Goal: Task Accomplishment & Management: Manage account settings

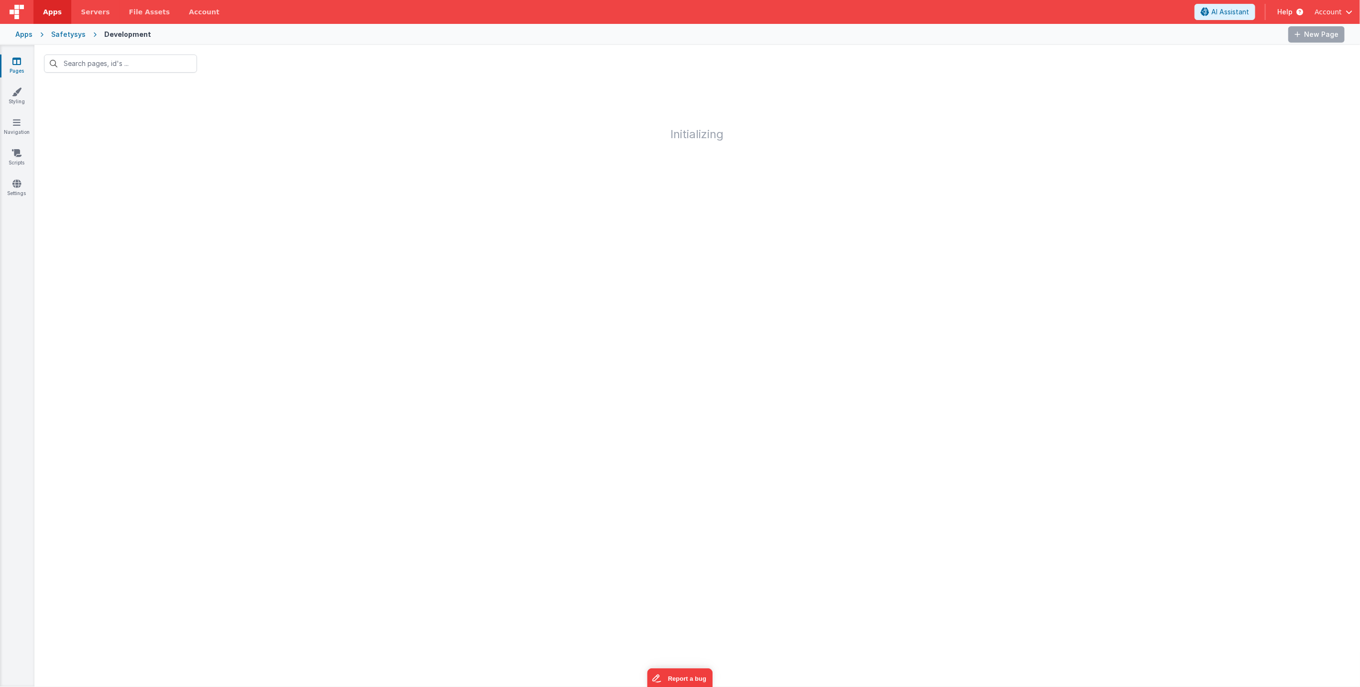
click at [1287, 11] on span "Help" at bounding box center [1284, 12] width 15 height 10
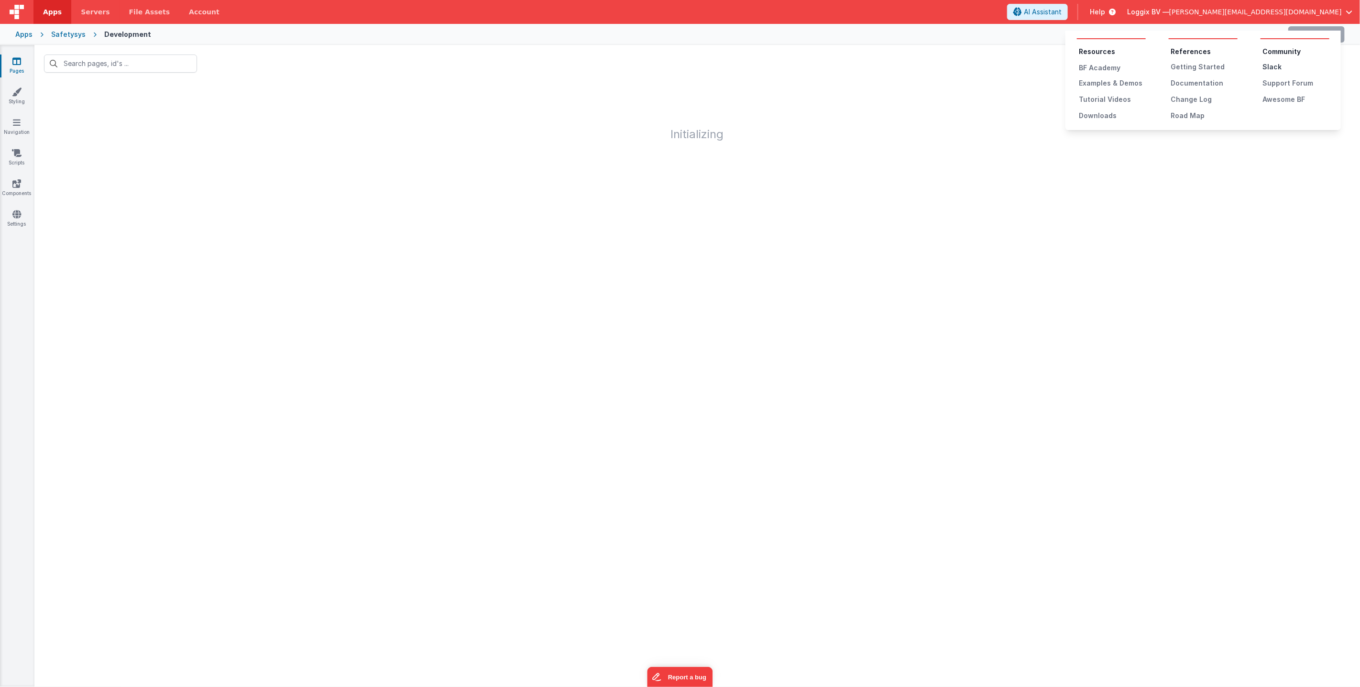
click at [1267, 65] on div "Slack" at bounding box center [1295, 67] width 67 height 10
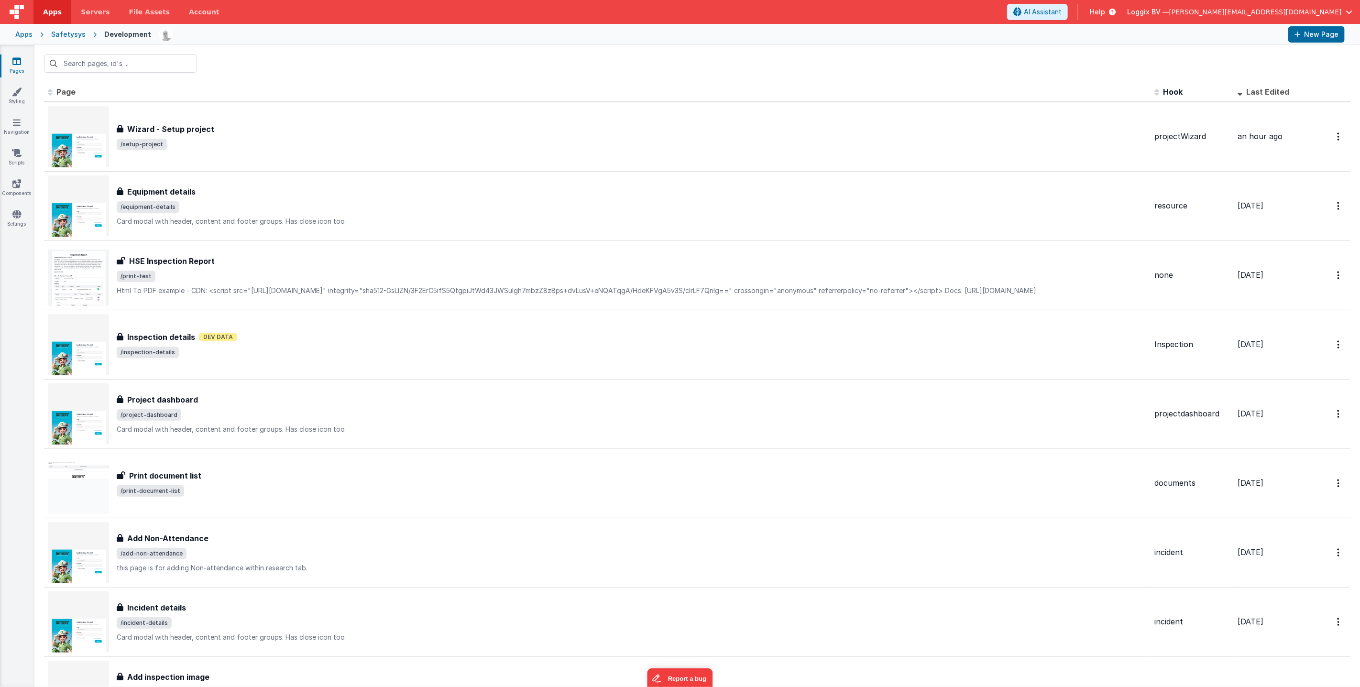
click at [22, 35] on div "Apps" at bounding box center [23, 35] width 17 height 10
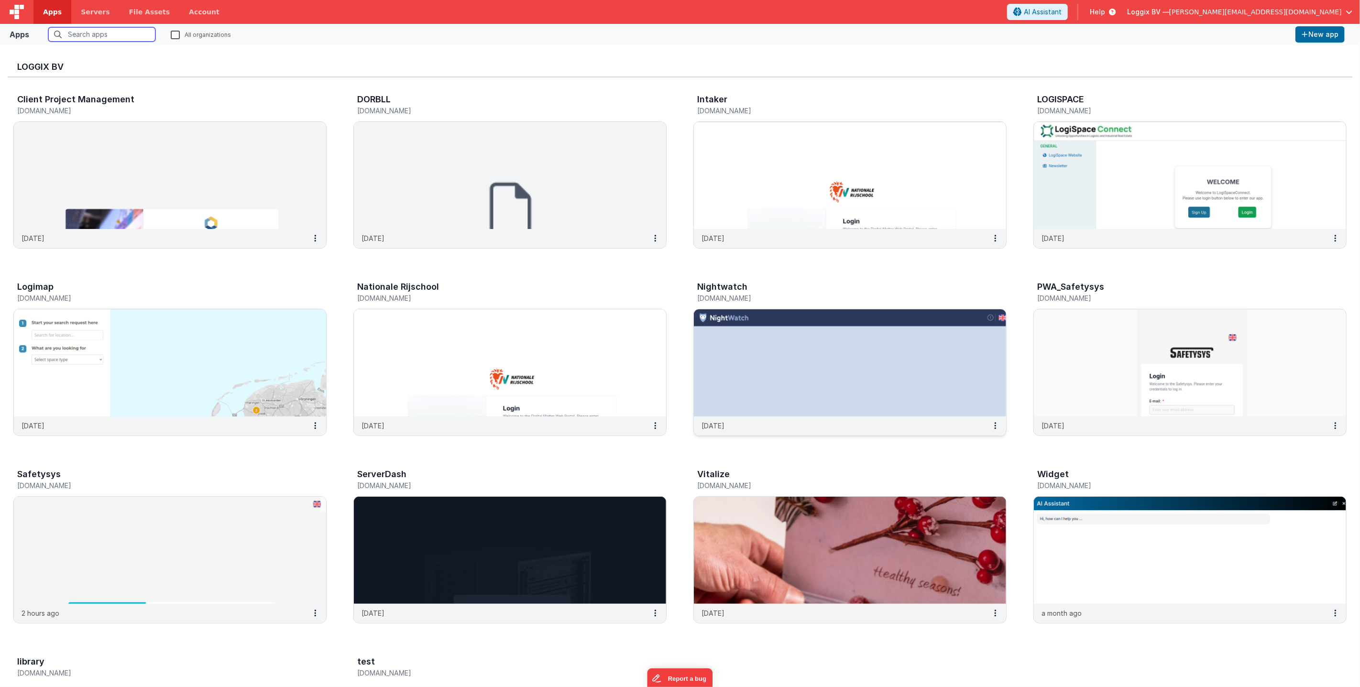
scroll to position [153, 0]
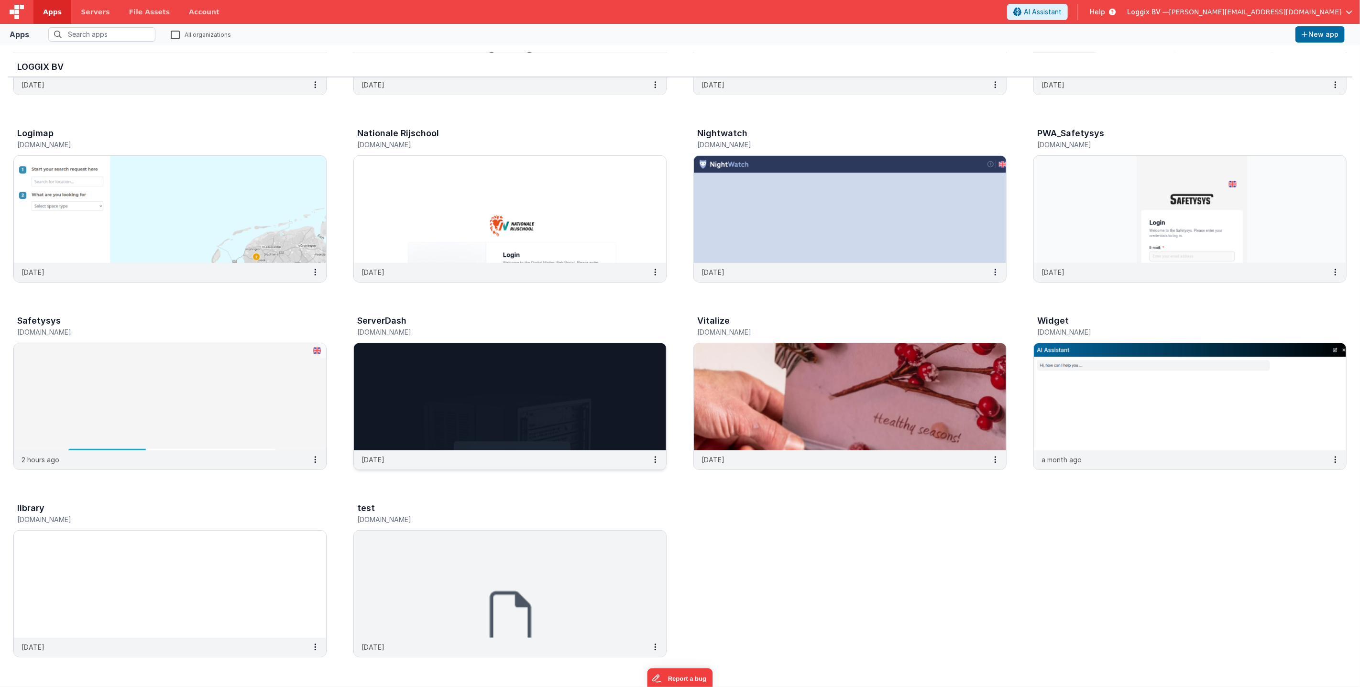
click at [558, 395] on img at bounding box center [510, 396] width 312 height 107
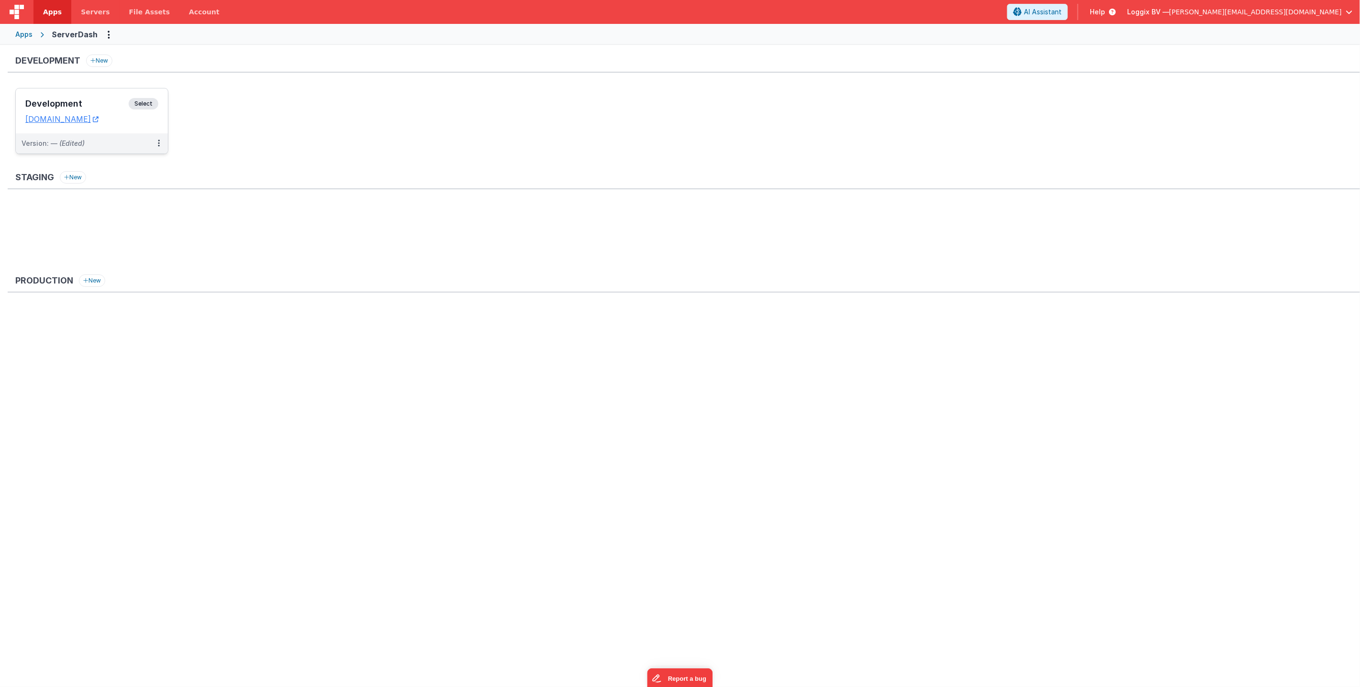
click at [164, 122] on div "Development Select URLs serverdash.clientportal.cloud" at bounding box center [92, 110] width 152 height 45
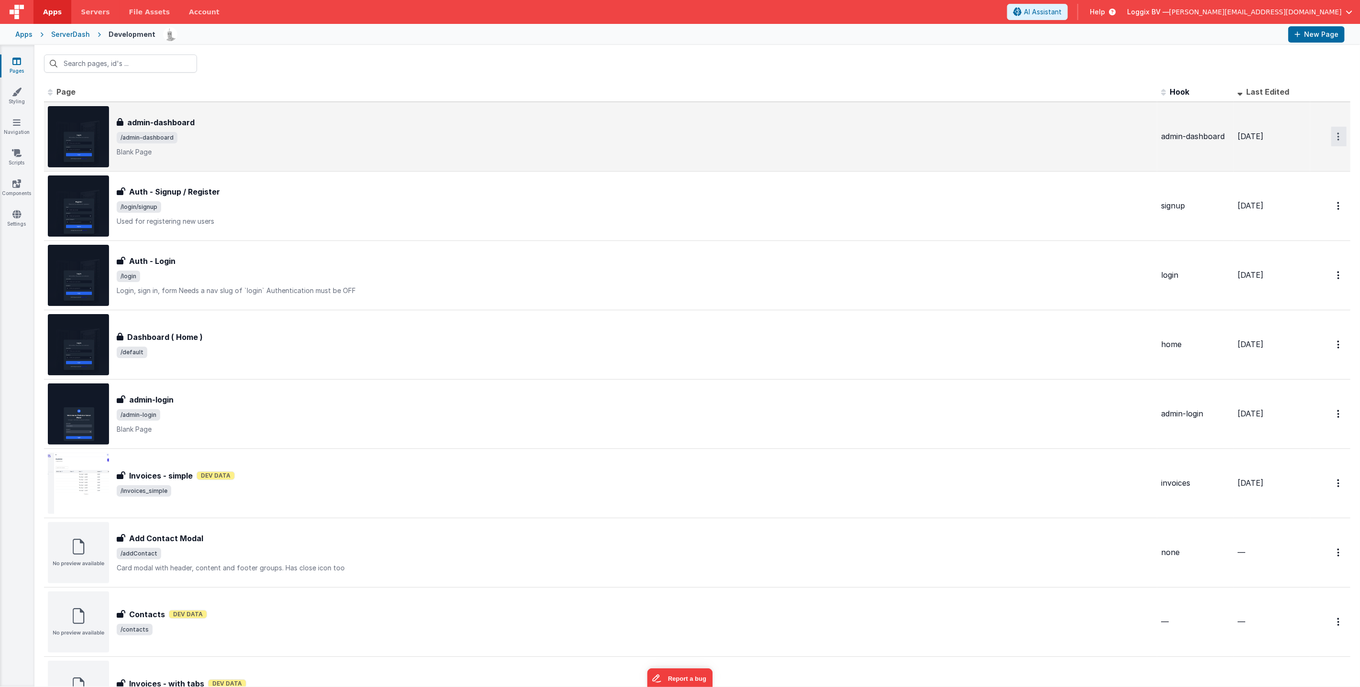
click at [1333, 133] on button "Options" at bounding box center [1338, 137] width 15 height 20
click at [1298, 174] on link "Duplicate" at bounding box center [1304, 176] width 84 height 18
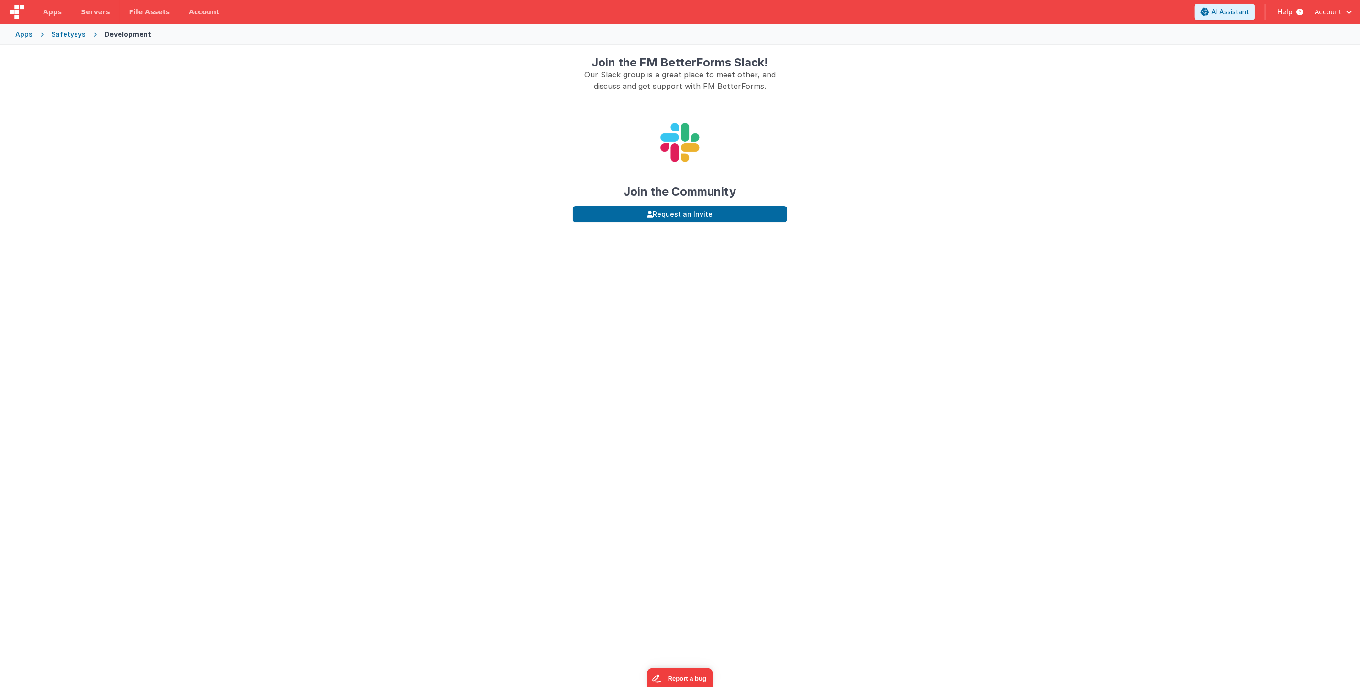
click at [1289, 10] on span "Help" at bounding box center [1284, 12] width 15 height 10
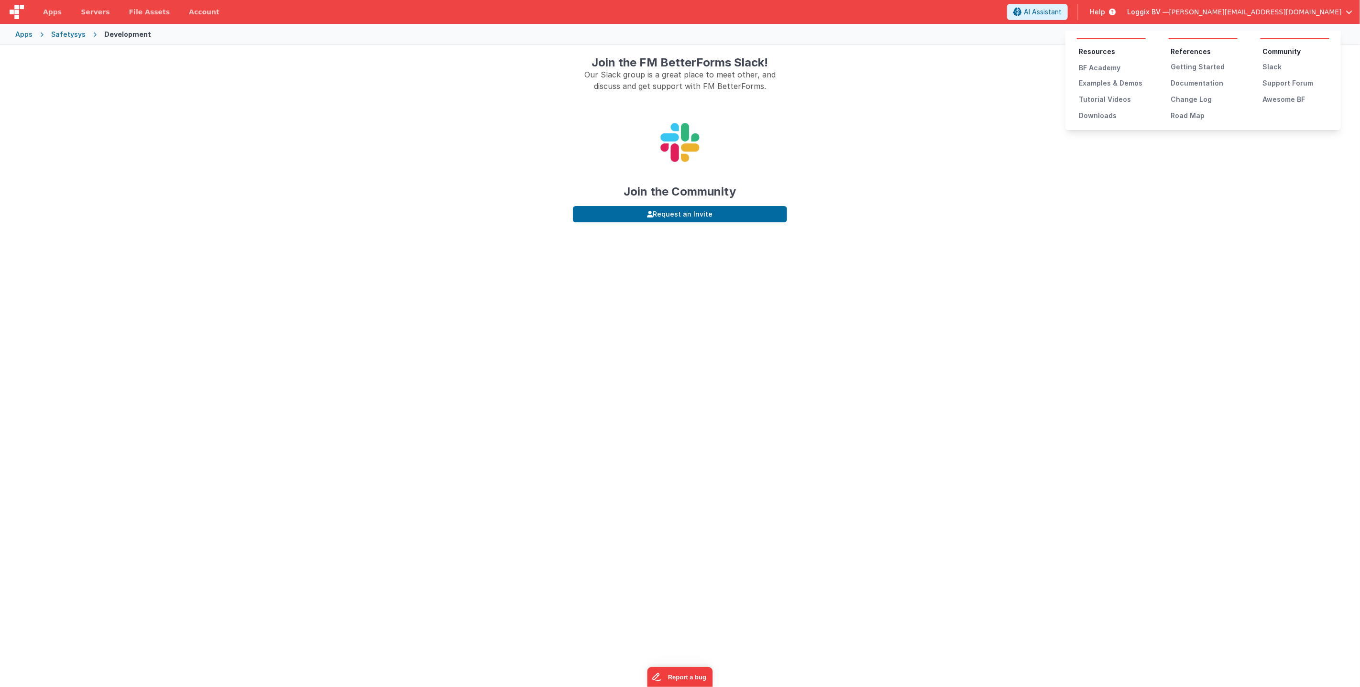
drag, startPoint x: 928, startPoint y: 144, endPoint x: 917, endPoint y: 146, distance: 11.3
click at [928, 144] on button at bounding box center [680, 343] width 1360 height 687
click at [1105, 11] on span "Help" at bounding box center [1097, 12] width 15 height 10
click at [700, 217] on button at bounding box center [680, 343] width 1360 height 687
click at [184, 11] on link "Account" at bounding box center [204, 12] width 50 height 24
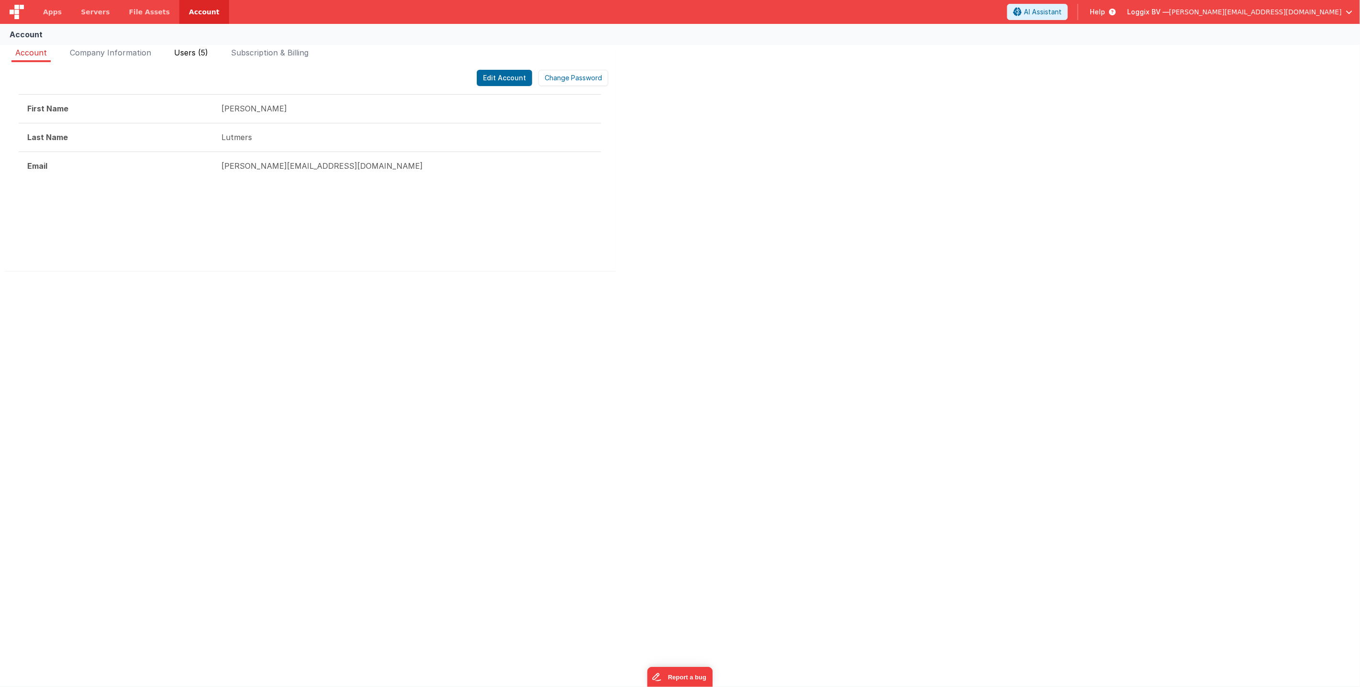
click at [198, 51] on span "Users (5)" at bounding box center [191, 53] width 34 height 10
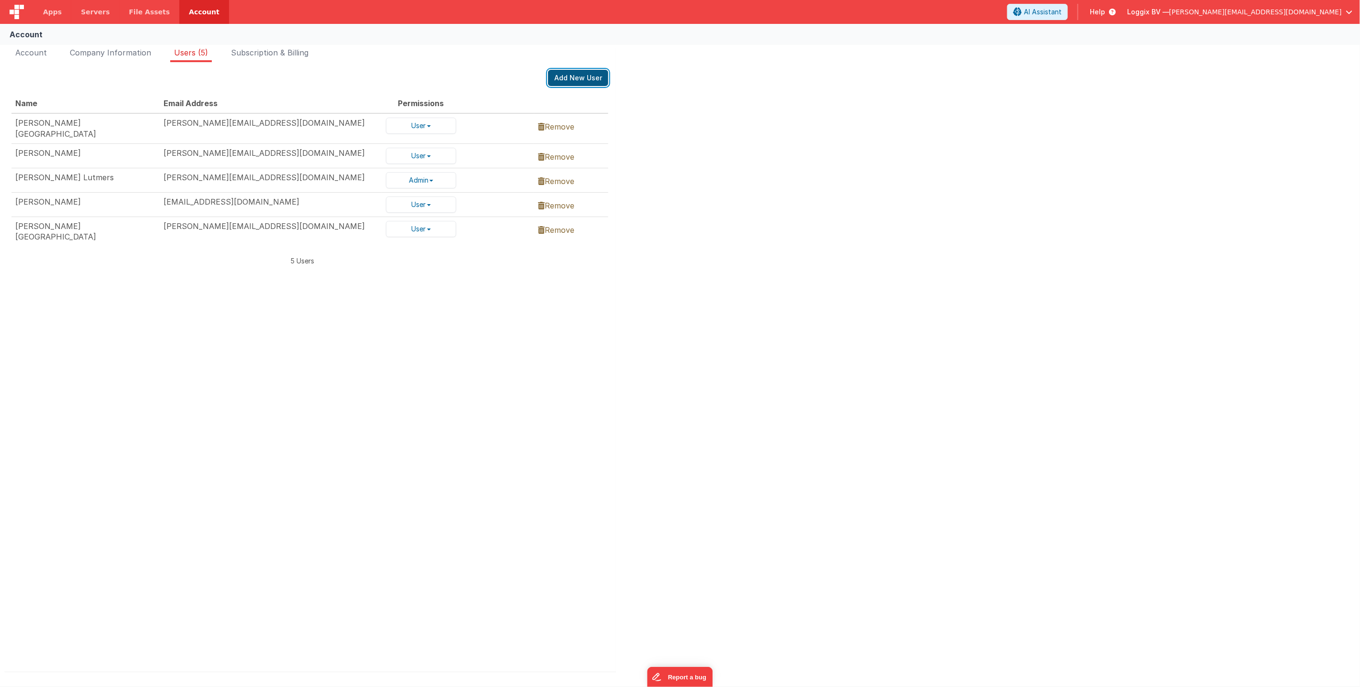
click at [576, 76] on button "Add New User" at bounding box center [578, 78] width 60 height 16
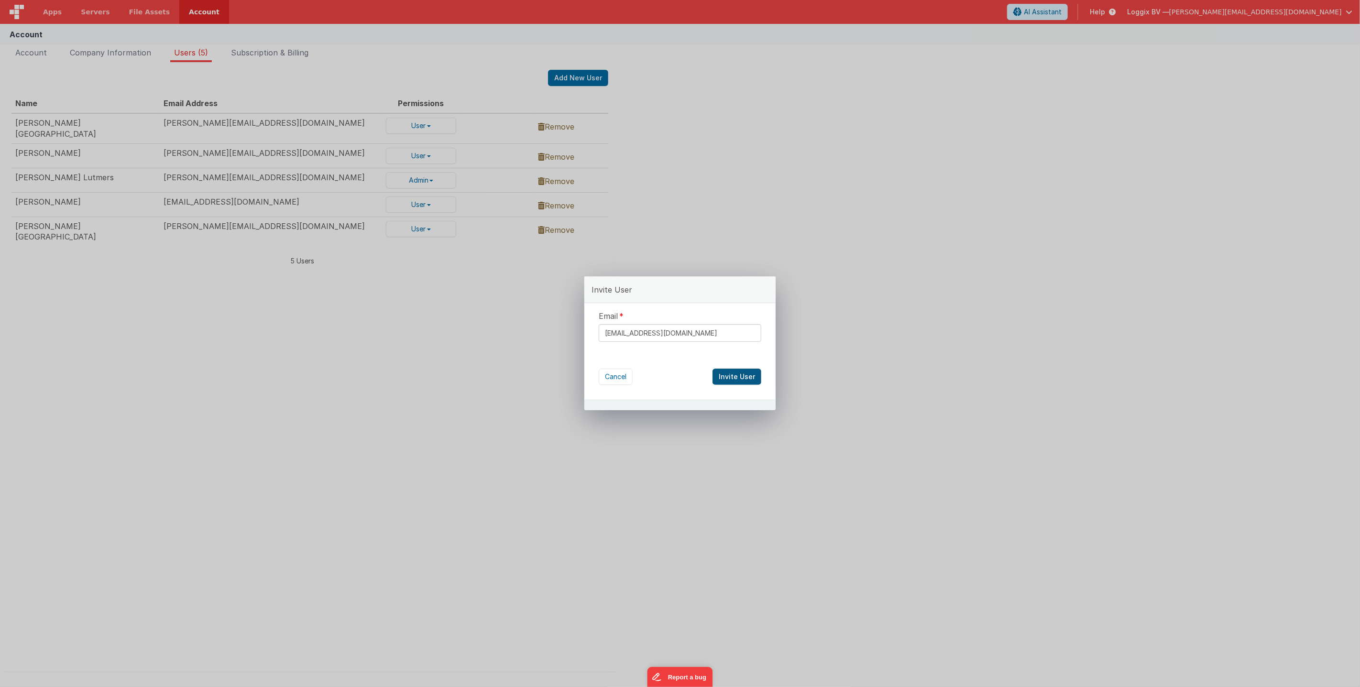
type input "bhushan@loggix.com"
click at [737, 380] on button "Invite User" at bounding box center [736, 377] width 49 height 16
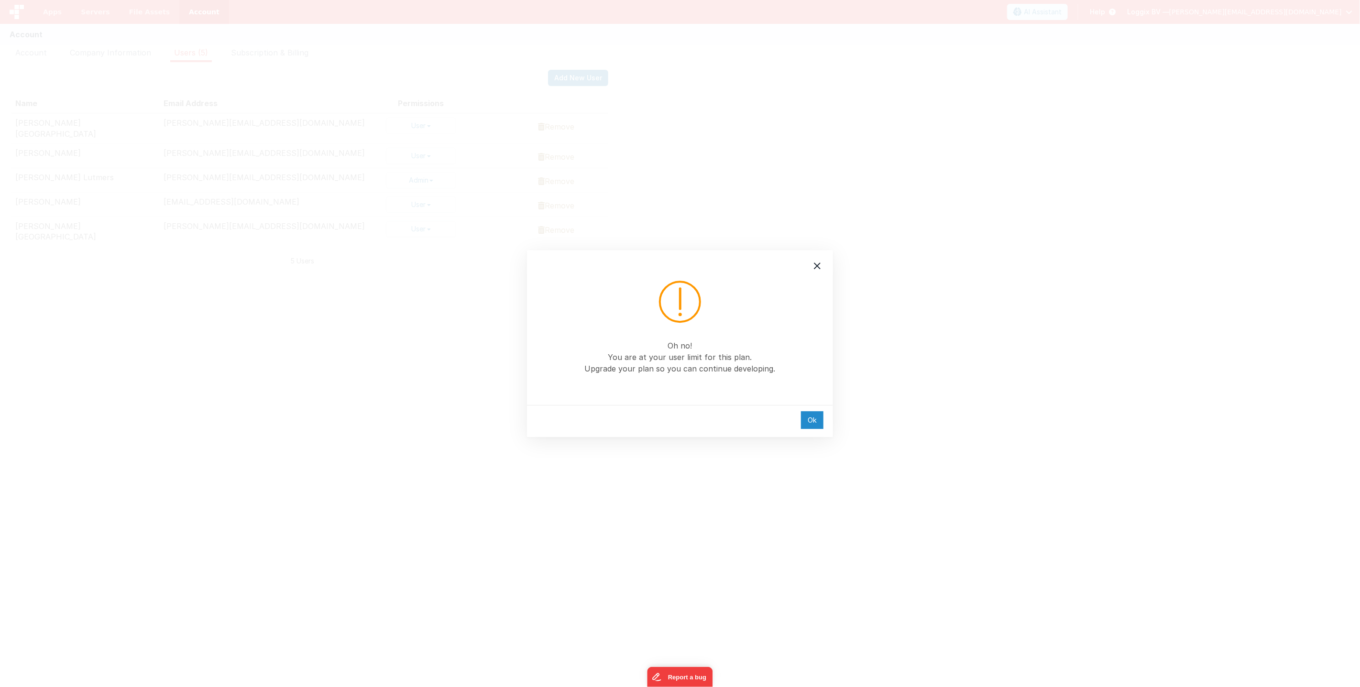
click at [810, 419] on div "Ok" at bounding box center [812, 420] width 22 height 18
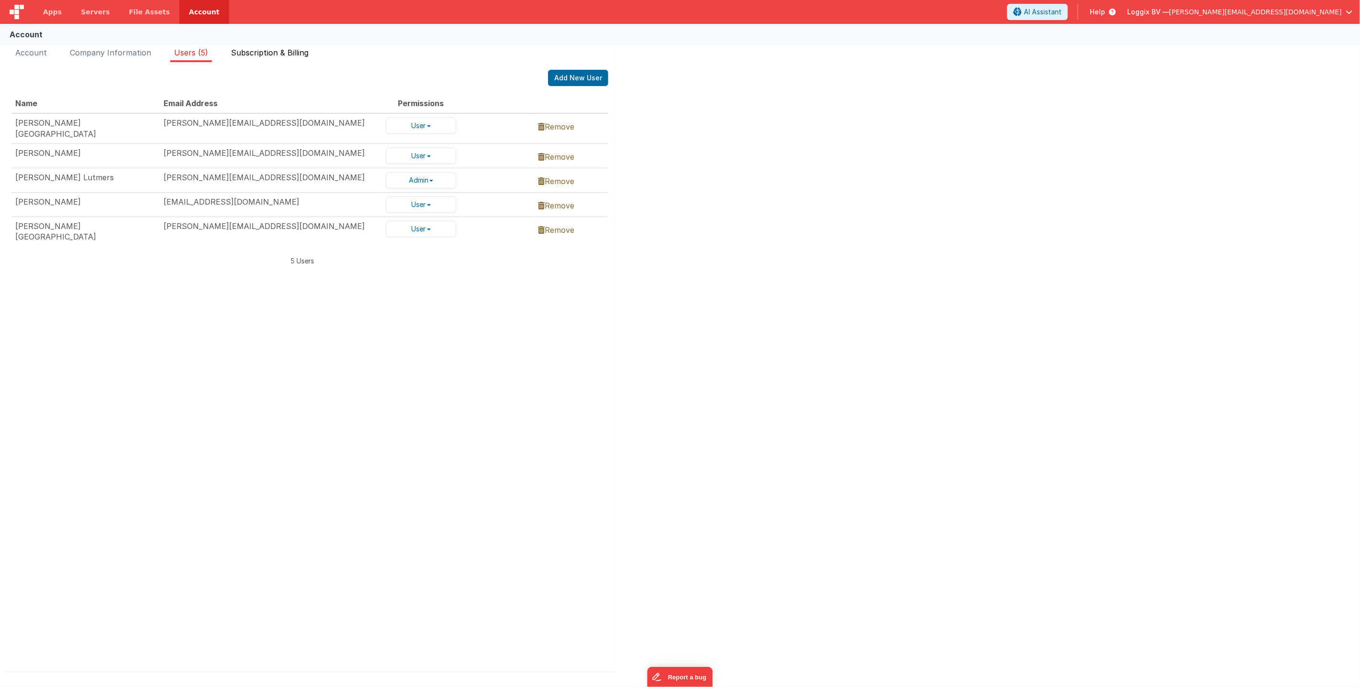
click at [266, 54] on span "Subscription & Billing" at bounding box center [269, 53] width 77 height 10
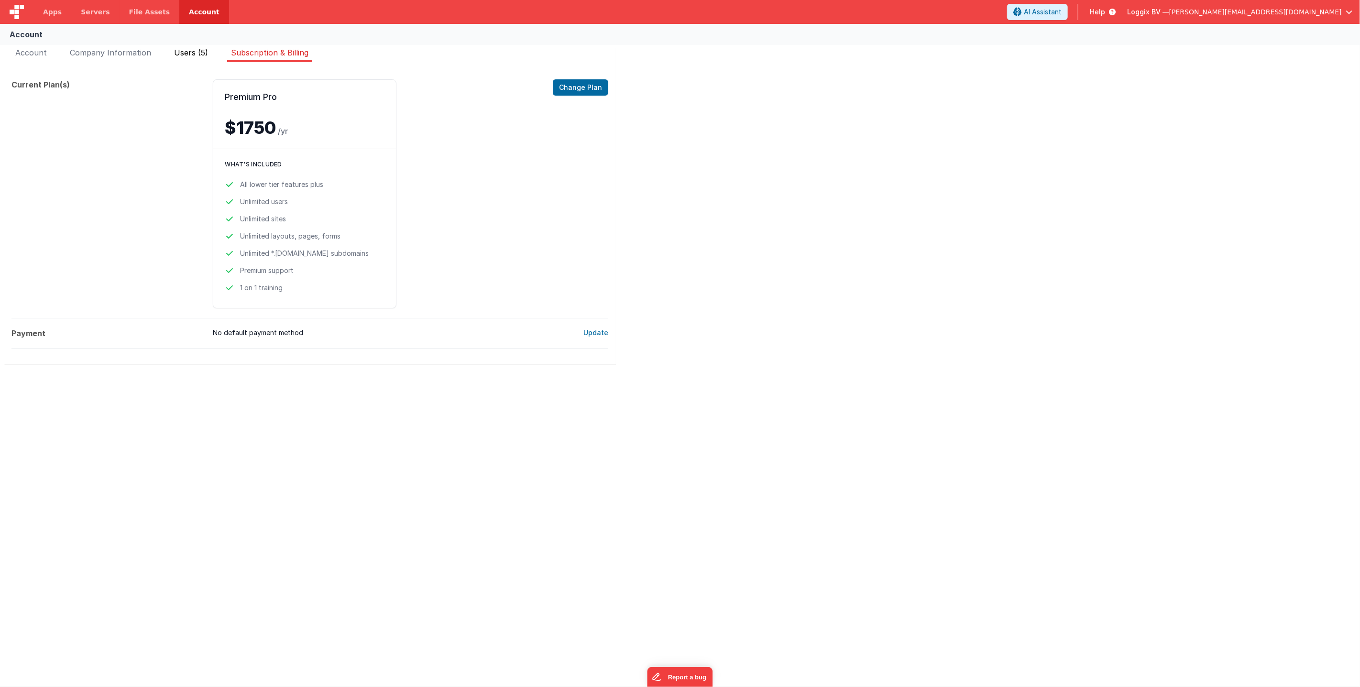
click at [183, 52] on span "Users (5)" at bounding box center [191, 53] width 34 height 10
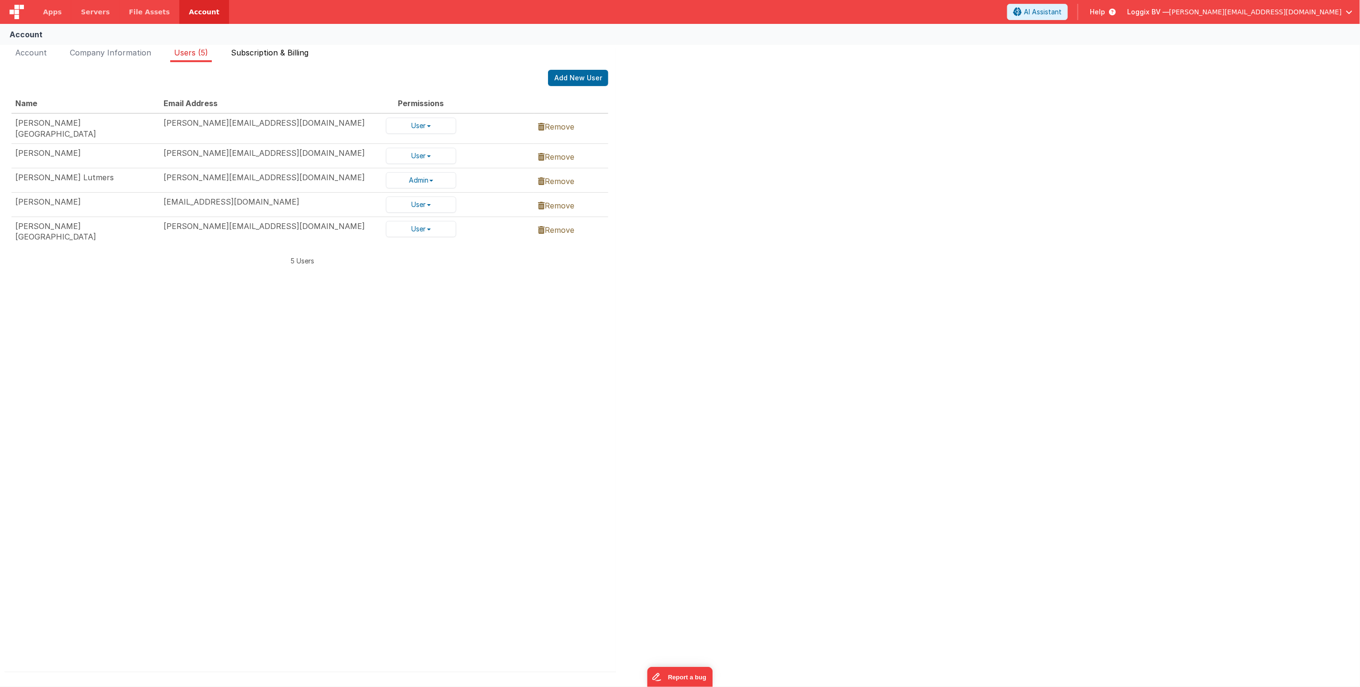
click at [249, 51] on span "Subscription & Billing" at bounding box center [269, 53] width 77 height 10
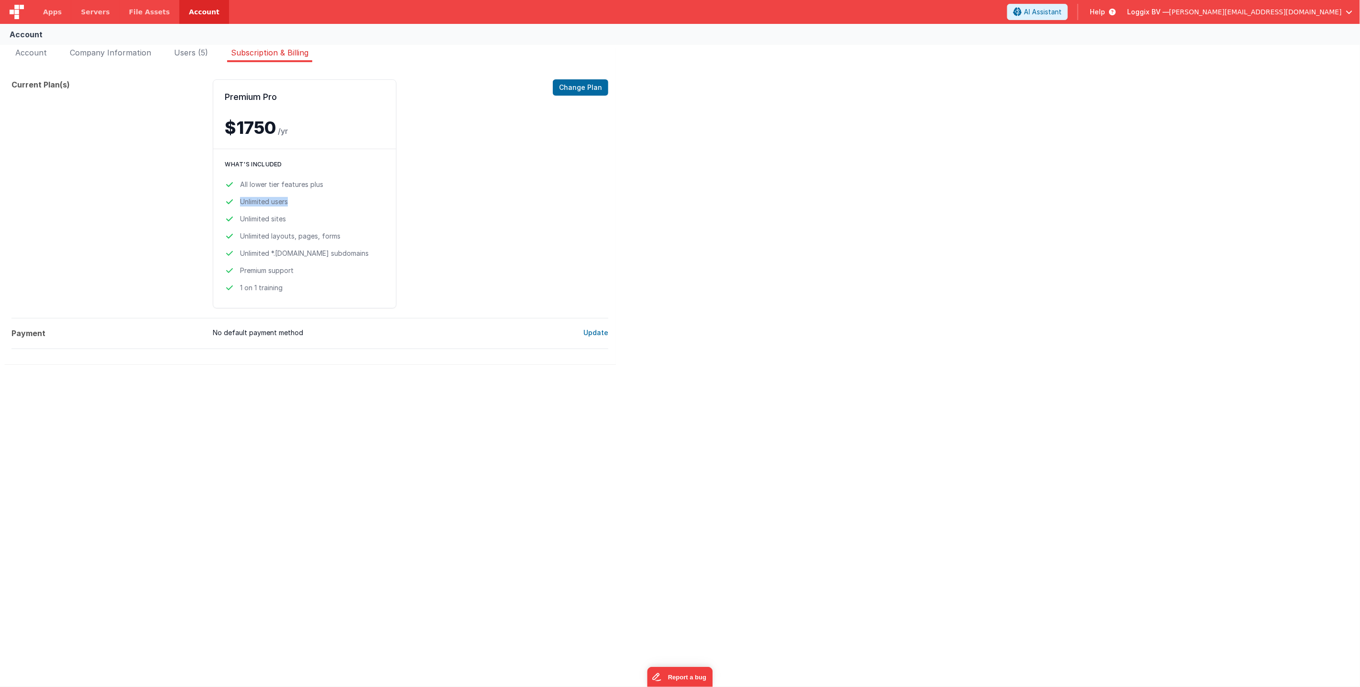
drag, startPoint x: 294, startPoint y: 202, endPoint x: 233, endPoint y: 201, distance: 60.2
click at [233, 201] on li "Unlimited users" at bounding box center [305, 202] width 160 height 10
click at [195, 53] on span "Users (5)" at bounding box center [191, 53] width 34 height 10
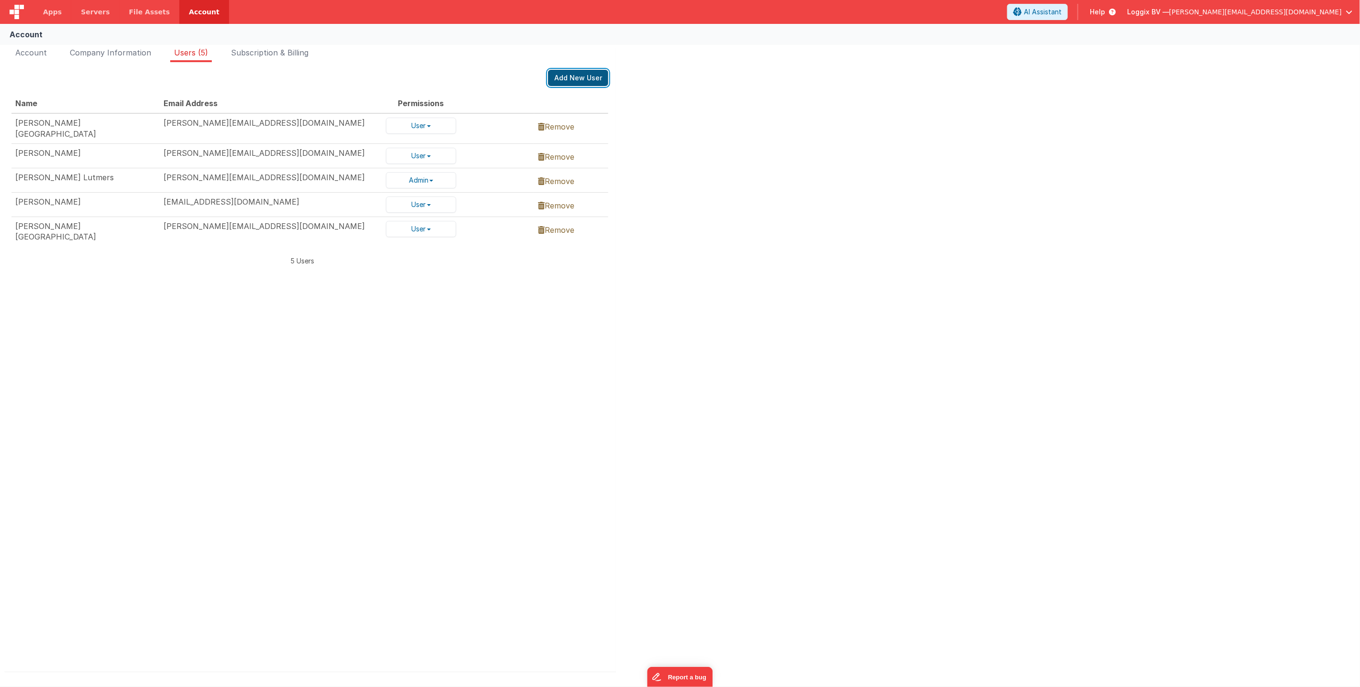
click at [560, 80] on button "Add New User" at bounding box center [578, 78] width 60 height 16
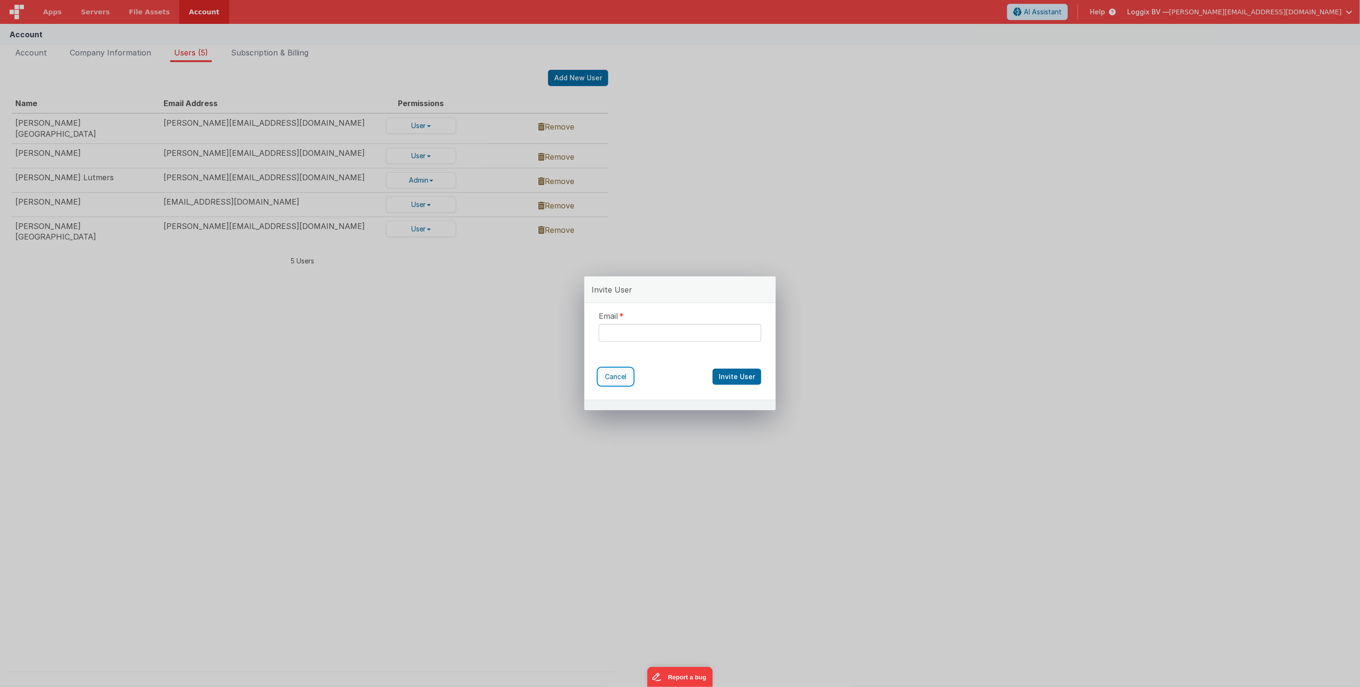
click at [619, 378] on button "Cancel" at bounding box center [616, 377] width 34 height 16
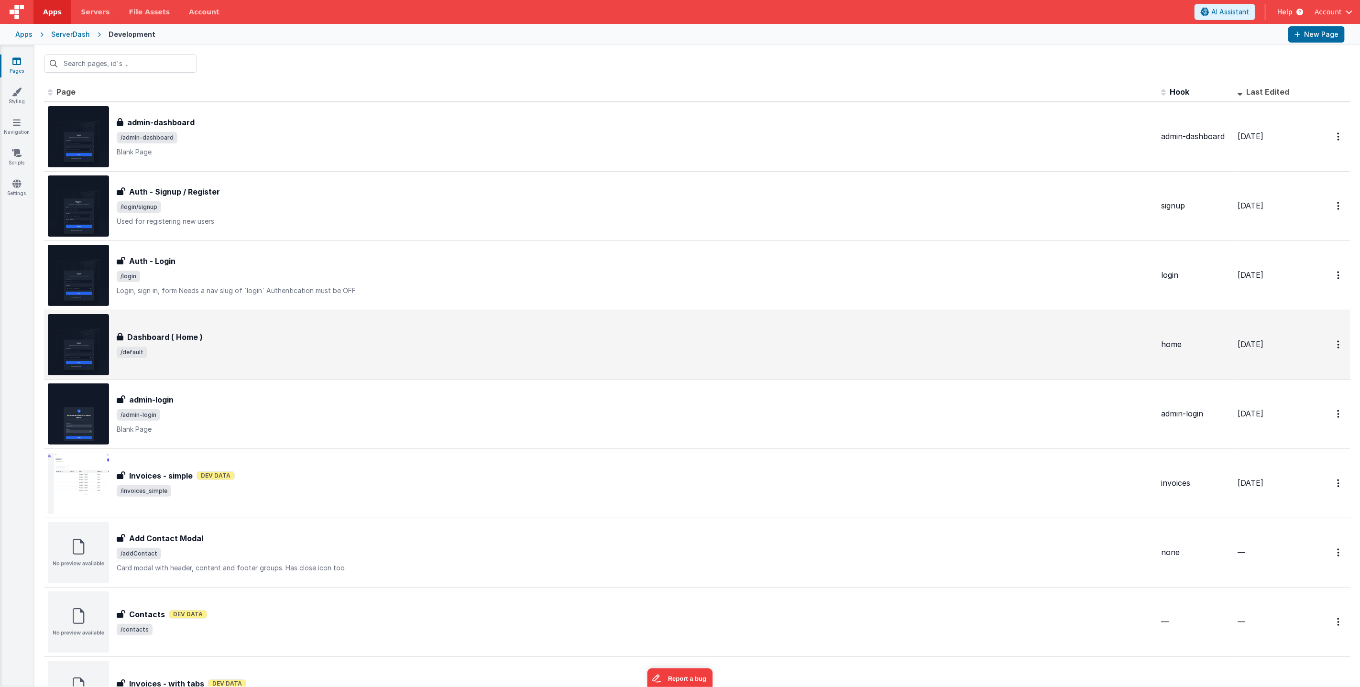
click at [224, 352] on span "/default" at bounding box center [635, 352] width 1037 height 11
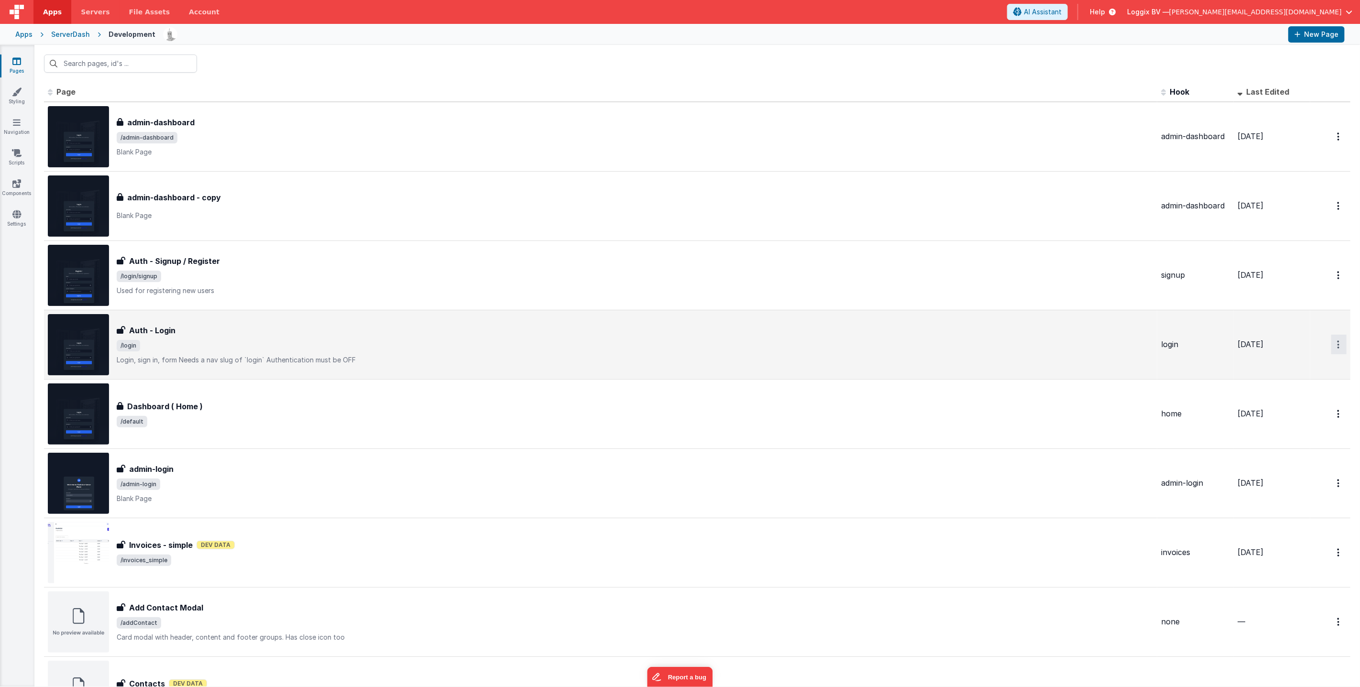
click at [1342, 346] on button "Options" at bounding box center [1338, 345] width 15 height 20
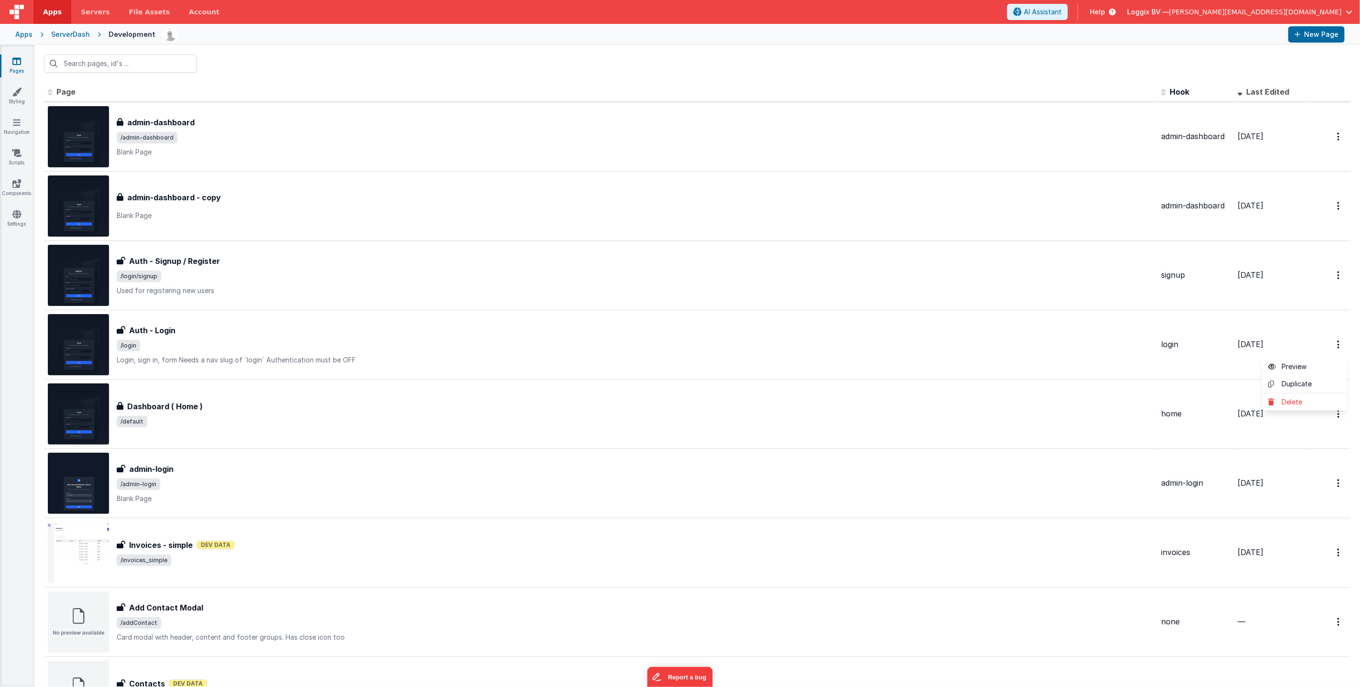
click at [1339, 204] on button at bounding box center [680, 343] width 1360 height 687
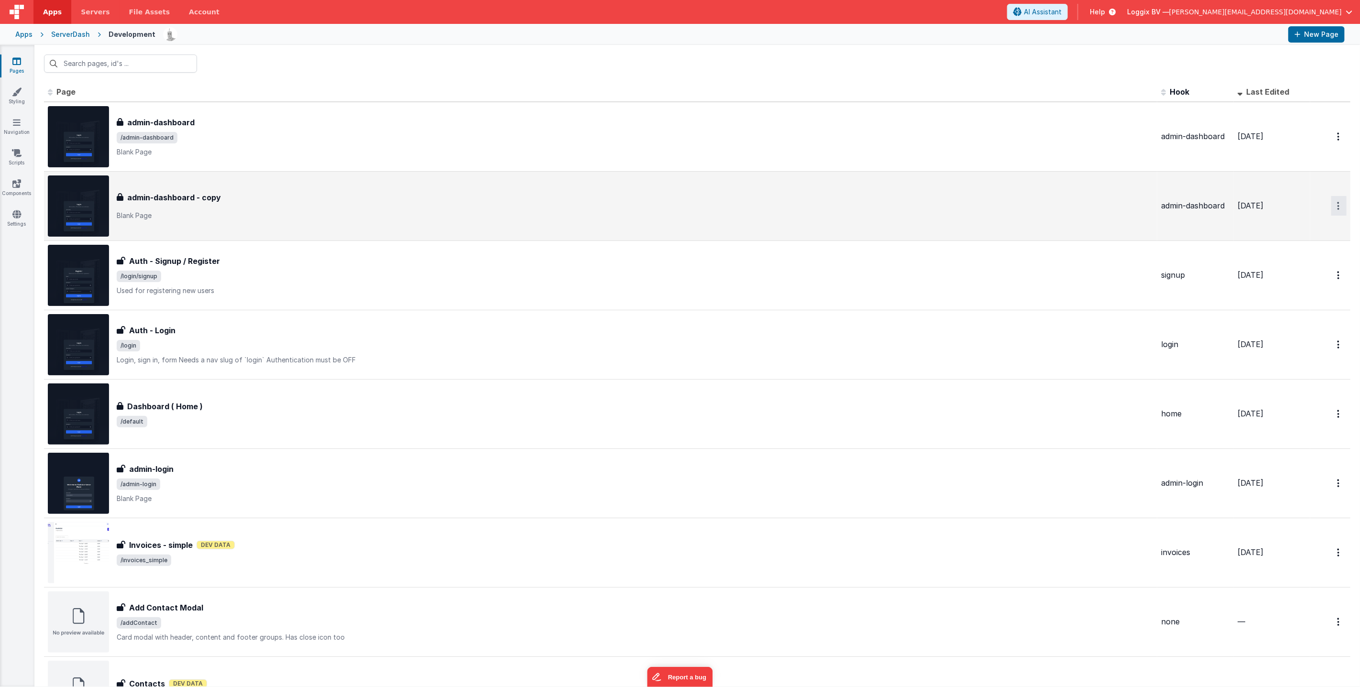
click at [1339, 204] on icon "Options" at bounding box center [1338, 206] width 2 height 8
click at [1298, 262] on link "Delete" at bounding box center [1304, 263] width 84 height 17
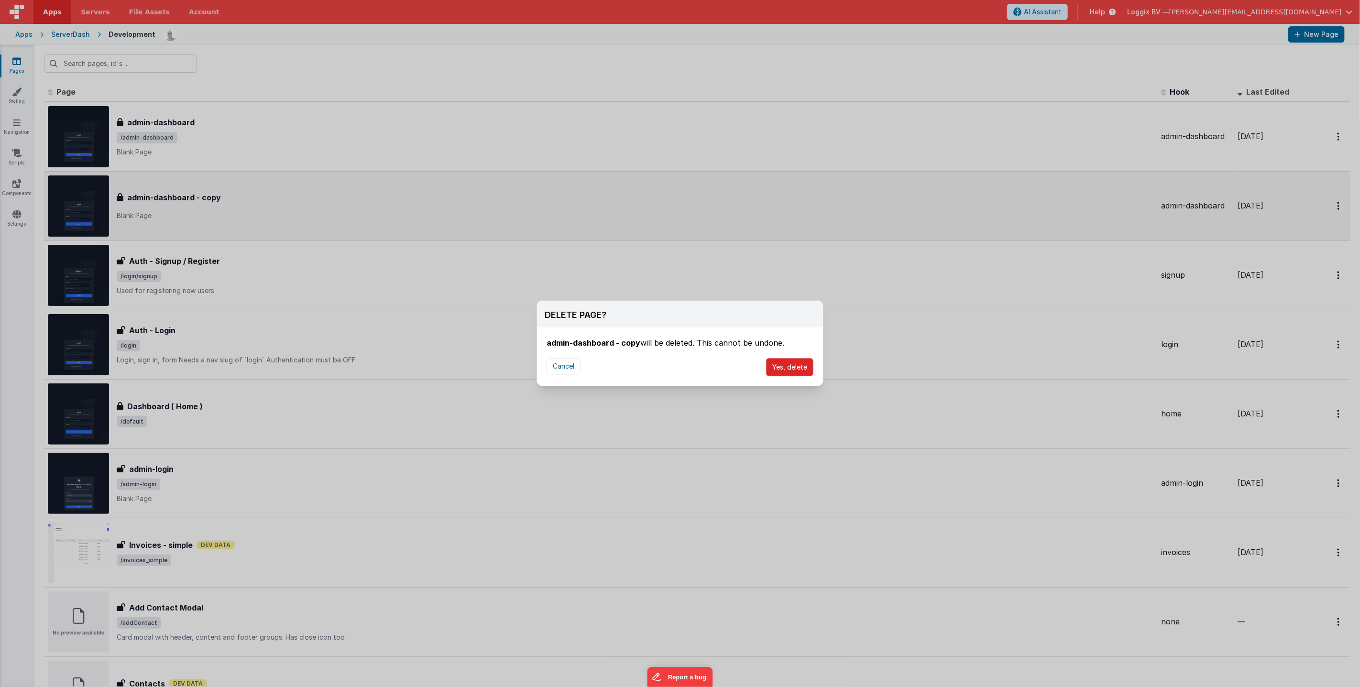
click at [798, 370] on button "Yes, delete" at bounding box center [789, 367] width 47 height 18
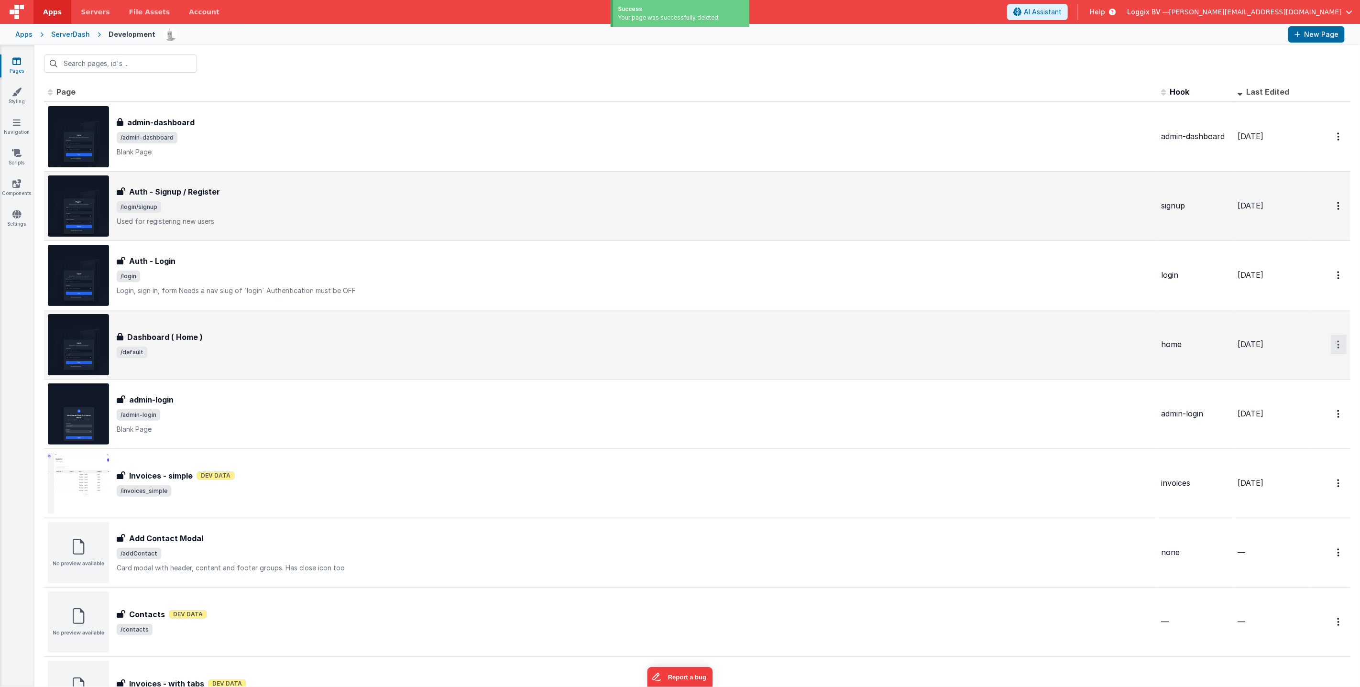
click at [1334, 342] on button "Options" at bounding box center [1338, 345] width 15 height 20
click at [1314, 382] on link "Duplicate" at bounding box center [1304, 384] width 84 height 18
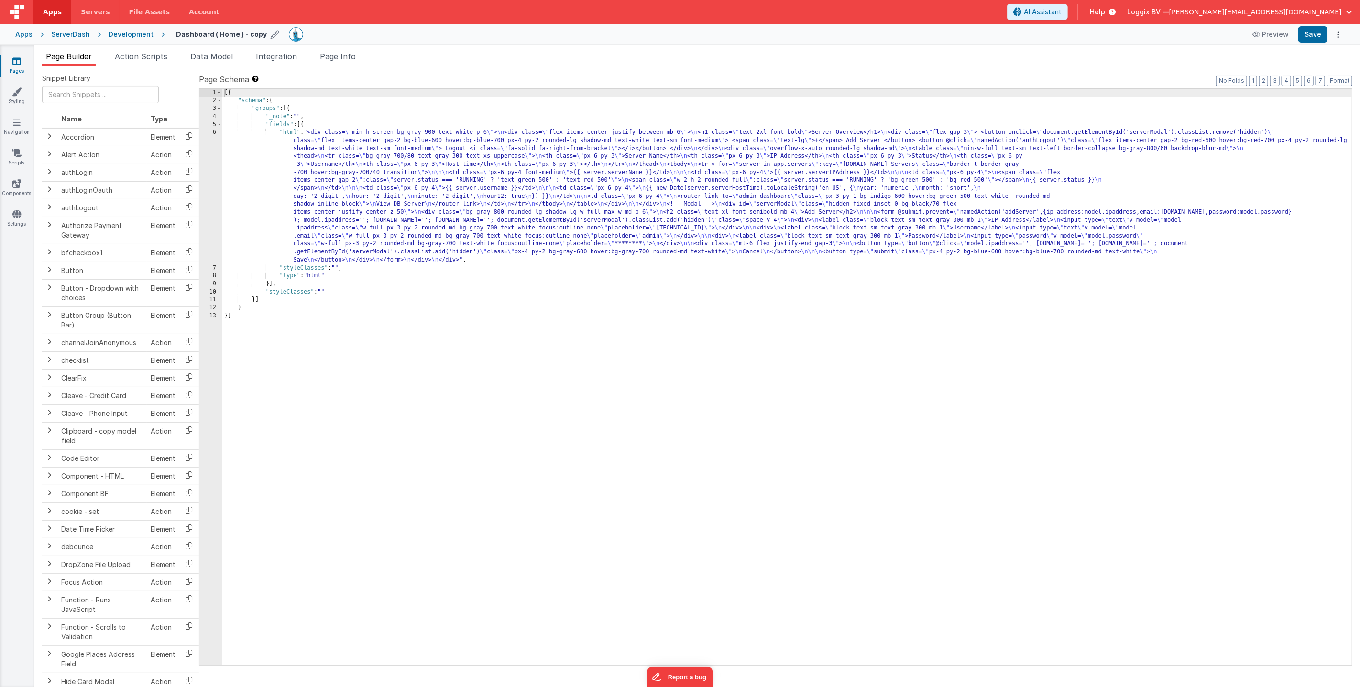
click at [217, 35] on h4 "Dashboard ( Home ) - copy" at bounding box center [221, 34] width 91 height 7
drag, startPoint x: 206, startPoint y: 35, endPoint x: 279, endPoint y: 38, distance: 73.7
click at [277, 35] on div "Dashboard ( Home ) - copy" at bounding box center [286, 34] width 221 height 14
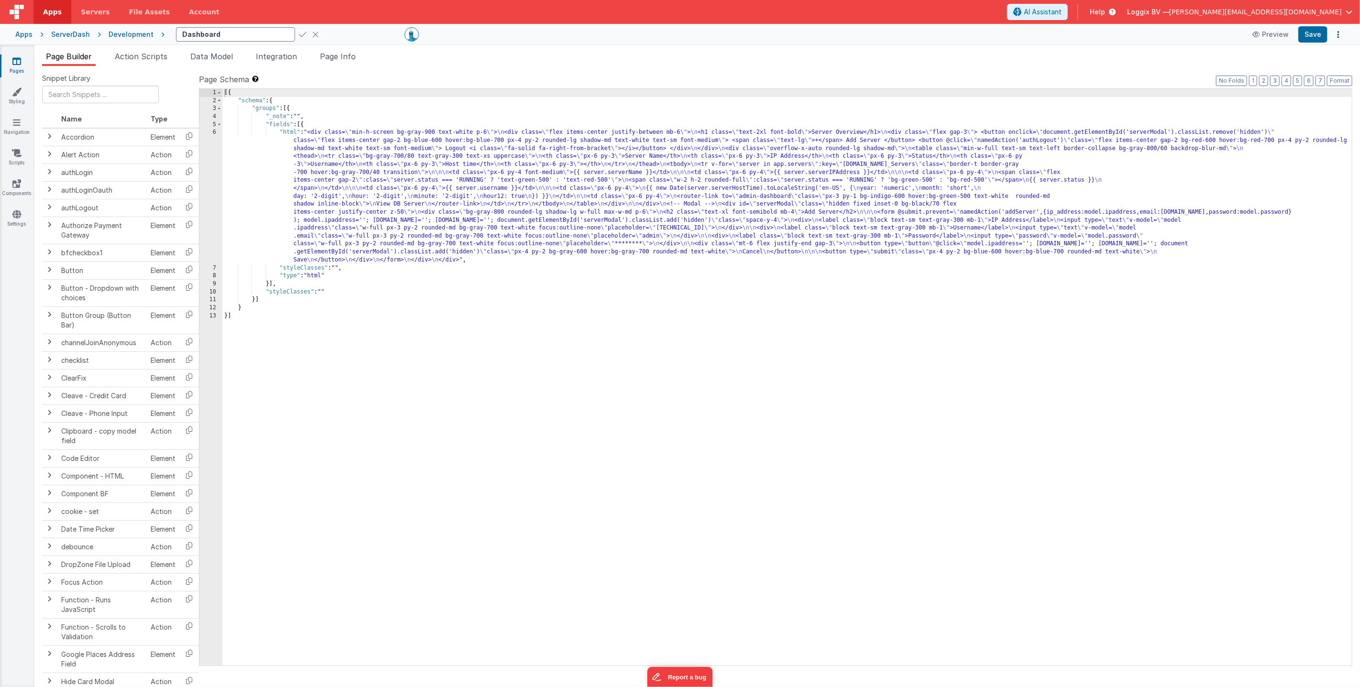
type input "Dashboard"
drag, startPoint x: 269, startPoint y: 33, endPoint x: 267, endPoint y: 38, distance: 5.6
click at [299, 33] on icon at bounding box center [303, 34] width 8 height 13
click at [126, 33] on div "Development" at bounding box center [131, 35] width 45 height 10
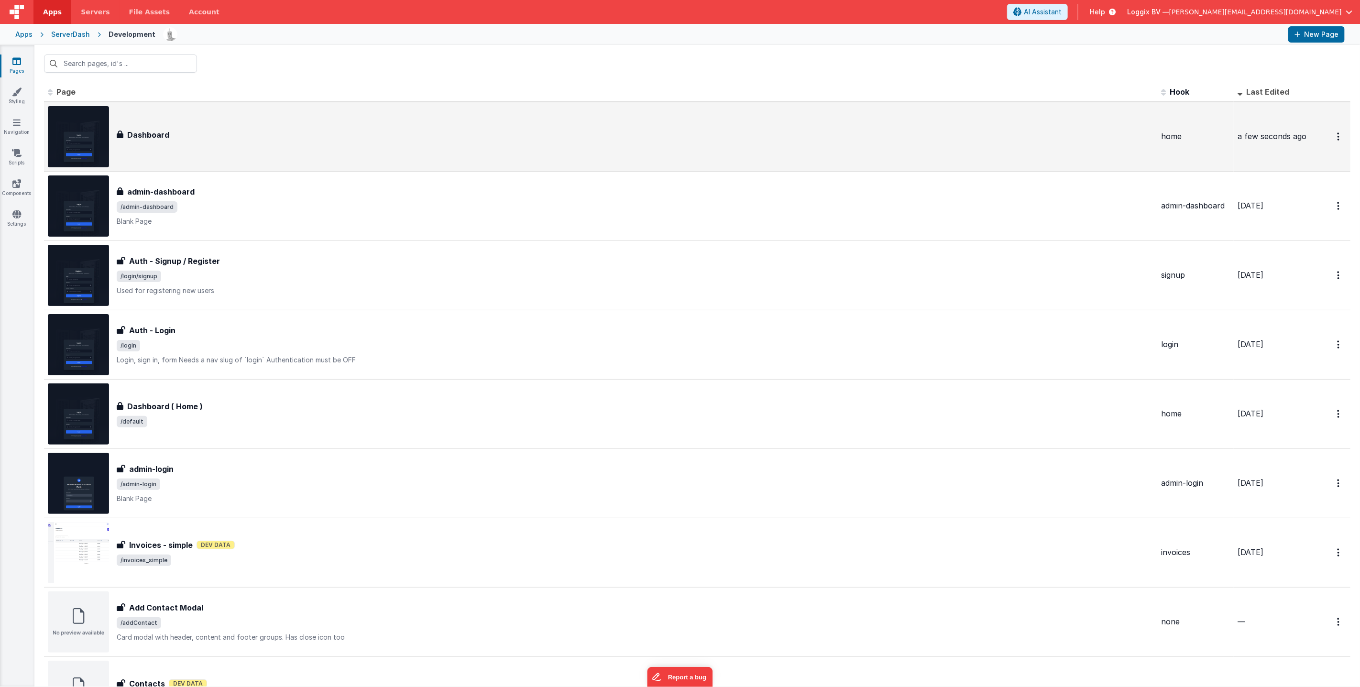
click at [206, 136] on div "Dashboard" at bounding box center [635, 134] width 1037 height 11
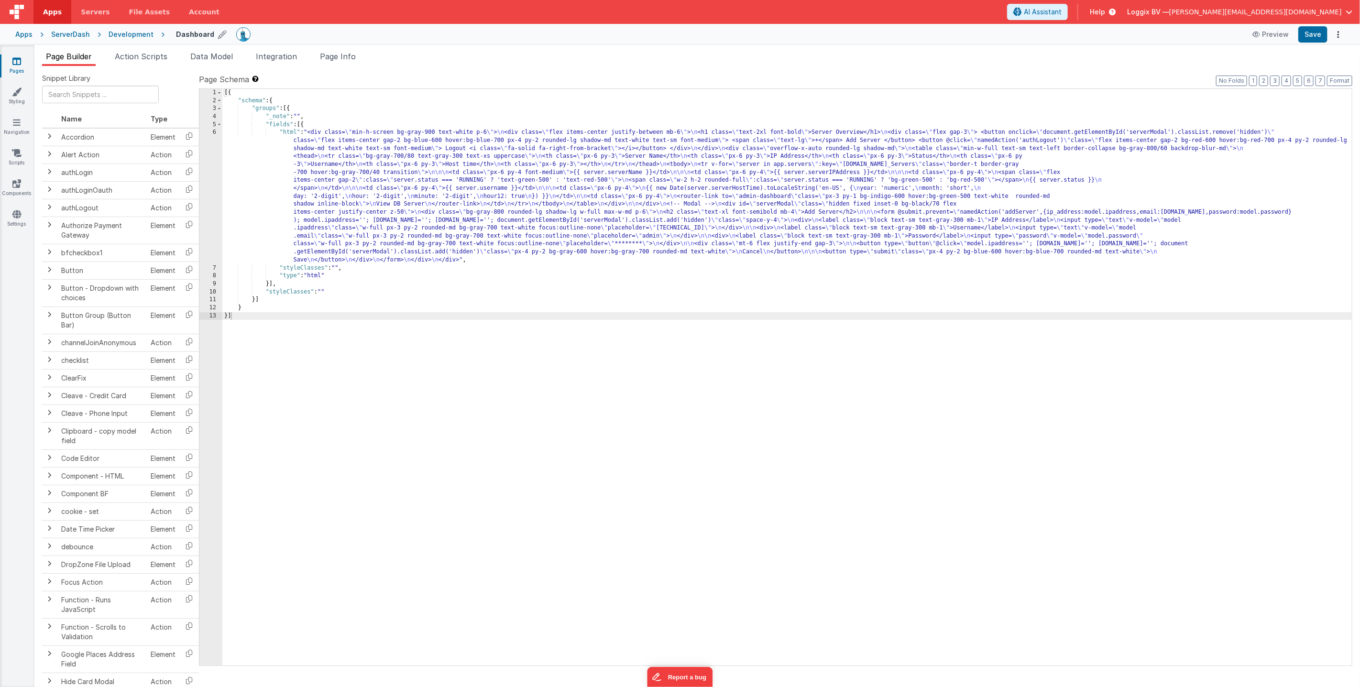
click at [187, 34] on h4 "Dashboard" at bounding box center [195, 34] width 38 height 7
click at [176, 33] on input "Dashboard" at bounding box center [235, 34] width 119 height 14
type input "TV Dashboard"
click at [299, 34] on icon at bounding box center [303, 34] width 8 height 13
click at [327, 56] on span "Page Info" at bounding box center [338, 57] width 36 height 10
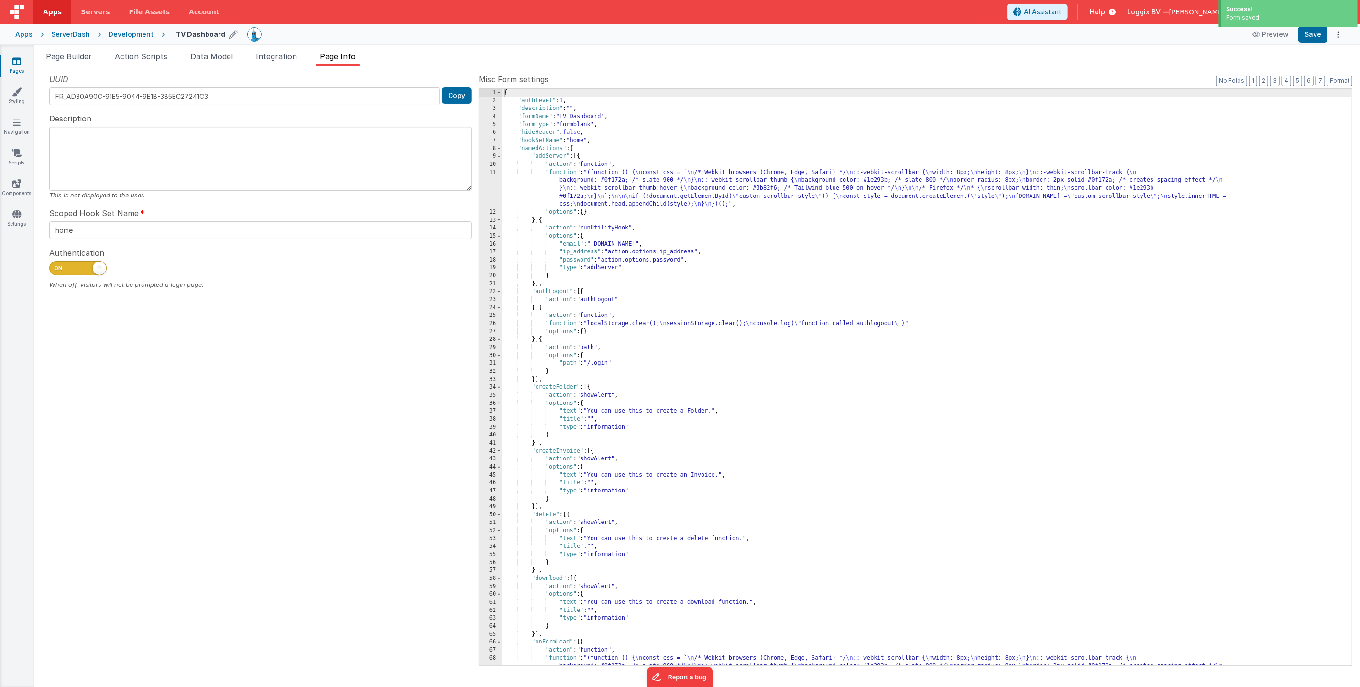
click at [73, 269] on span at bounding box center [77, 268] width 57 height 14
click at [57, 269] on input "checkbox" at bounding box center [53, 267] width 8 height 8
checkbox input "false"
click at [153, 58] on span "Action Scripts" at bounding box center [141, 57] width 53 height 10
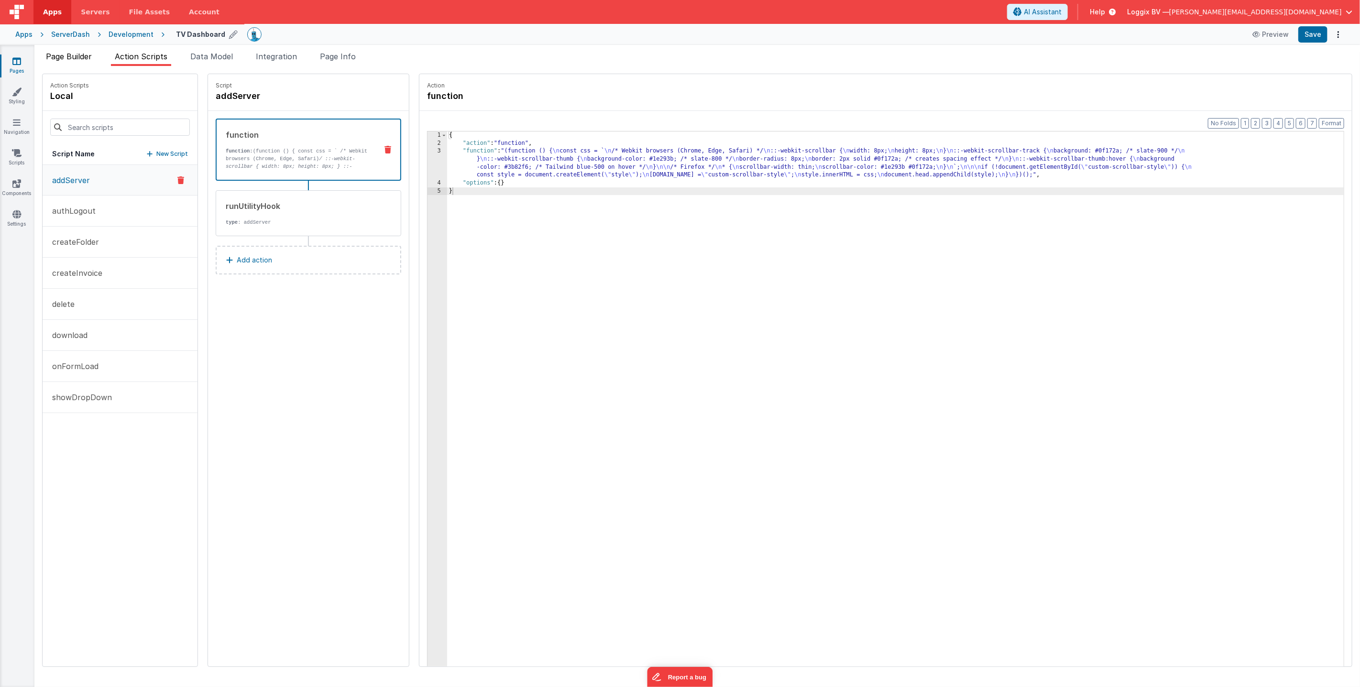
click at [91, 60] on span "Page Builder" at bounding box center [69, 57] width 46 height 10
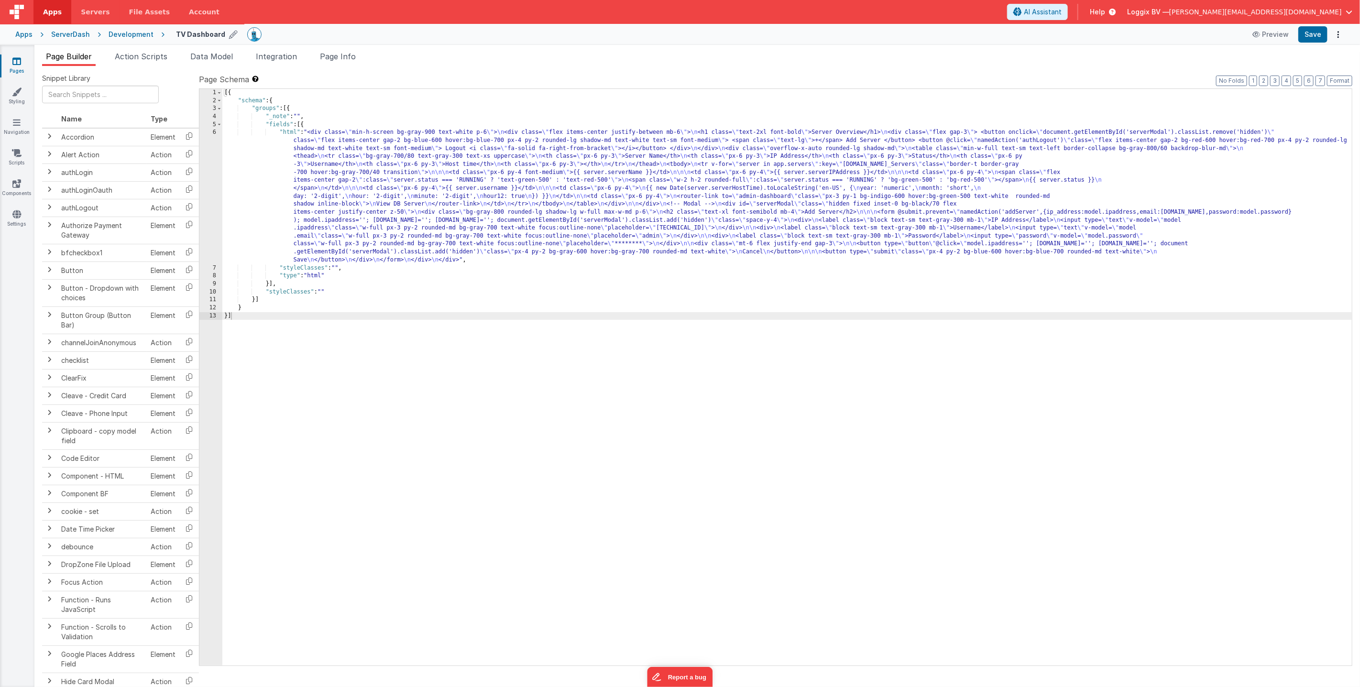
drag, startPoint x: 519, startPoint y: 195, endPoint x: 510, endPoint y: 196, distance: 9.2
click at [519, 195] on div "[{ "schema" : { "groups" : [{ "_note" : "" , "fields" : [{ "html" : "<div class…" at bounding box center [786, 385] width 1129 height 593
click at [217, 202] on div "6" at bounding box center [210, 196] width 23 height 135
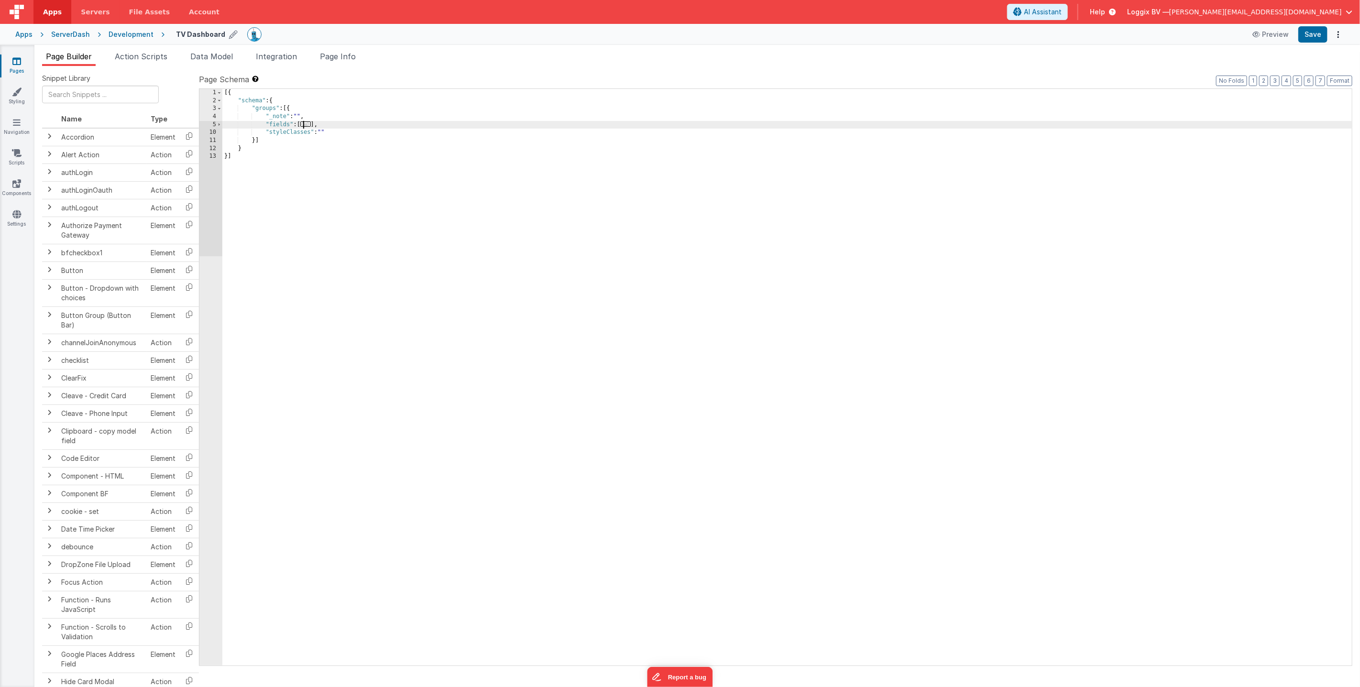
click at [311, 123] on span "..." at bounding box center [305, 123] width 11 height 5
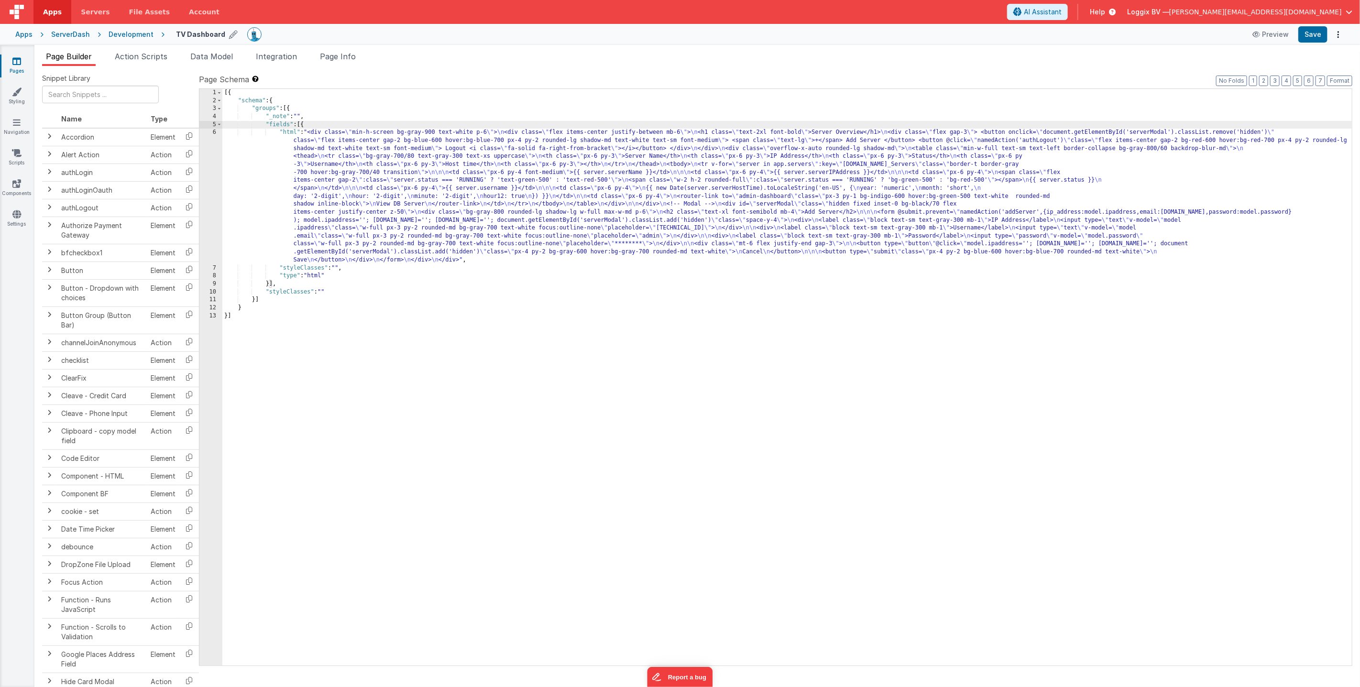
click at [215, 190] on div "6" at bounding box center [210, 196] width 23 height 135
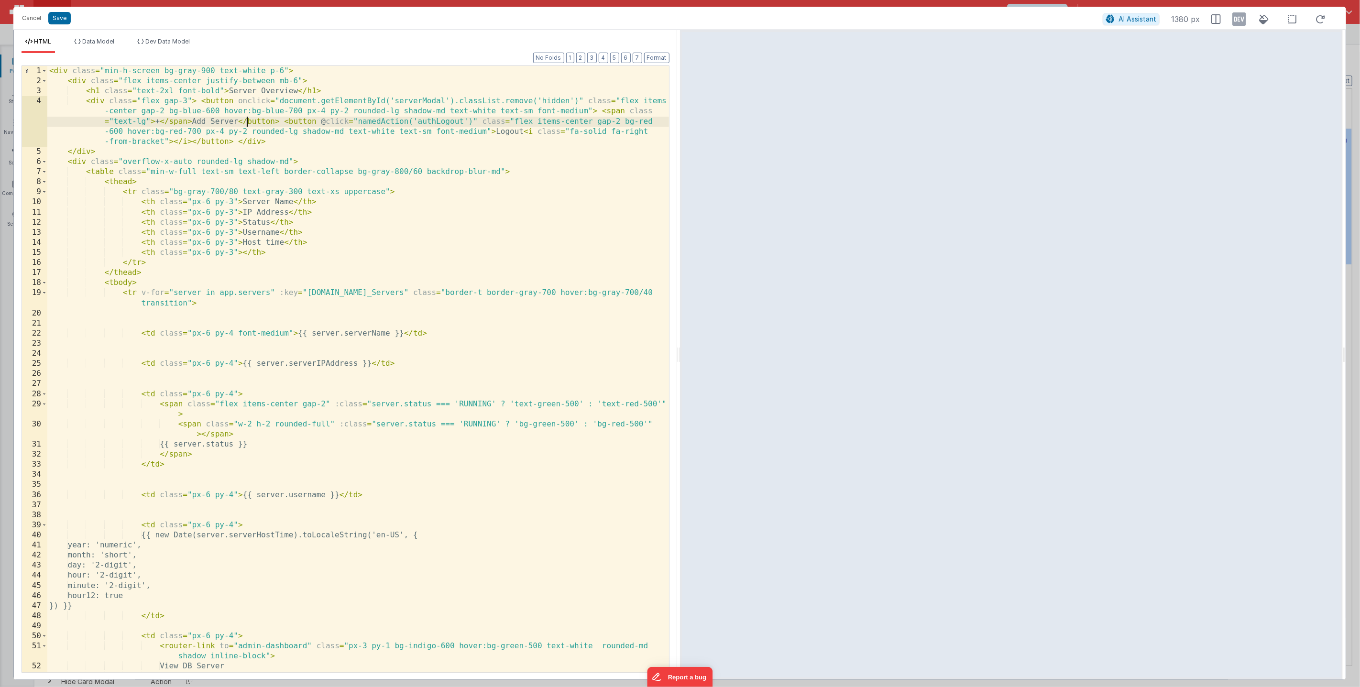
click at [245, 121] on div "< div class = "min-h-screen bg-gray-900 text-white p-6" > < div class = "flex i…" at bounding box center [358, 379] width 622 height 626
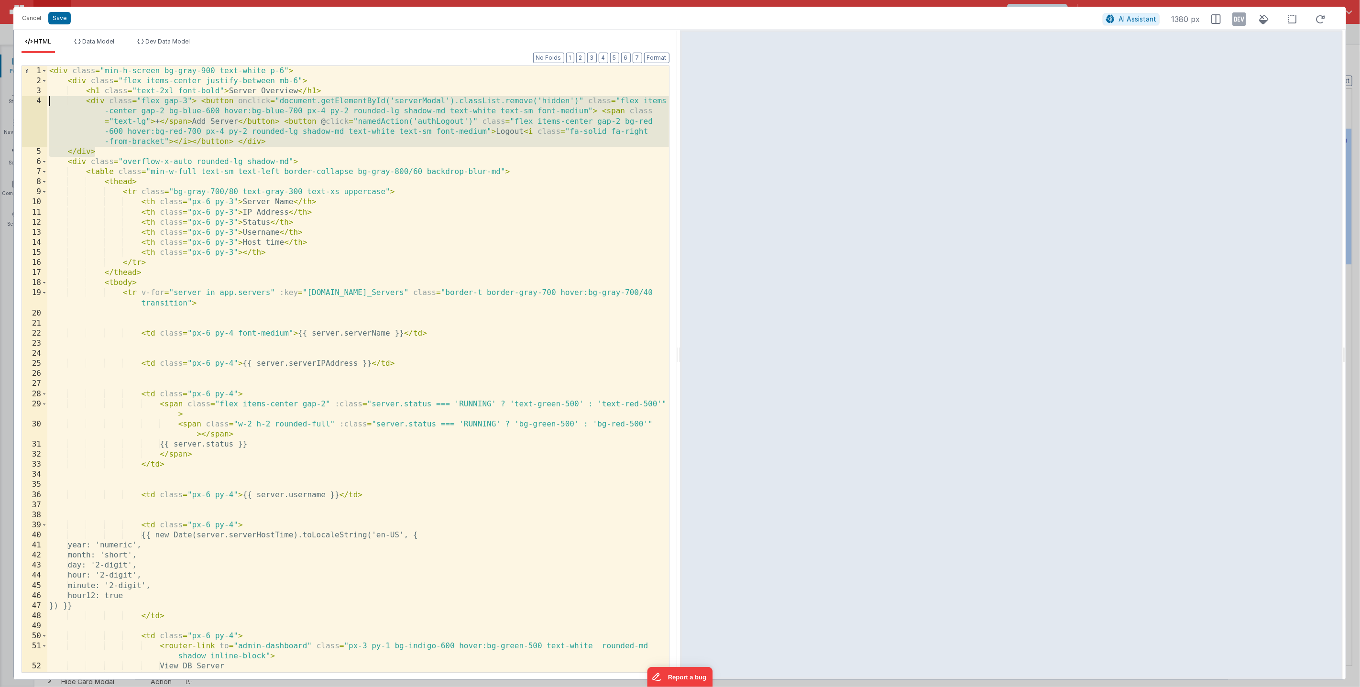
drag, startPoint x: 104, startPoint y: 151, endPoint x: 34, endPoint y: 100, distance: 86.3
click at [35, 100] on div "1 2 3 4 5 6 7 8 9 10 11 12 13 14 15 16 17 18 19 20 21 22 23 24 25 26 27 28 29 3…" at bounding box center [346, 368] width 648 height 607
click at [145, 110] on div "< div class = "min-h-screen bg-gray-900 text-white p-6" > < div class = "flex i…" at bounding box center [358, 379] width 622 height 626
drag, startPoint x: 233, startPoint y: 142, endPoint x: 198, endPoint y: 133, distance: 36.1
click at [200, 105] on div "< div class = "min-h-screen bg-gray-900 text-white p-6" > < div class = "flex i…" at bounding box center [358, 379] width 622 height 626
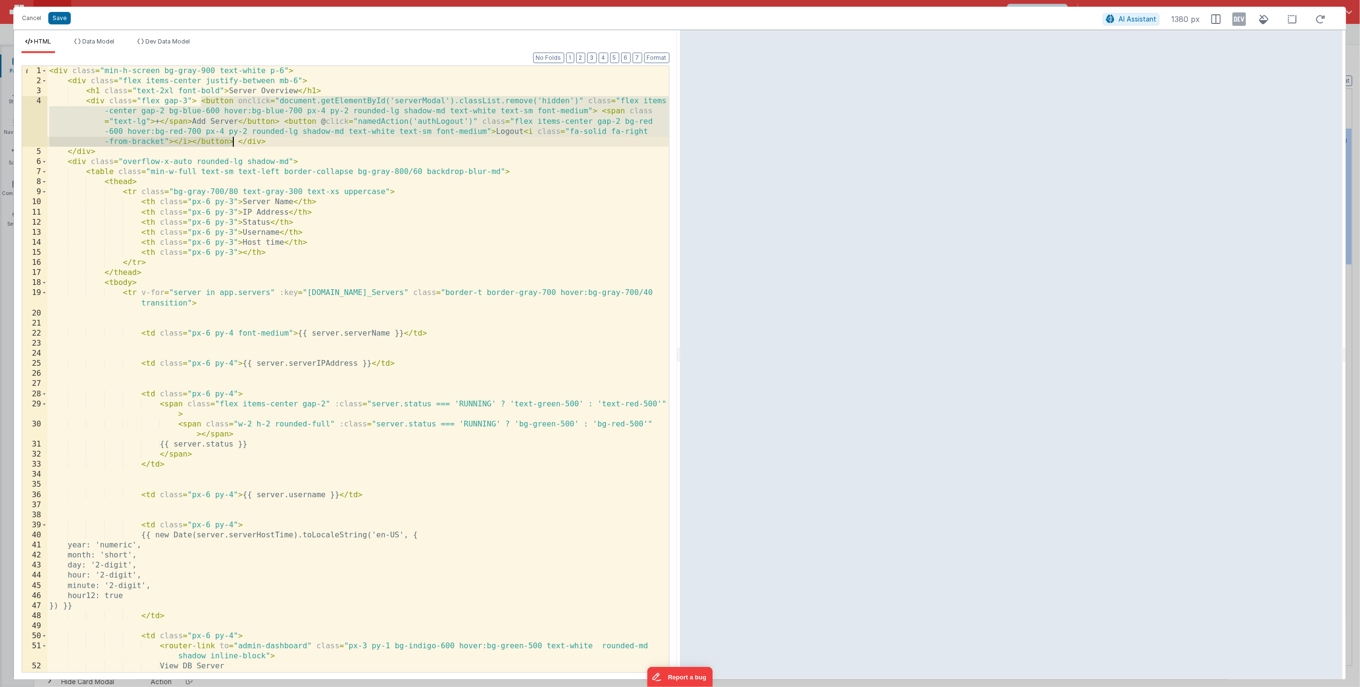
drag, startPoint x: 304, startPoint y: 118, endPoint x: 363, endPoint y: 119, distance: 59.3
click at [304, 118] on div "< div class = "min-h-screen bg-gray-900 text-white p-6" > < div class = "flex i…" at bounding box center [358, 379] width 622 height 626
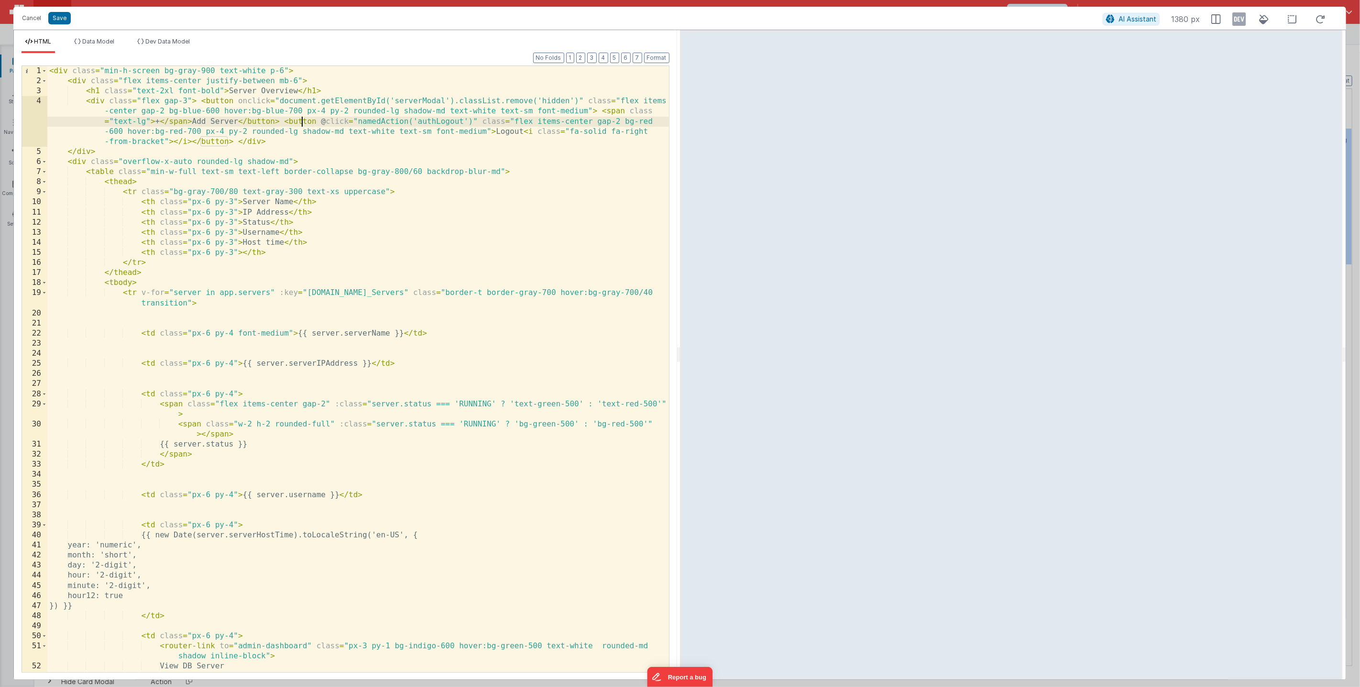
click at [521, 131] on div "< div class = "min-h-screen bg-gray-900 text-white p-6" > < div class = "flex i…" at bounding box center [358, 379] width 622 height 626
drag, startPoint x: 524, startPoint y: 131, endPoint x: 535, endPoint y: 137, distance: 12.2
click at [513, 132] on div "< div class = "min-h-screen bg-gray-900 text-white p-6" > < div class = "flex i…" at bounding box center [358, 379] width 622 height 626
drag, startPoint x: 472, startPoint y: 121, endPoint x: 592, endPoint y: 174, distance: 130.6
click at [446, 122] on div "< div class = "min-h-screen bg-gray-900 text-white p-6" > < div class = "flex i…" at bounding box center [358, 379] width 622 height 626
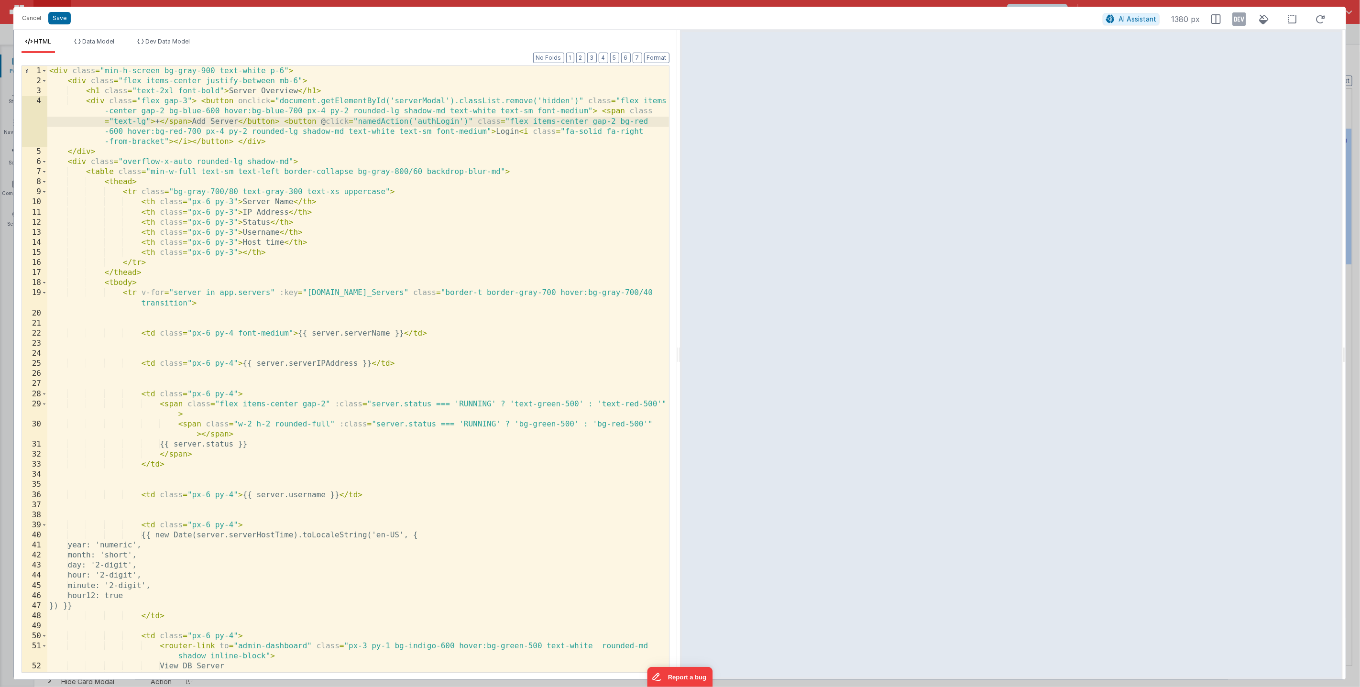
click at [564, 208] on div "< div class = "min-h-screen bg-gray-900 text-white p-6" > < div class = "flex i…" at bounding box center [358, 379] width 622 height 626
drag, startPoint x: 290, startPoint y: 121, endPoint x: 205, endPoint y: 103, distance: 86.9
click at [200, 100] on div "< div class = "min-h-screen bg-gray-900 text-white p-6" > < div class = "flex i…" at bounding box center [358, 379] width 622 height 626
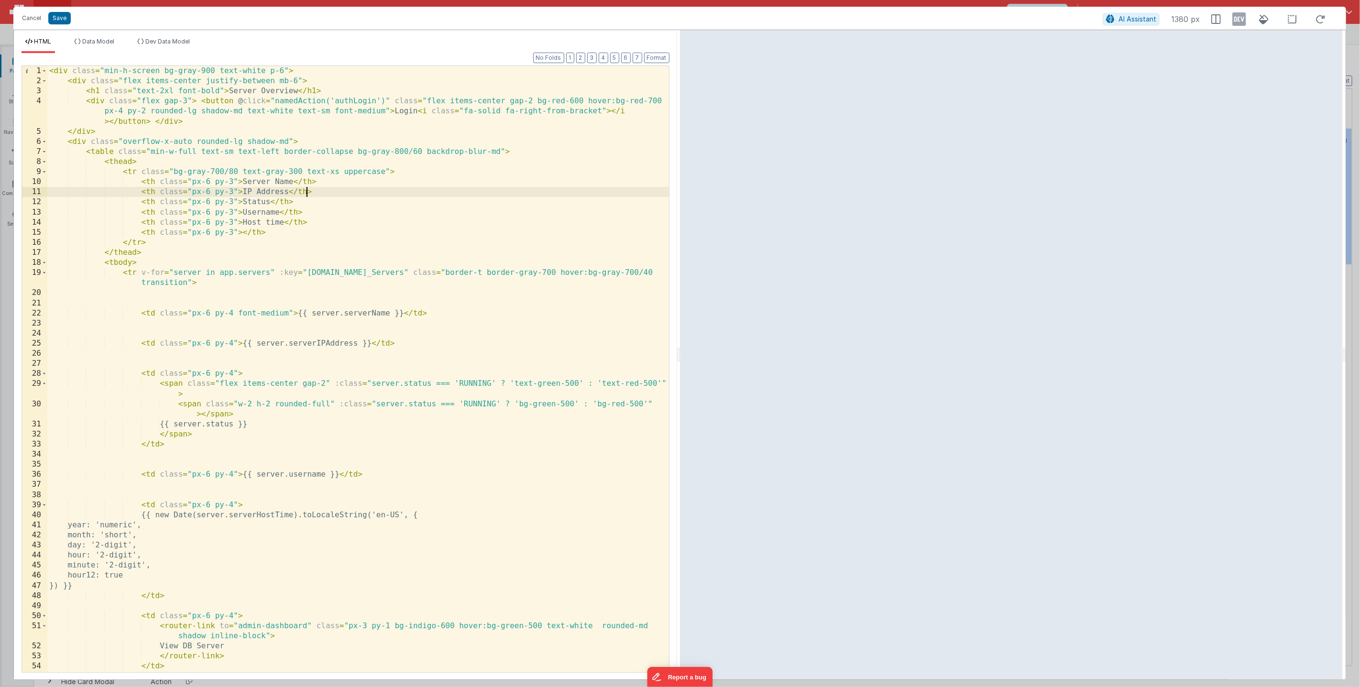
click at [305, 196] on div "< div class = "min-h-screen bg-gray-900 text-white p-6" > < div class = "flex i…" at bounding box center [358, 379] width 622 height 626
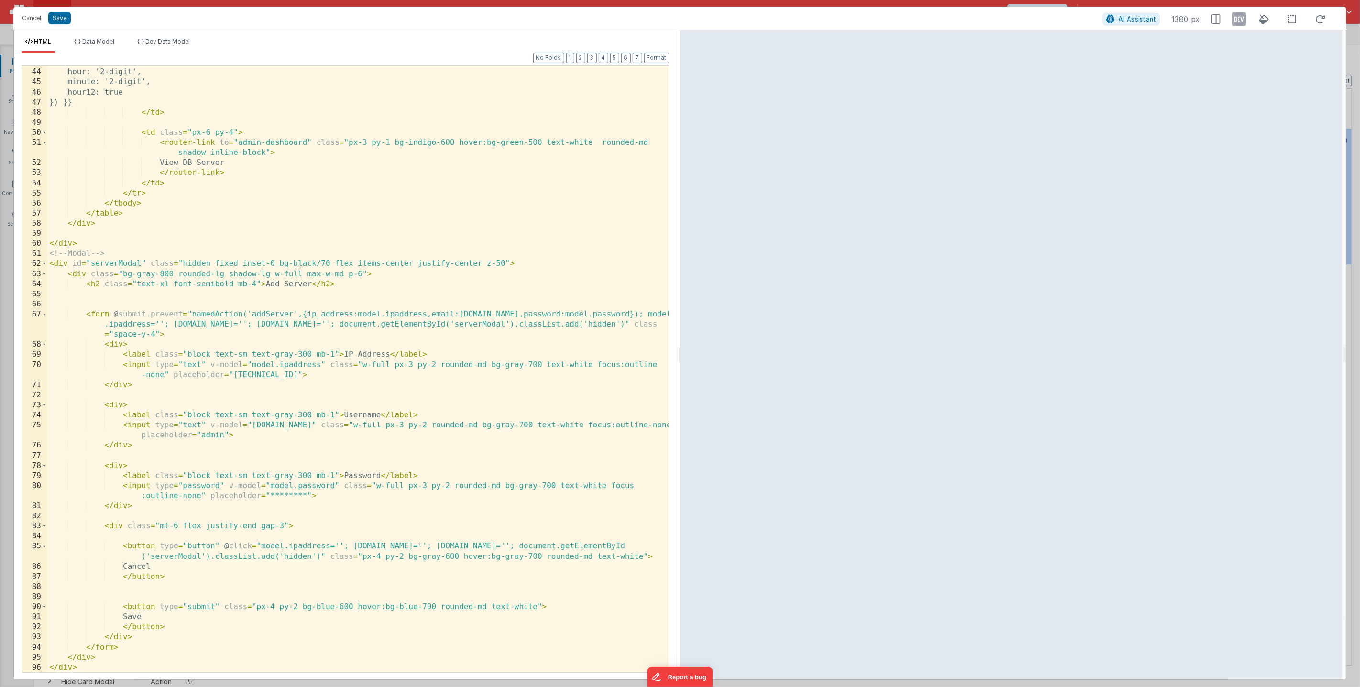
scroll to position [484, 0]
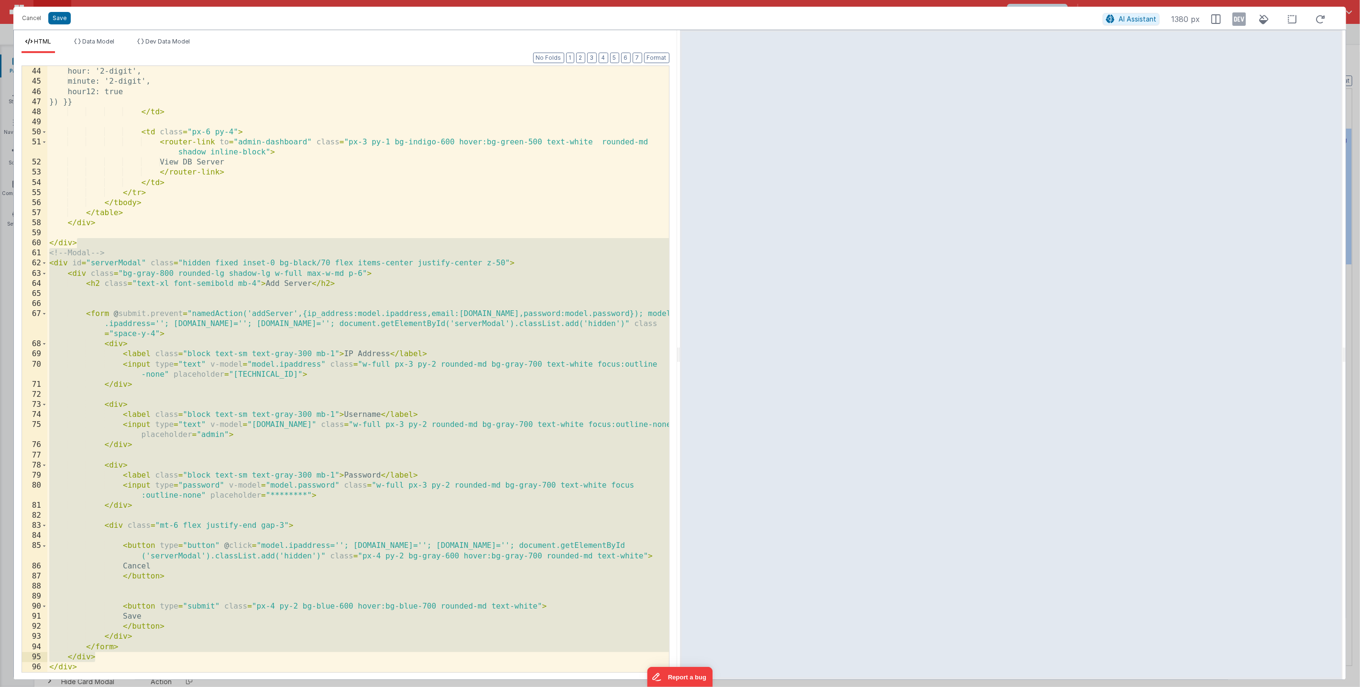
drag, startPoint x: 94, startPoint y: 246, endPoint x: 142, endPoint y: 650, distance: 407.2
click at [143, 652] on div "day: '2-digit', hour: '2-digit', minute: '2-digit', hour12: true }) }} </ td > …" at bounding box center [358, 369] width 622 height 626
drag, startPoint x: 94, startPoint y: 597, endPoint x: 90, endPoint y: 610, distance: 13.2
click at [94, 597] on div "day: '2-digit', hour: '2-digit', minute: '2-digit', hour12: true }) }} </ td > …" at bounding box center [358, 369] width 622 height 626
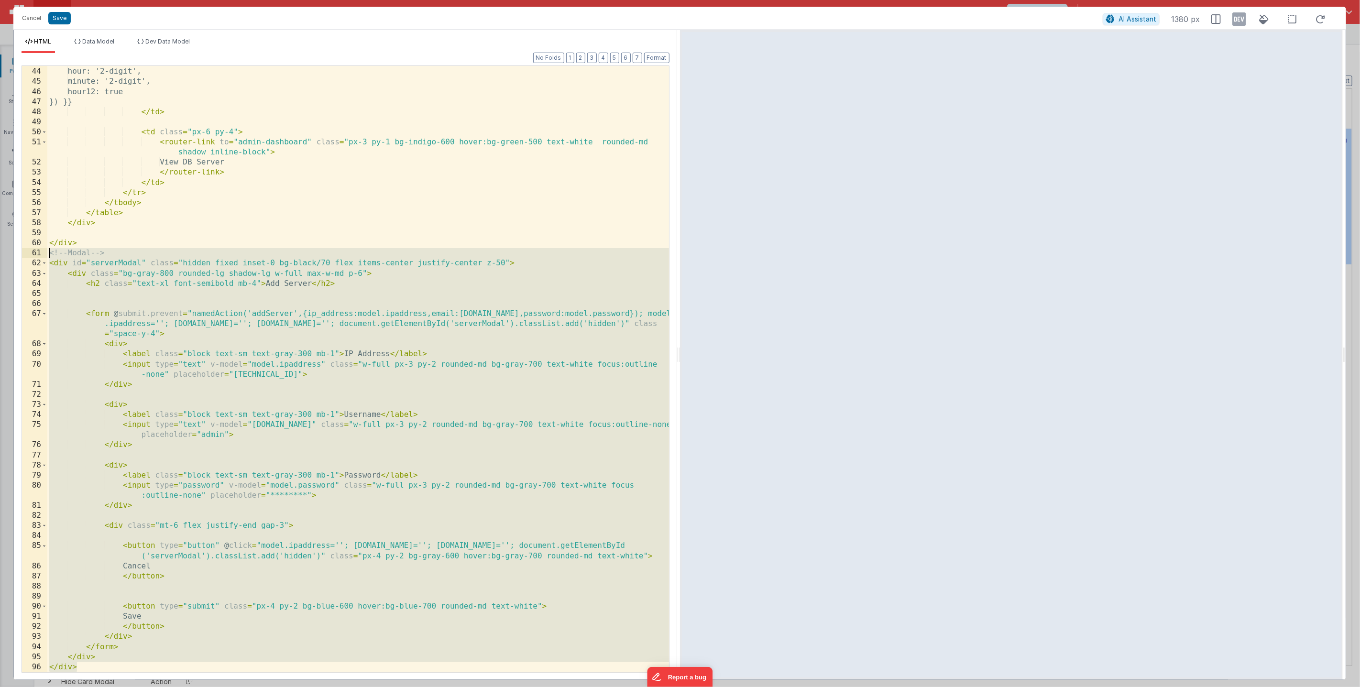
drag, startPoint x: 82, startPoint y: 668, endPoint x: 38, endPoint y: 255, distance: 415.9
click at [38, 255] on div "43 44 45 46 47 48 49 50 51 52 53 54 55 56 57 58 59 60 61 62 63 64 65 66 67 68 6…" at bounding box center [346, 368] width 648 height 607
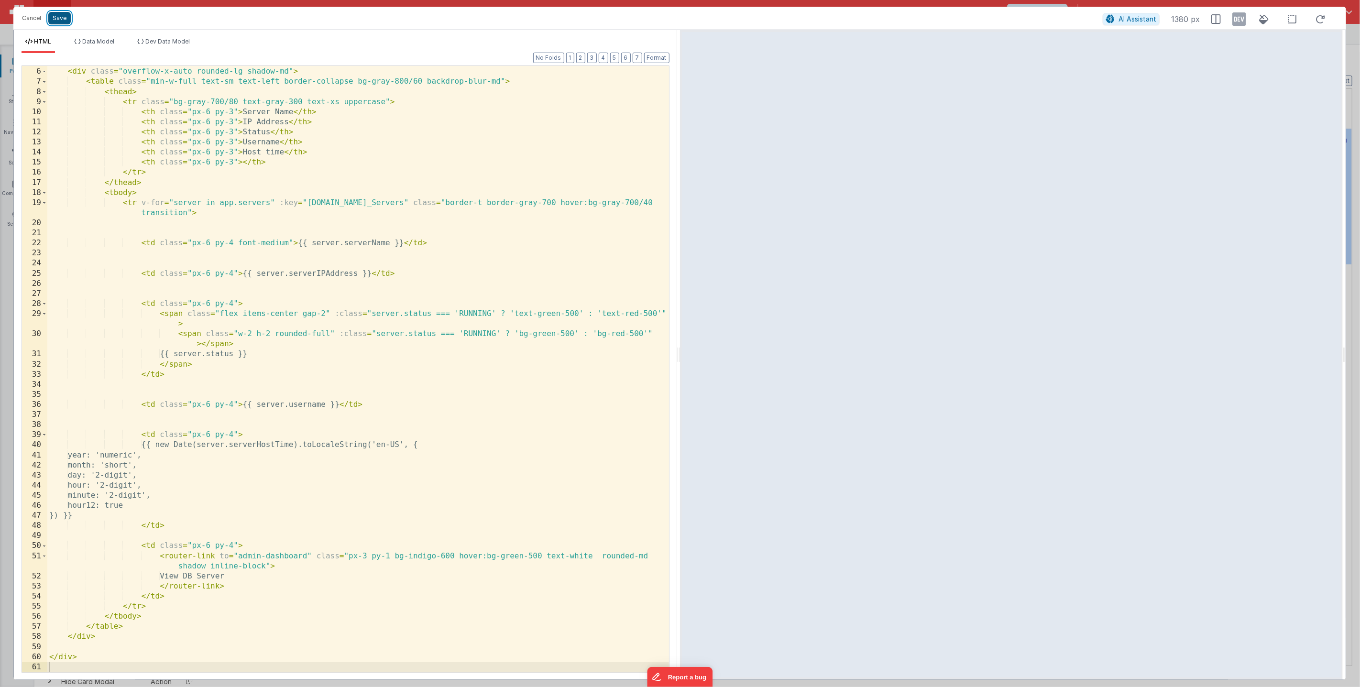
click at [59, 18] on button "Save" at bounding box center [59, 18] width 22 height 12
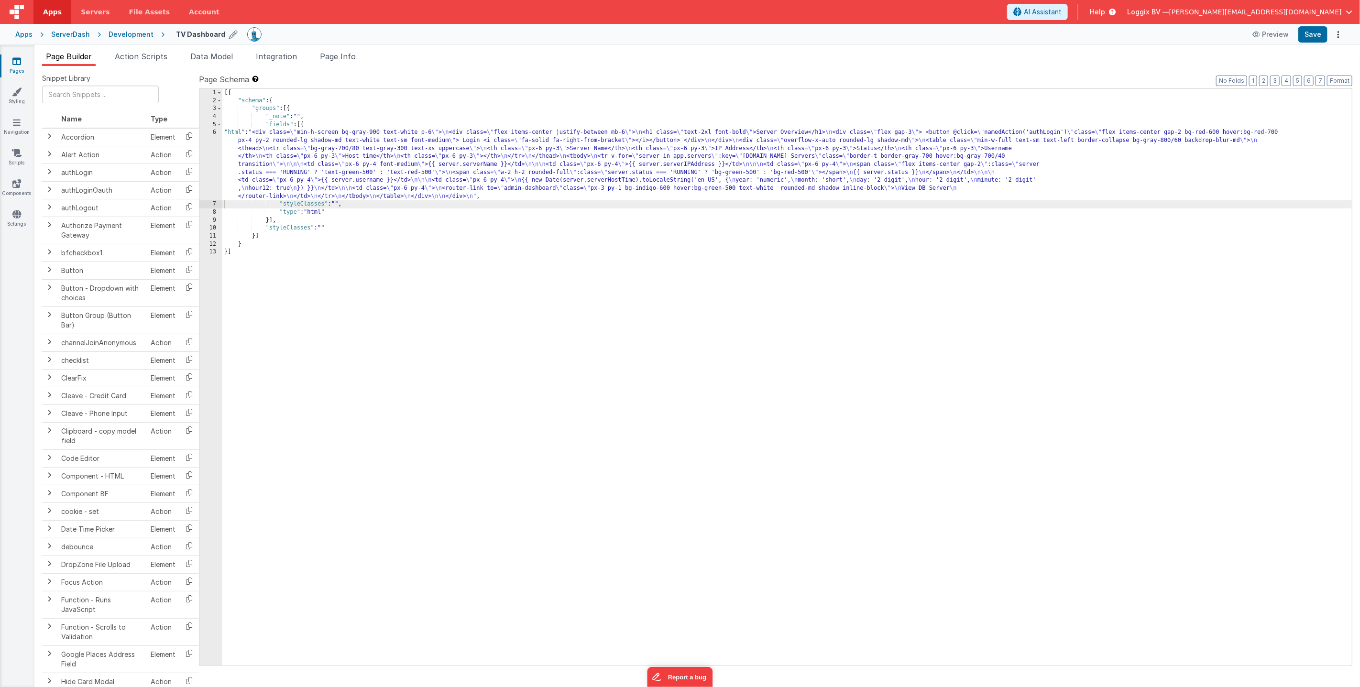
click at [510, 153] on div "[{ "schema" : { "groups" : [{ "_note" : "" , "fields" : [{ "html" : "<div class…" at bounding box center [786, 385] width 1129 height 593
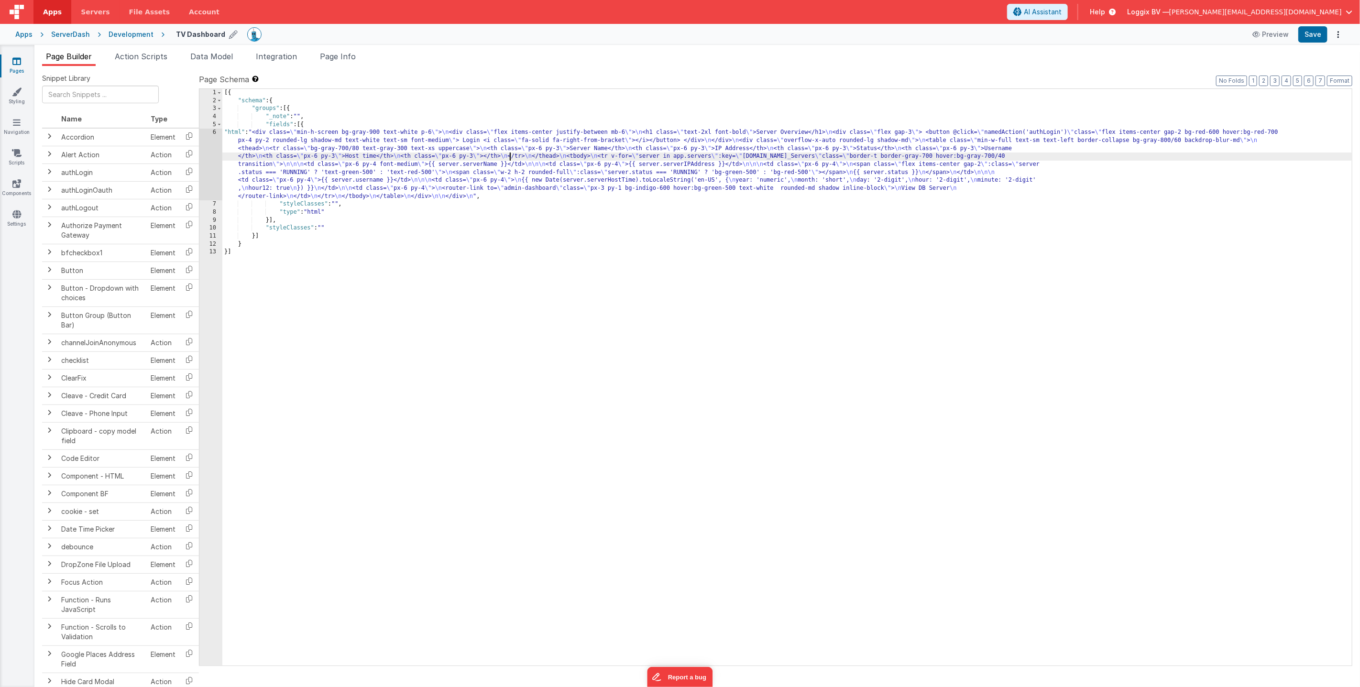
click at [214, 170] on div "6" at bounding box center [210, 165] width 23 height 72
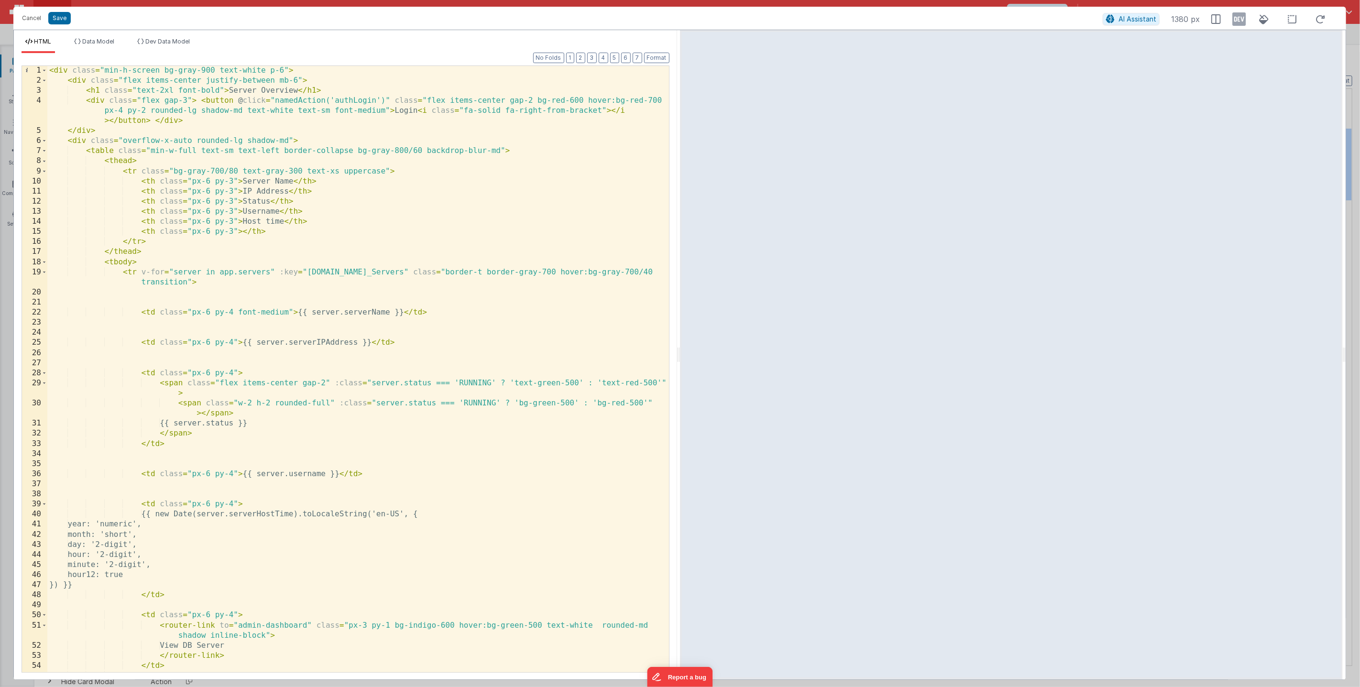
scroll to position [0, 0]
click at [234, 463] on div "< div class = "min-h-screen bg-gray-900 text-white p-6" > < div class = "flex i…" at bounding box center [358, 378] width 622 height 626
click at [62, 20] on button "Save" at bounding box center [59, 18] width 22 height 12
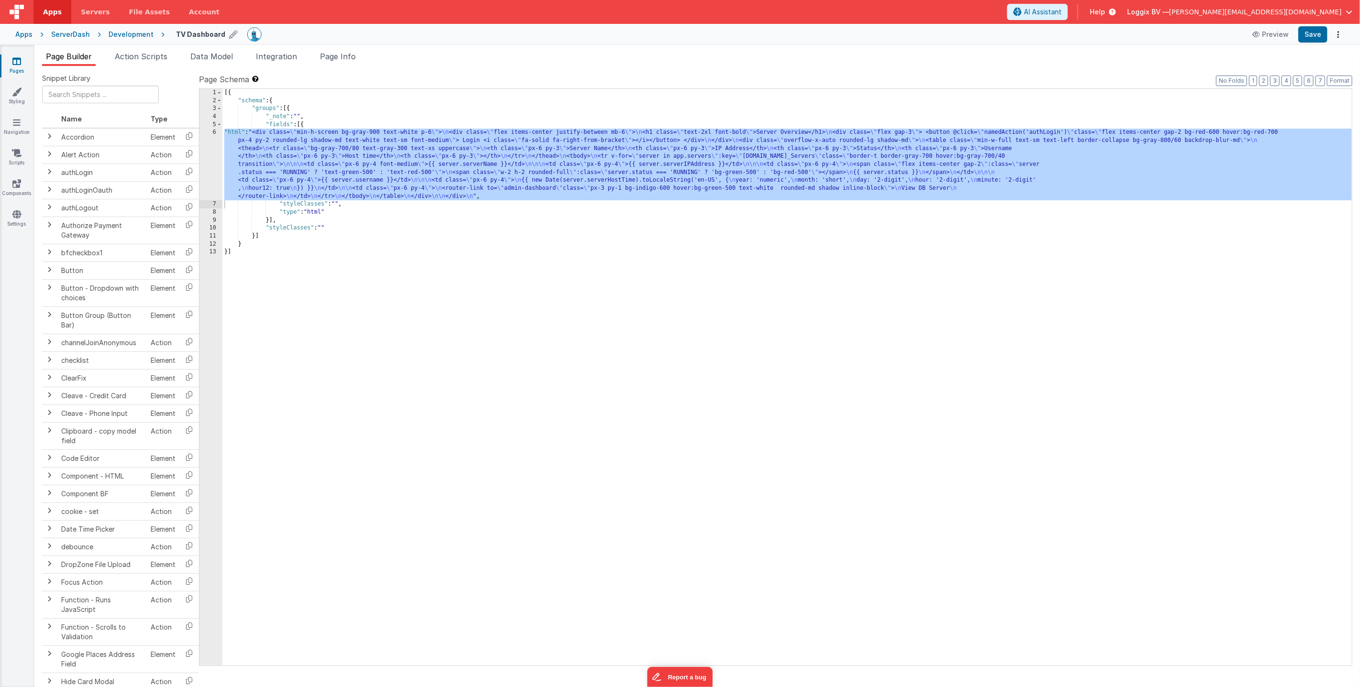
click at [130, 32] on div "Development" at bounding box center [131, 35] width 45 height 10
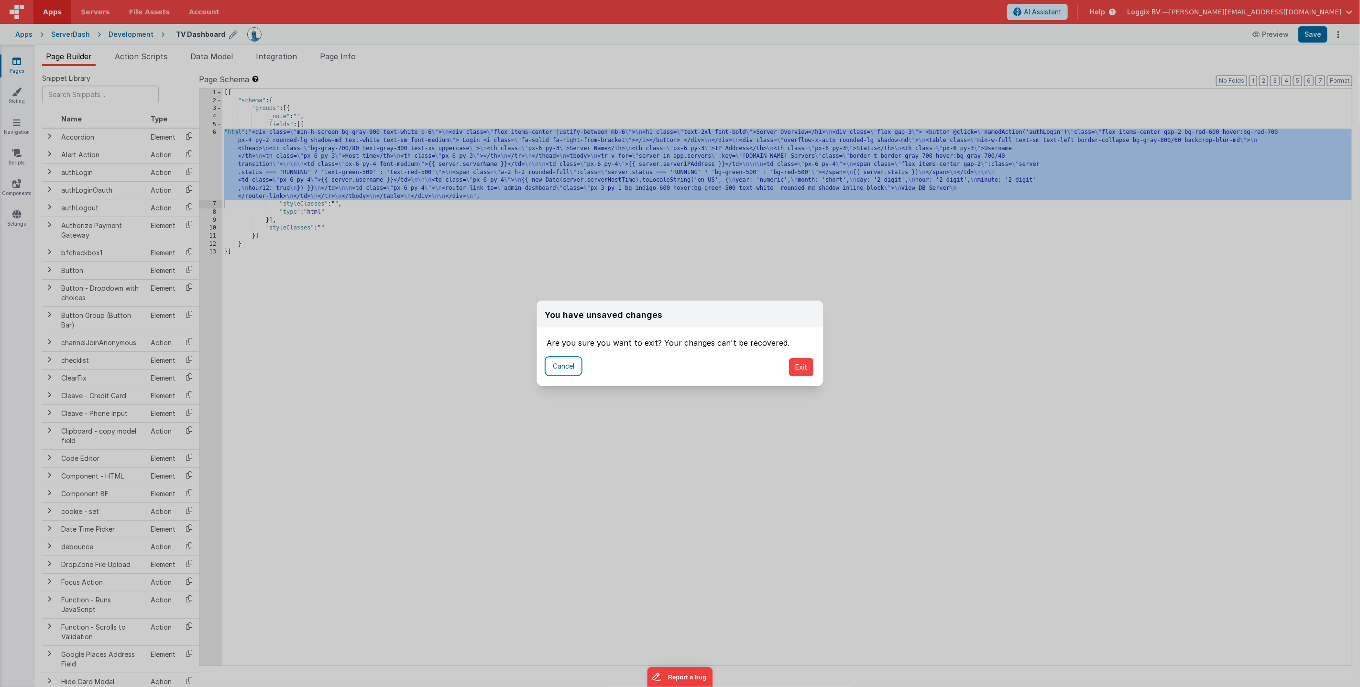
drag, startPoint x: 578, startPoint y: 363, endPoint x: 546, endPoint y: 348, distance: 34.6
click at [577, 363] on button "Cancel" at bounding box center [563, 366] width 34 height 16
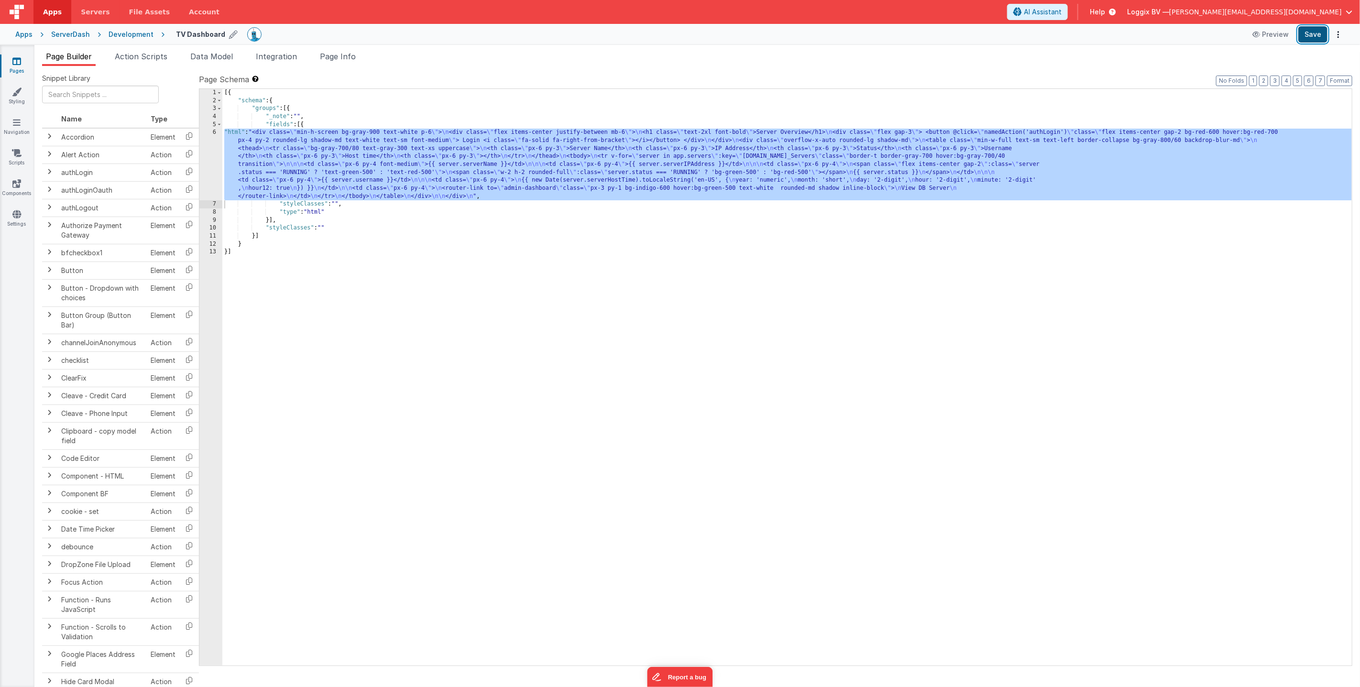
click at [1314, 35] on button "Save" at bounding box center [1312, 34] width 29 height 16
click at [125, 33] on div "Development" at bounding box center [131, 35] width 45 height 10
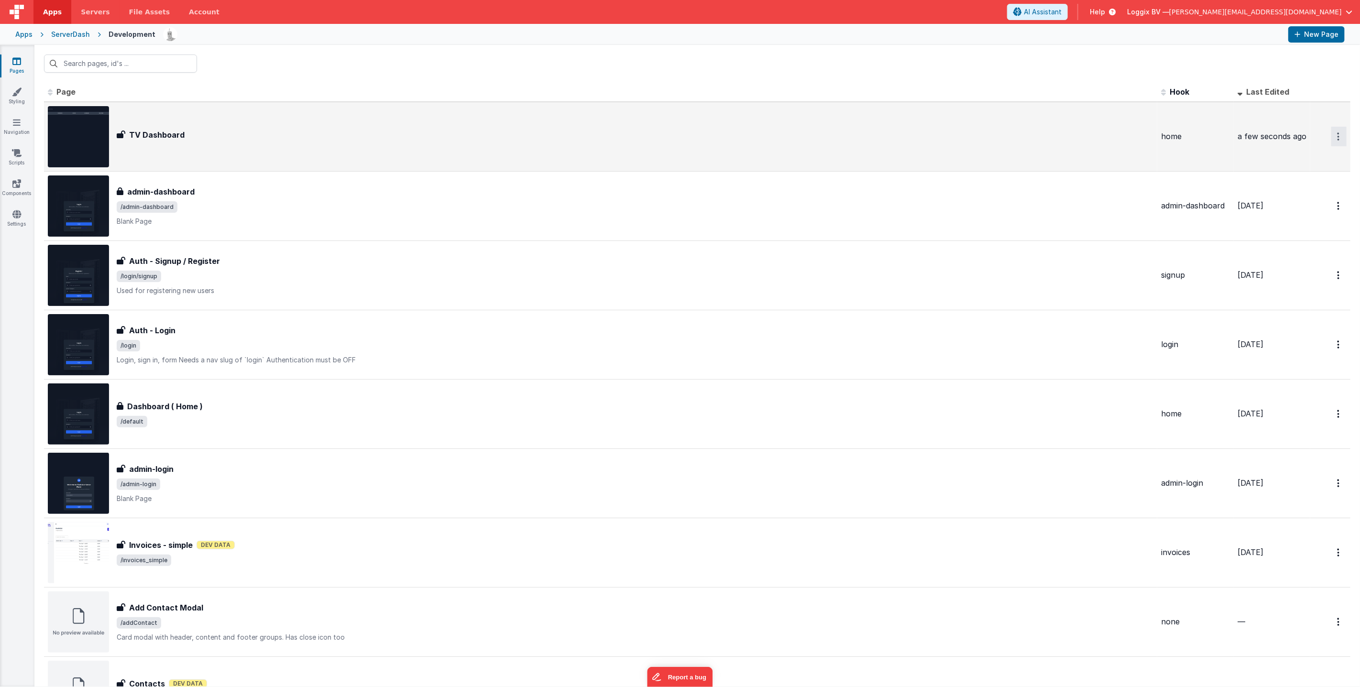
click at [1342, 137] on button "Options" at bounding box center [1338, 137] width 15 height 20
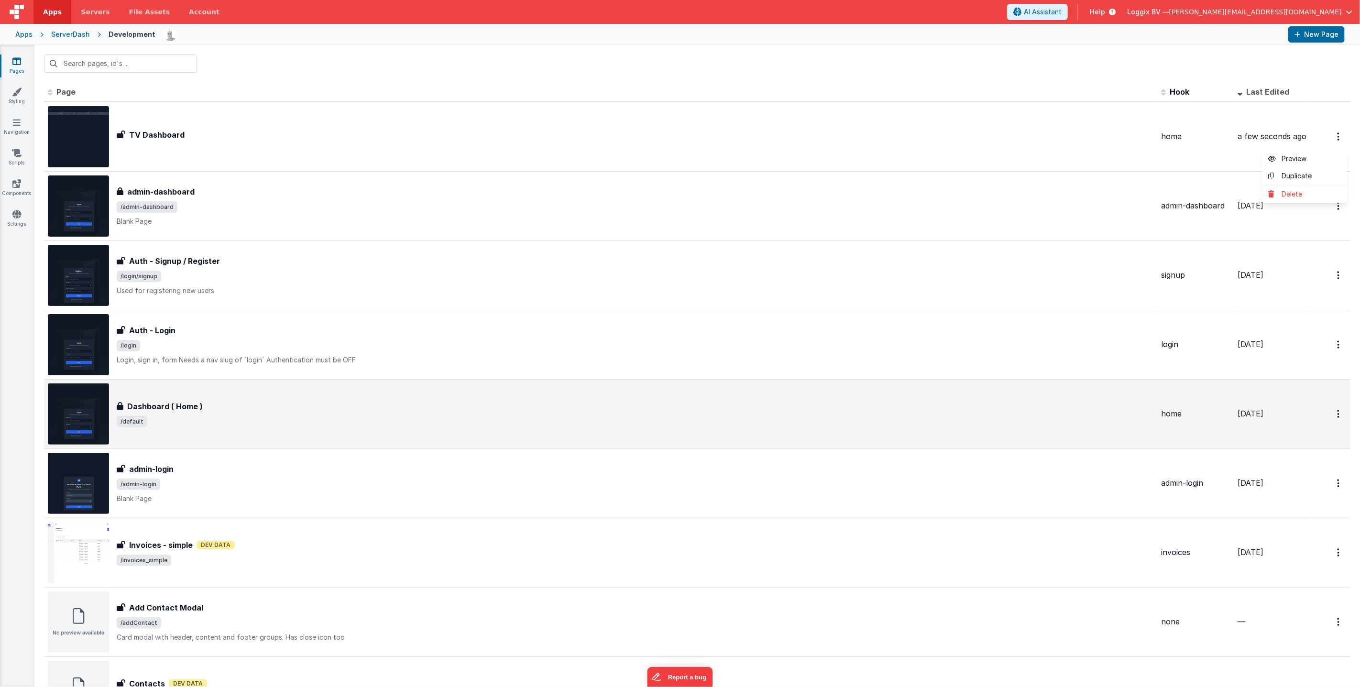
click at [228, 421] on button at bounding box center [680, 343] width 1360 height 687
click at [365, 421] on span "/default" at bounding box center [635, 421] width 1037 height 11
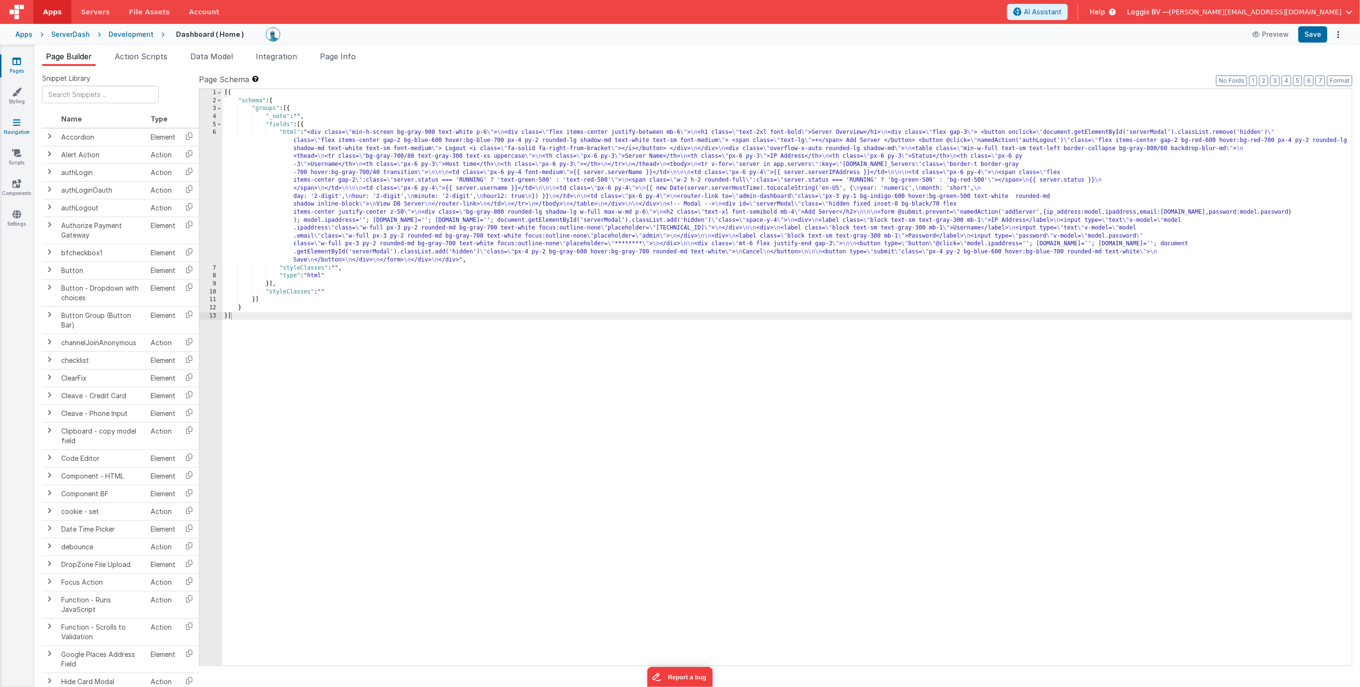
click at [14, 127] on link "Navigation" at bounding box center [17, 127] width 34 height 19
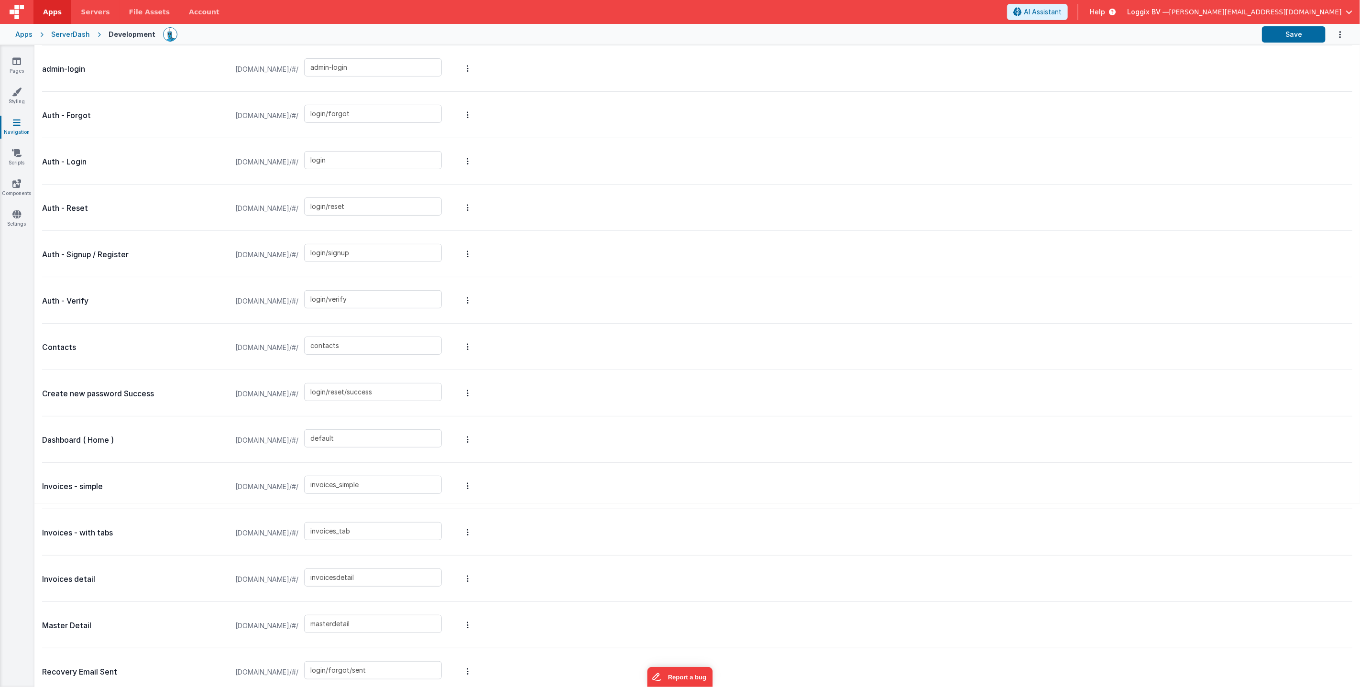
scroll to position [175, 0]
drag, startPoint x: 381, startPoint y: 438, endPoint x: 339, endPoint y: 438, distance: 41.6
click at [338, 436] on div "serverdash.clientportal.cloud/#/ default" at bounding box center [338, 440] width 218 height 36
type input "dashboard"
click at [570, 434] on div "Dashboard ( Home ) serverdash.clientportal.cloud/#/ dashboard" at bounding box center [697, 439] width 1310 height 46
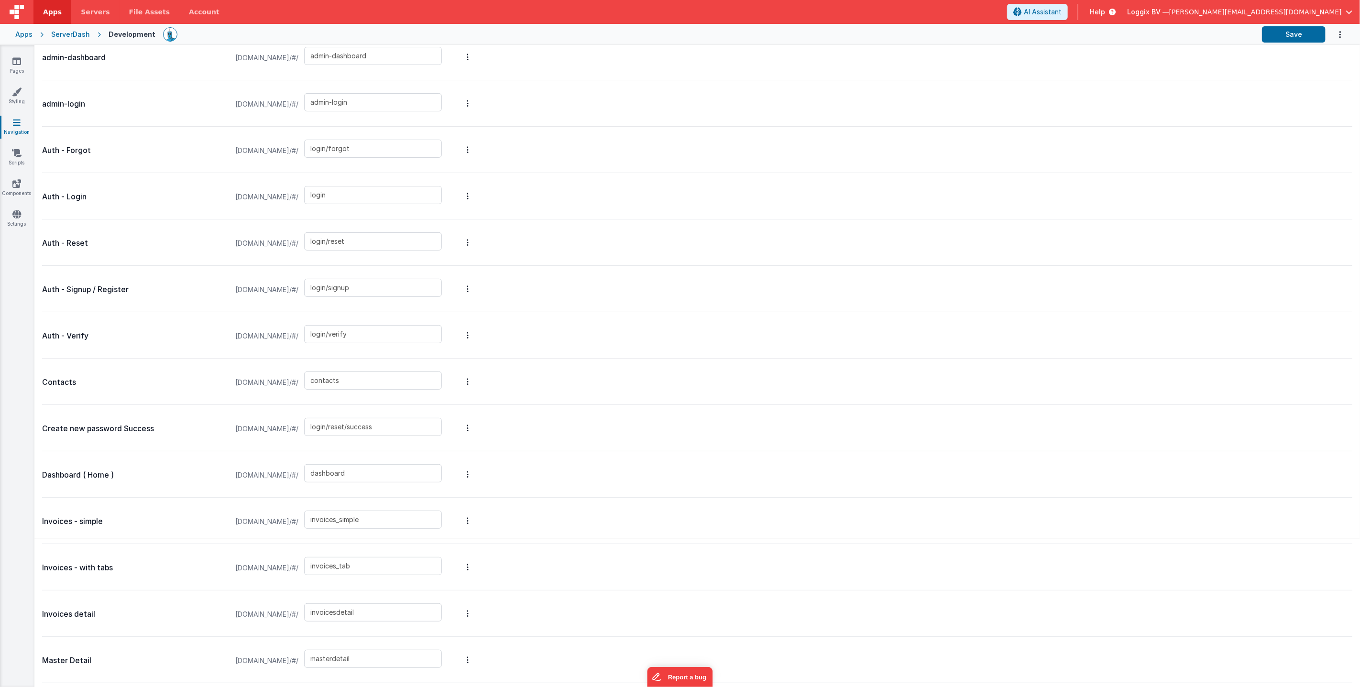
scroll to position [283, 0]
click at [360, 607] on input "text" at bounding box center [373, 609] width 138 height 18
paste input "default"
type input "default"
click at [1301, 32] on button "Save" at bounding box center [1294, 34] width 64 height 16
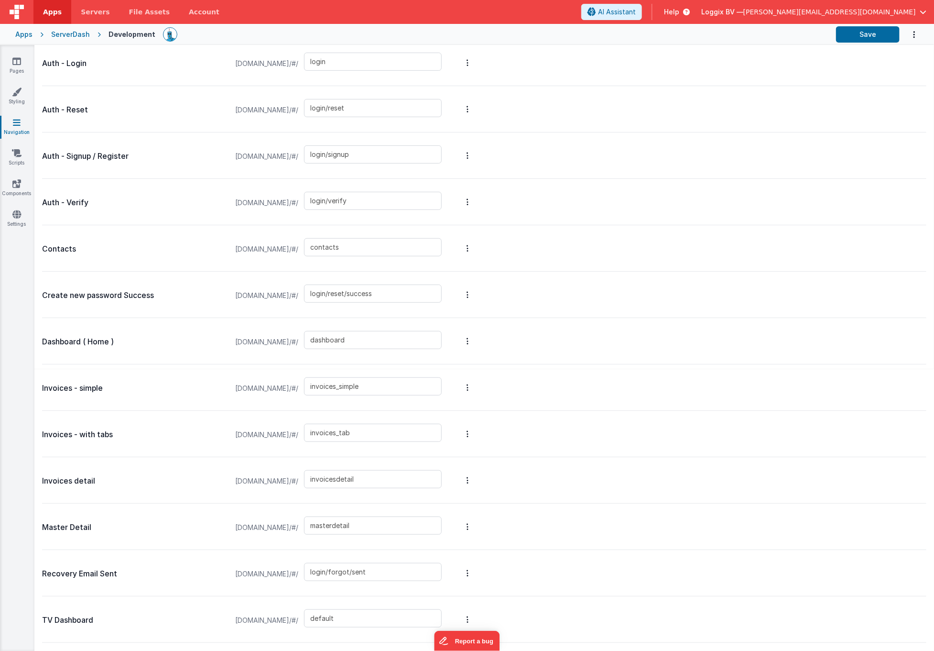
scroll to position [319, 0]
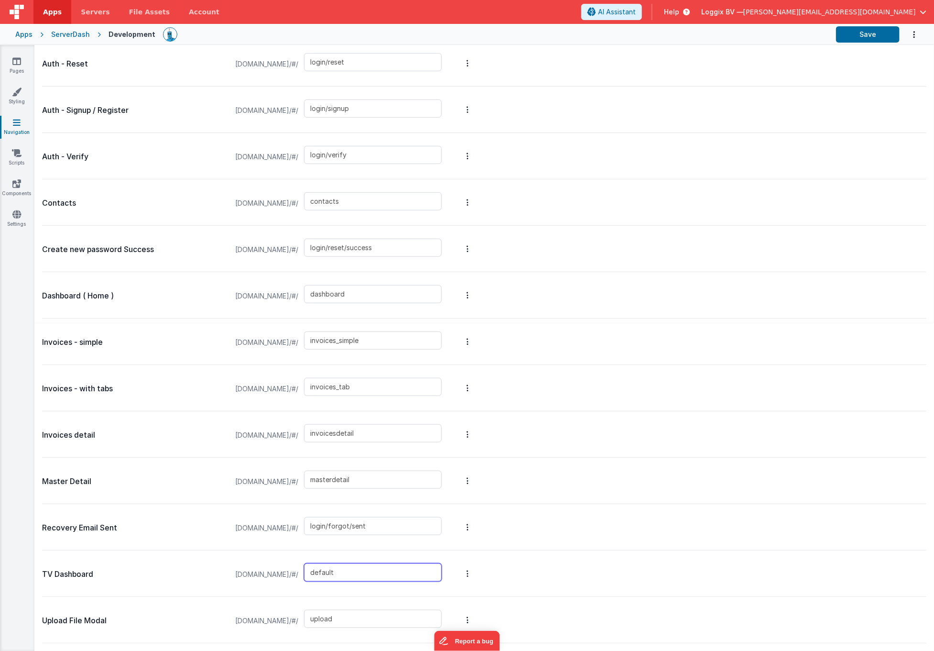
drag, startPoint x: 378, startPoint y: 577, endPoint x: 309, endPoint y: 573, distance: 69.0
click at [309, 572] on div "serverdash.clientportal.cloud/#/ default" at bounding box center [338, 574] width 218 height 36
type input "tv"
click at [536, 567] on div "TV Dashboard serverdash.clientportal.cloud/#/ tv" at bounding box center [484, 573] width 884 height 46
click at [882, 41] on button "Save" at bounding box center [868, 34] width 64 height 16
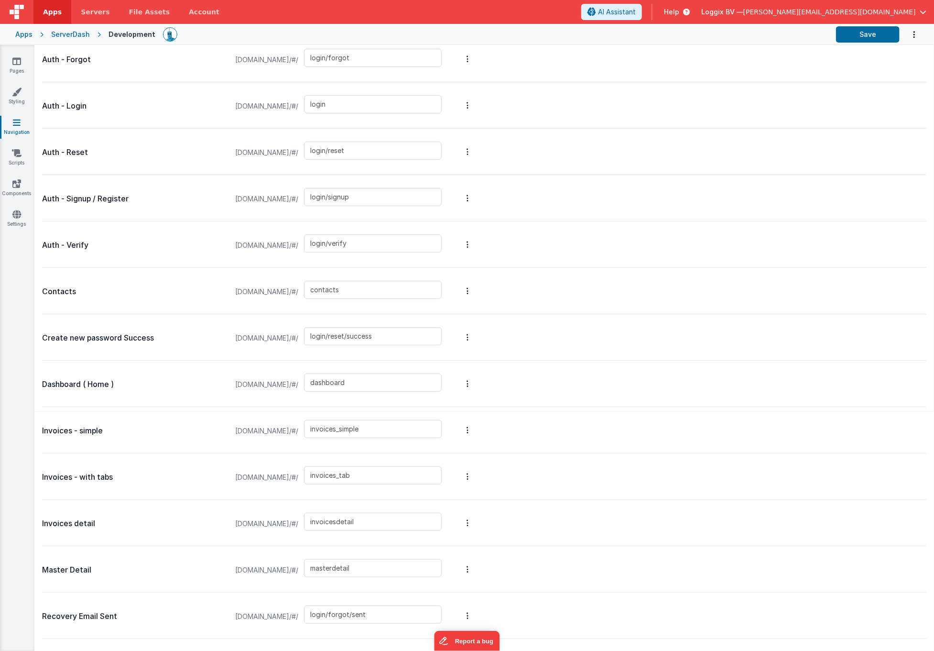
scroll to position [228, 0]
drag, startPoint x: 381, startPoint y: 383, endPoint x: 329, endPoint y: 388, distance: 51.4
click at [321, 377] on div "serverdash.clientportal.cloud/#/ dashboard" at bounding box center [338, 386] width 218 height 36
paste input "efault"
type input "default"
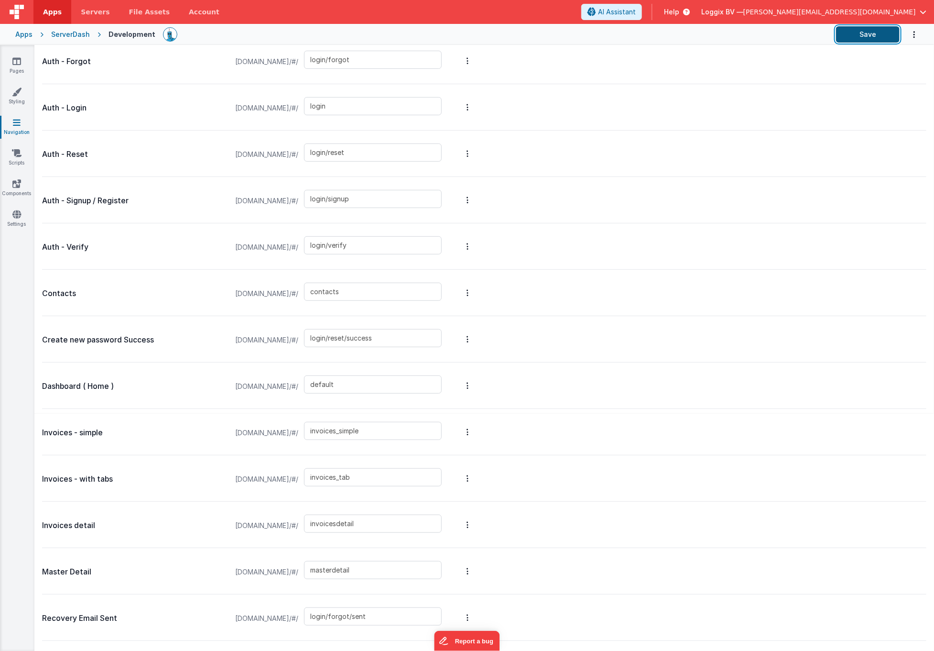
click at [870, 31] on button "Save" at bounding box center [868, 34] width 64 height 16
click at [868, 36] on button "Save" at bounding box center [868, 34] width 64 height 16
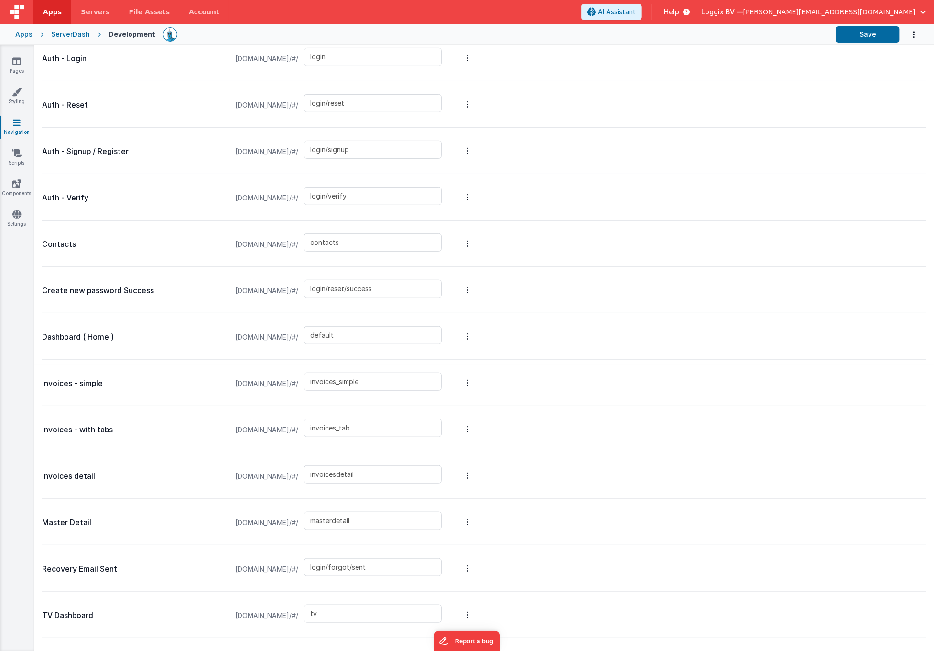
scroll to position [294, 0]
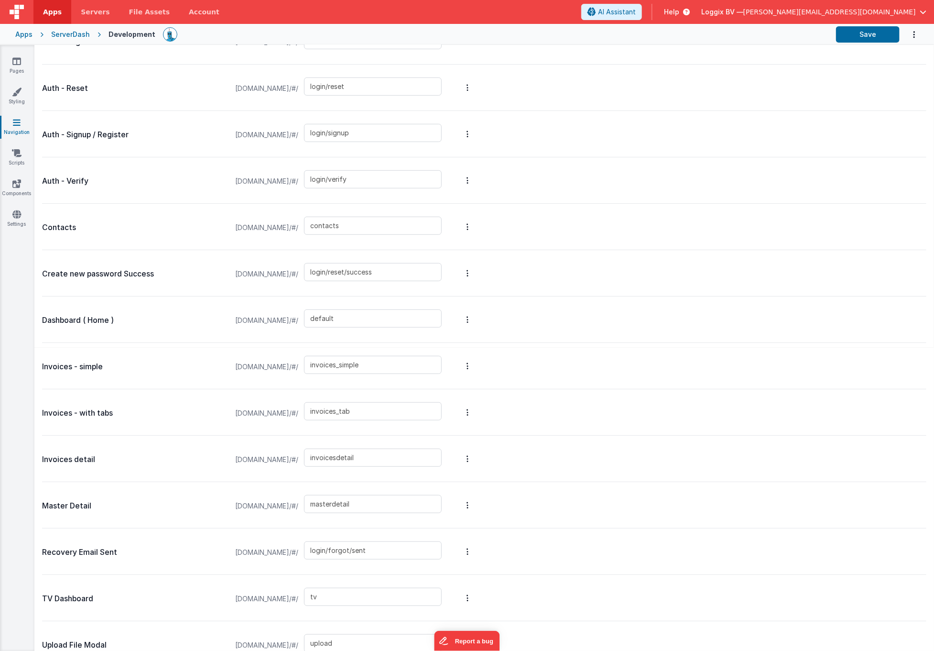
click at [30, 32] on div "Apps" at bounding box center [23, 35] width 17 height 10
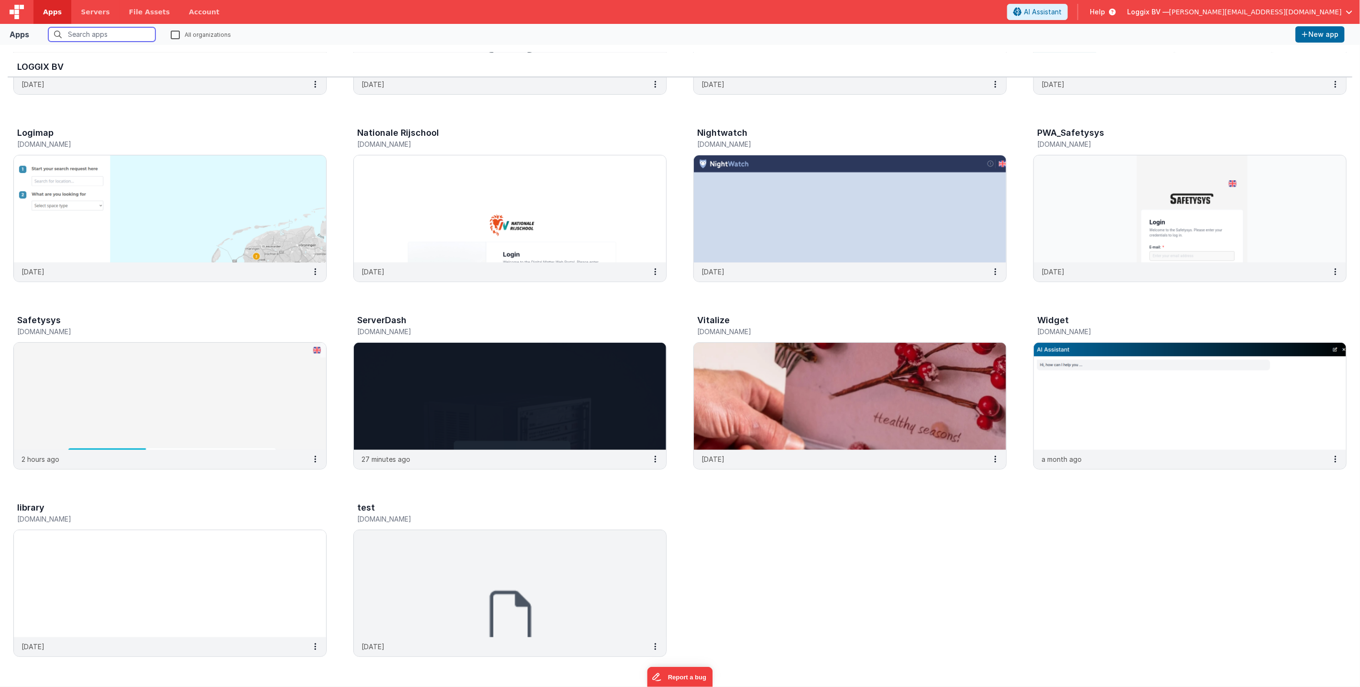
scroll to position [153, 0]
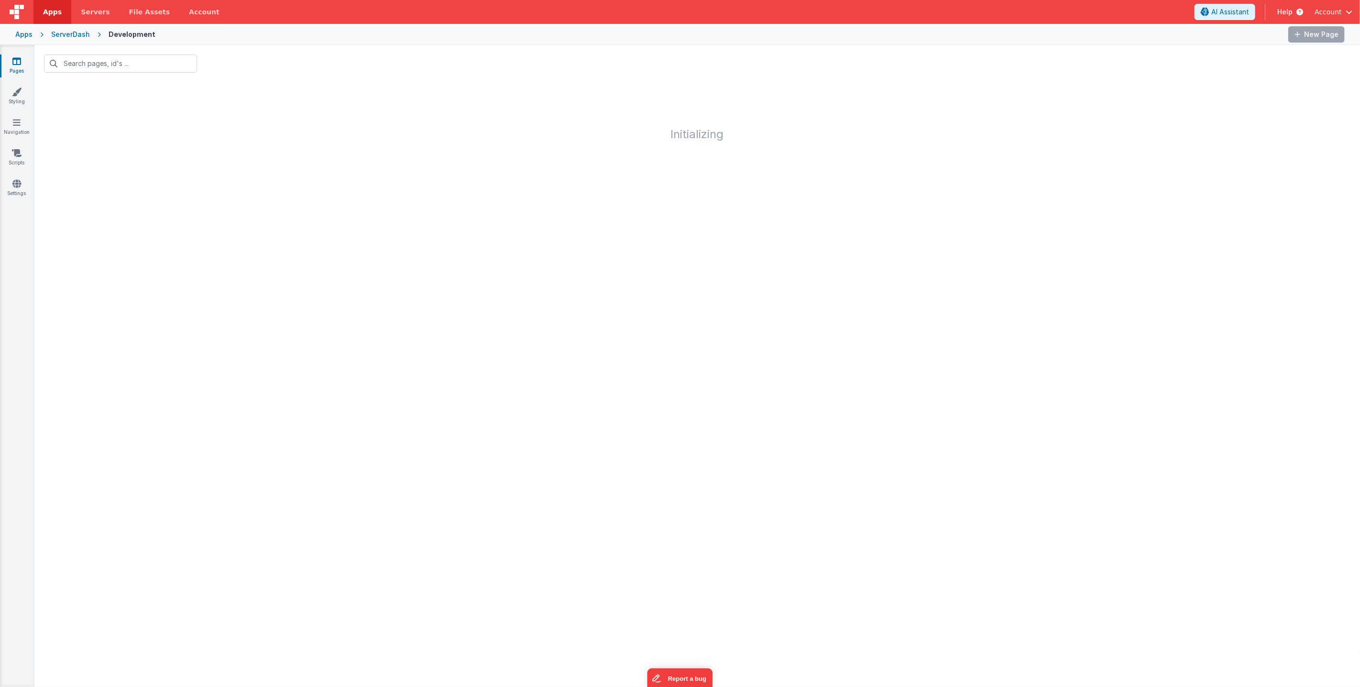
click at [1328, 11] on span "Account" at bounding box center [1327, 12] width 27 height 10
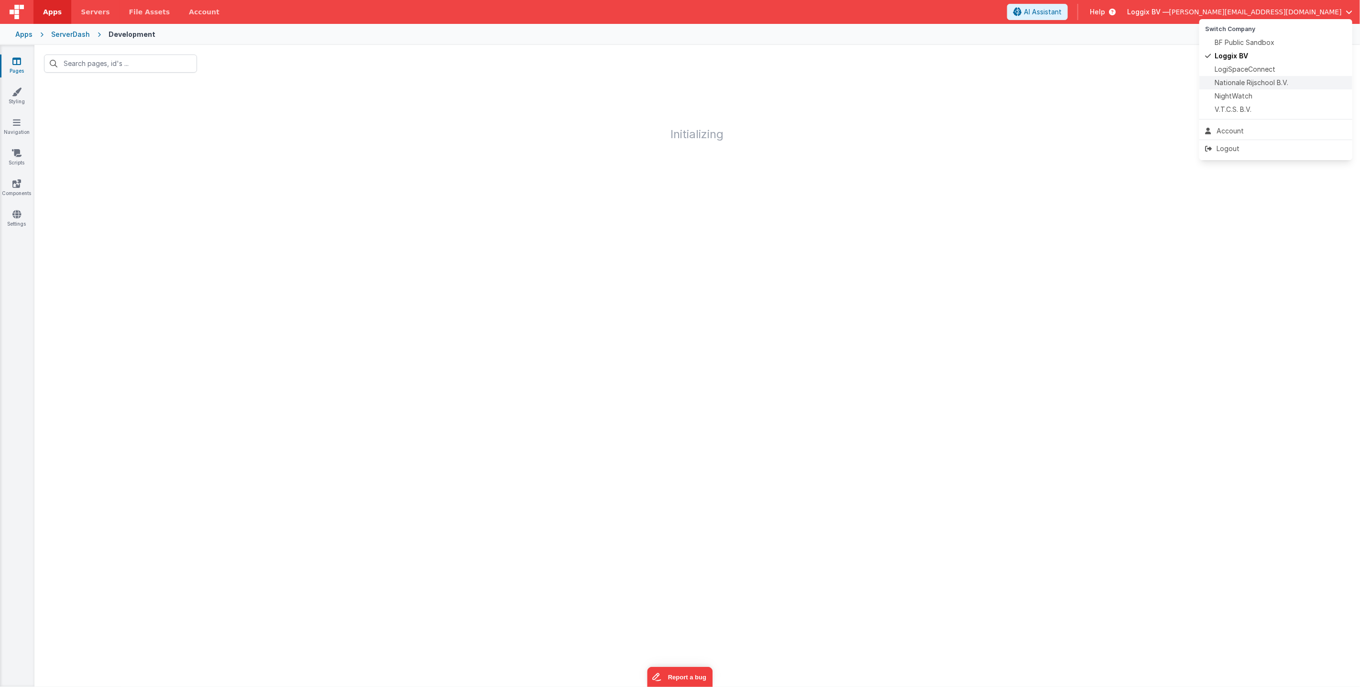
click at [1246, 83] on span "Nationale Rijschool B.V." at bounding box center [1251, 83] width 74 height 10
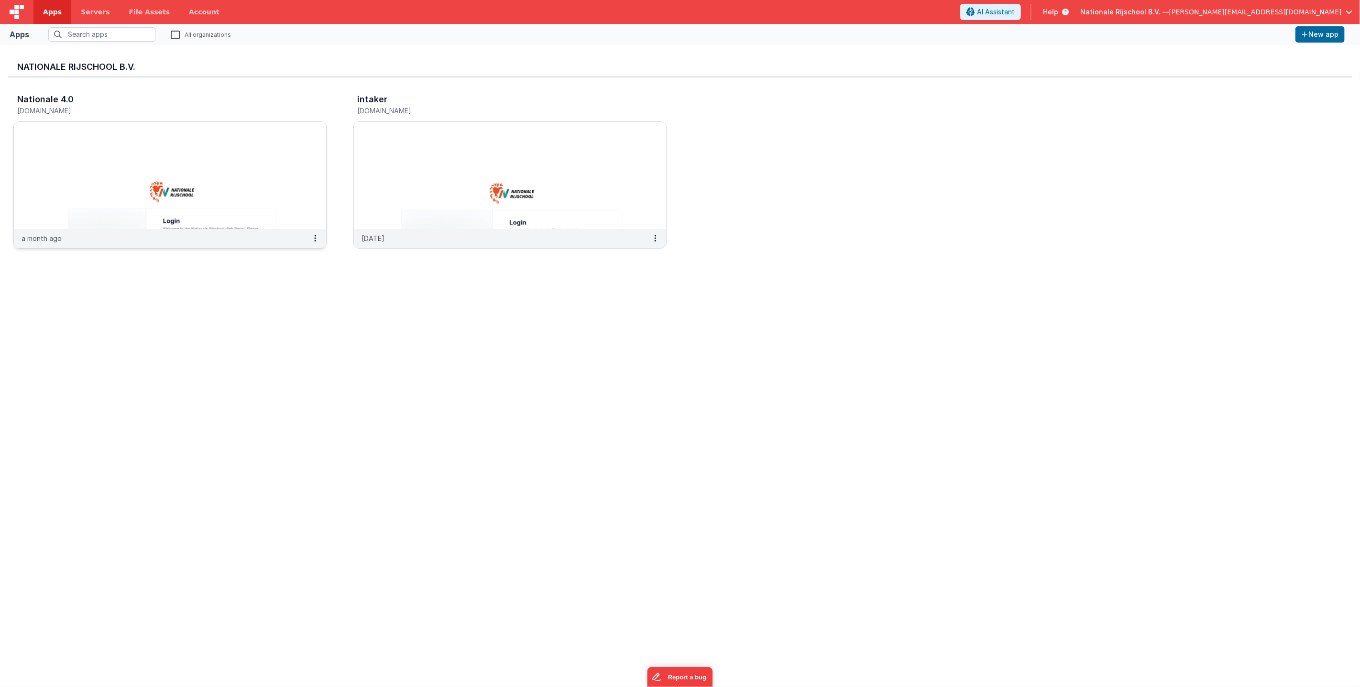
click at [261, 156] on img at bounding box center [170, 175] width 312 height 107
click at [1321, 14] on span "[PERSON_NAME][EMAIL_ADDRESS][DOMAIN_NAME]" at bounding box center [1255, 12] width 173 height 10
click at [1284, 55] on div "Loggix BV" at bounding box center [1276, 56] width 142 height 10
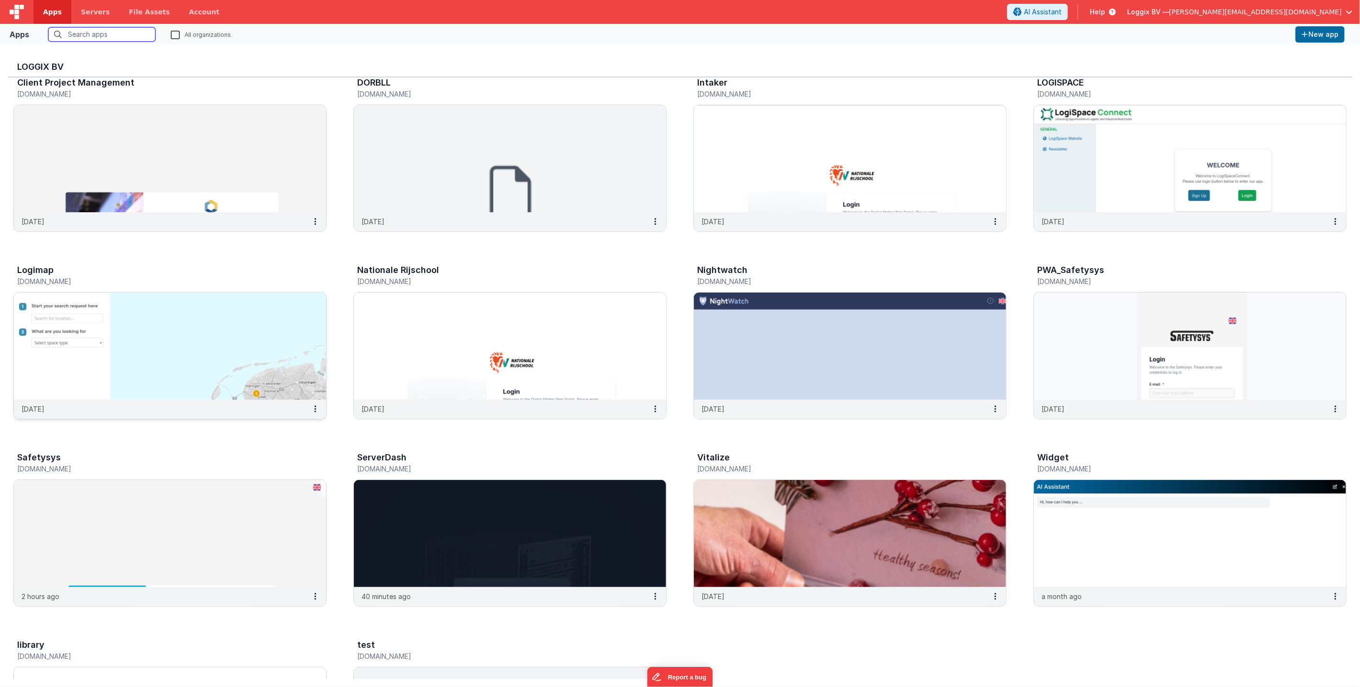
scroll to position [17, 0]
click at [410, 325] on img at bounding box center [510, 345] width 312 height 107
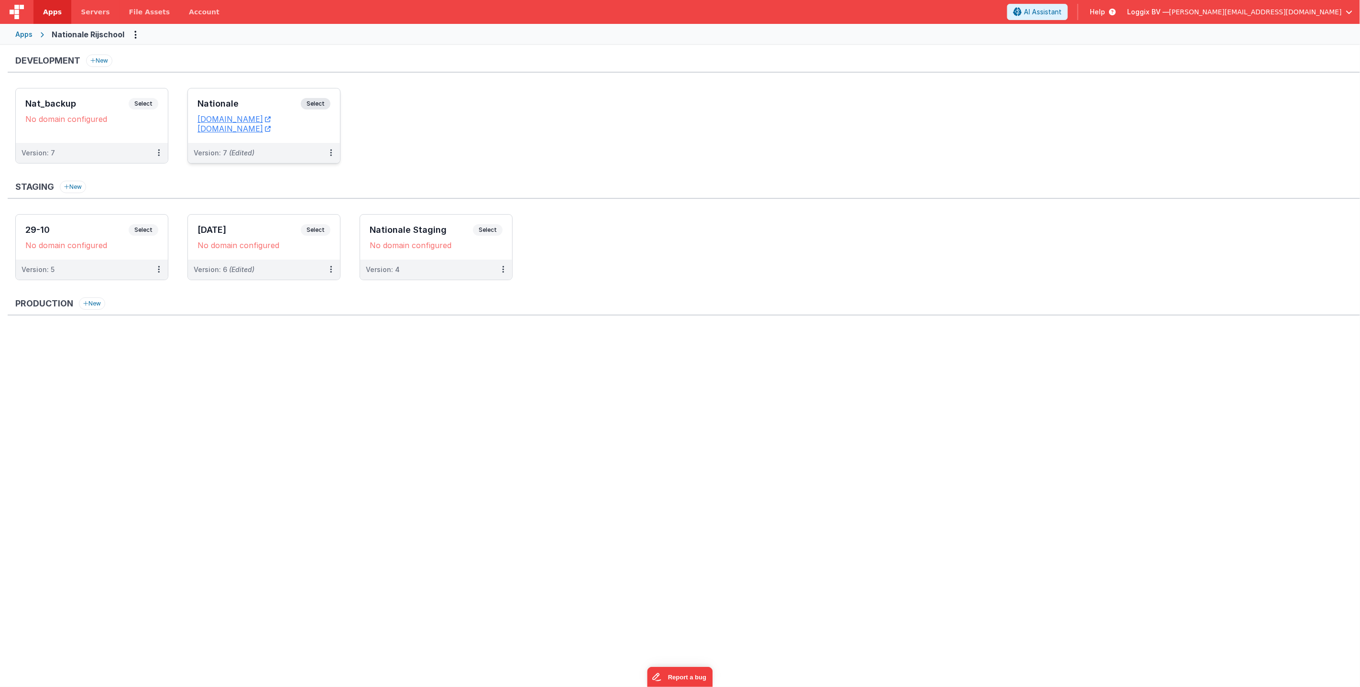
click at [323, 127] on dd "[DOMAIN_NAME]" at bounding box center [263, 129] width 133 height 10
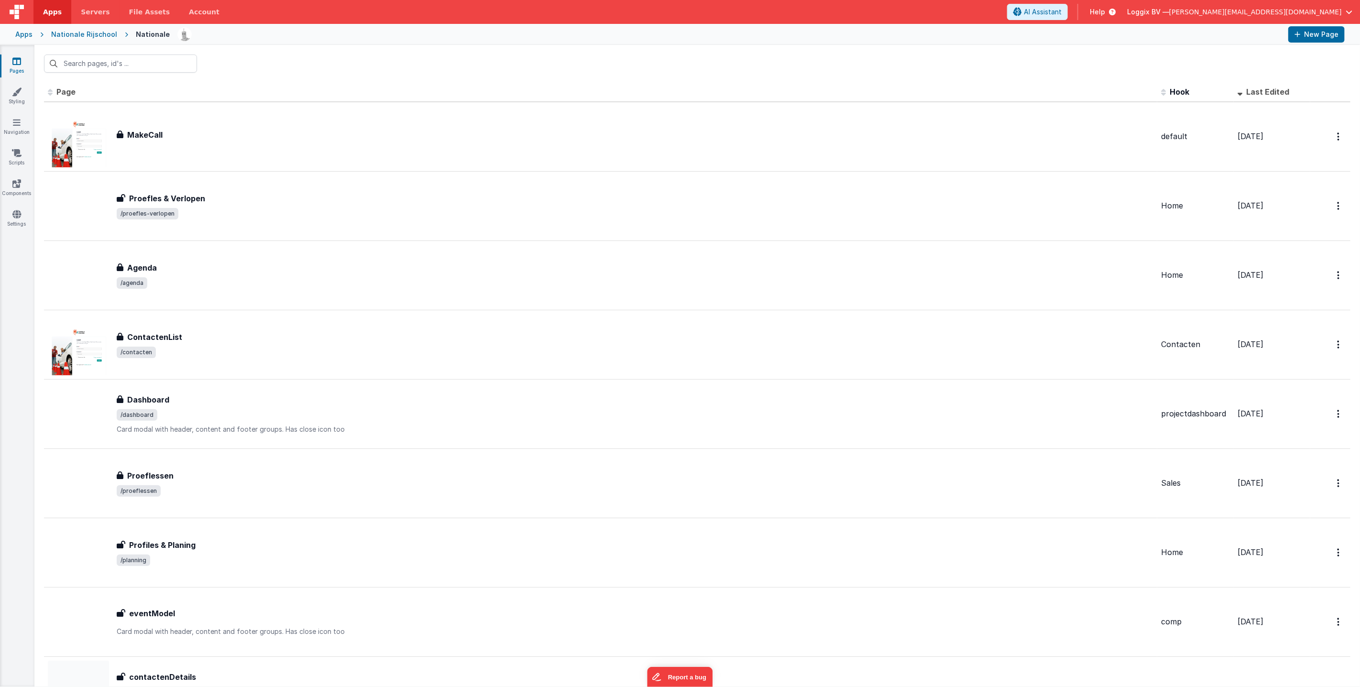
click at [88, 33] on div "Nationale Rijschool" at bounding box center [84, 35] width 66 height 10
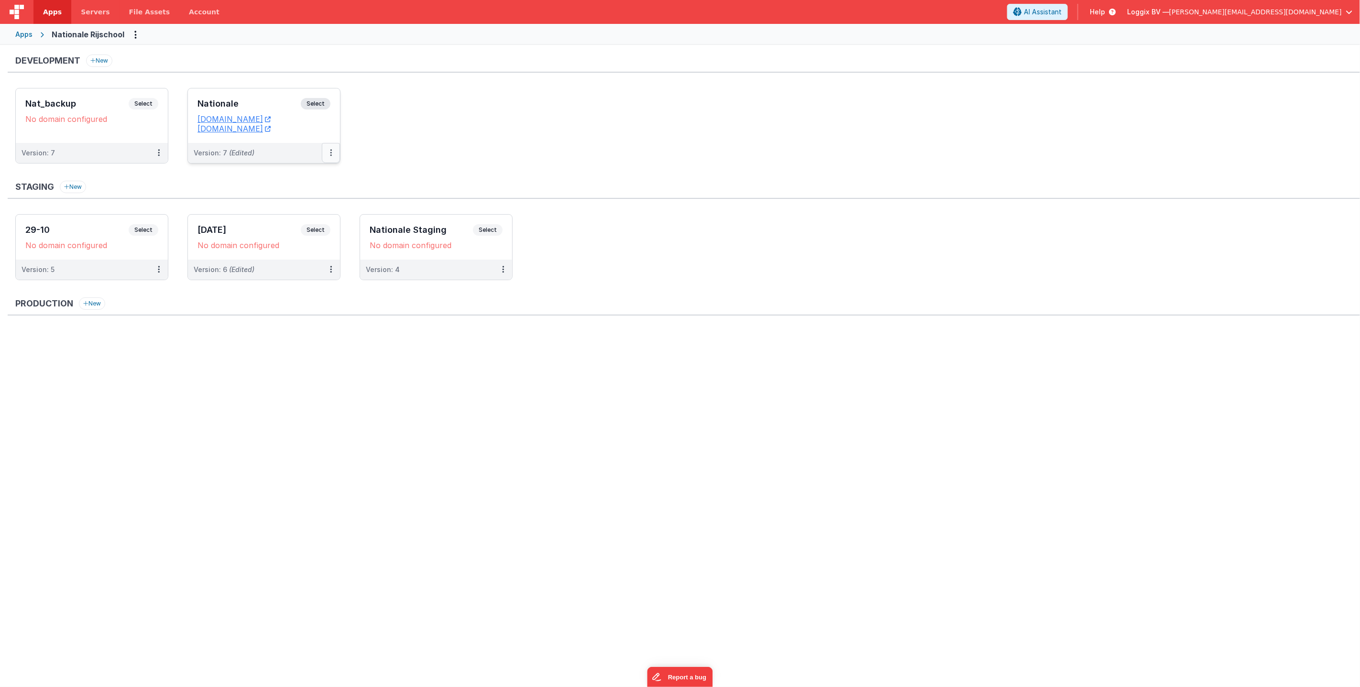
click at [330, 153] on icon at bounding box center [331, 153] width 2 height 0
click at [306, 193] on span "Open Helper" at bounding box center [296, 191] width 42 height 8
click at [279, 119] on div at bounding box center [680, 343] width 1360 height 687
click at [271, 119] on link "[DOMAIN_NAME]" at bounding box center [233, 119] width 73 height 10
click at [252, 130] on link "[DOMAIN_NAME]" at bounding box center [233, 129] width 73 height 10
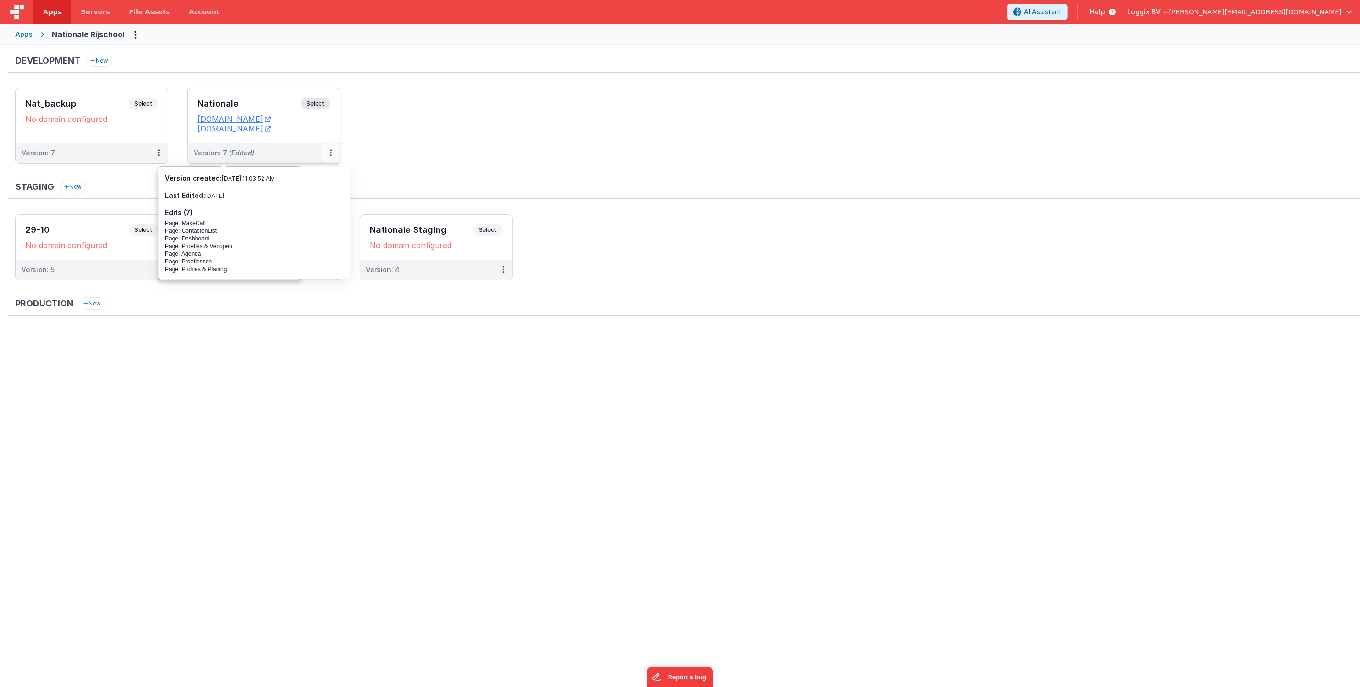
click at [332, 153] on button at bounding box center [331, 153] width 18 height 20
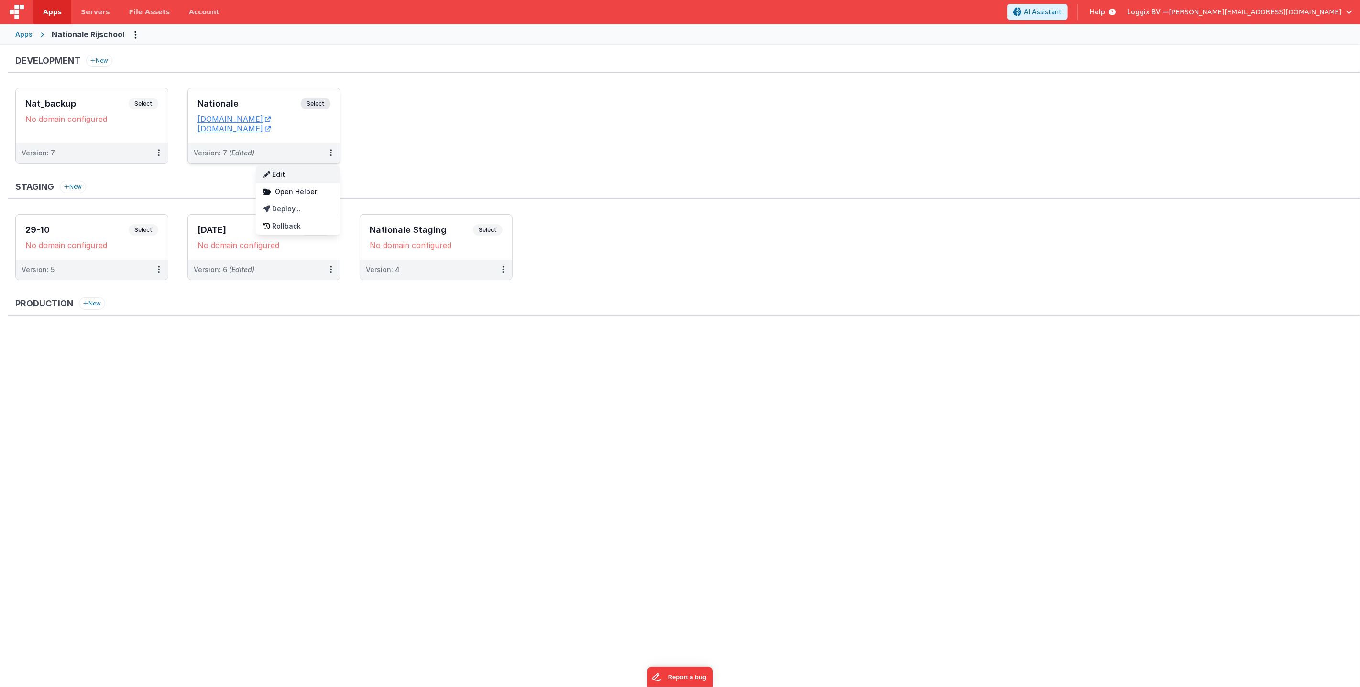
click at [313, 177] on link "Edit" at bounding box center [298, 174] width 84 height 17
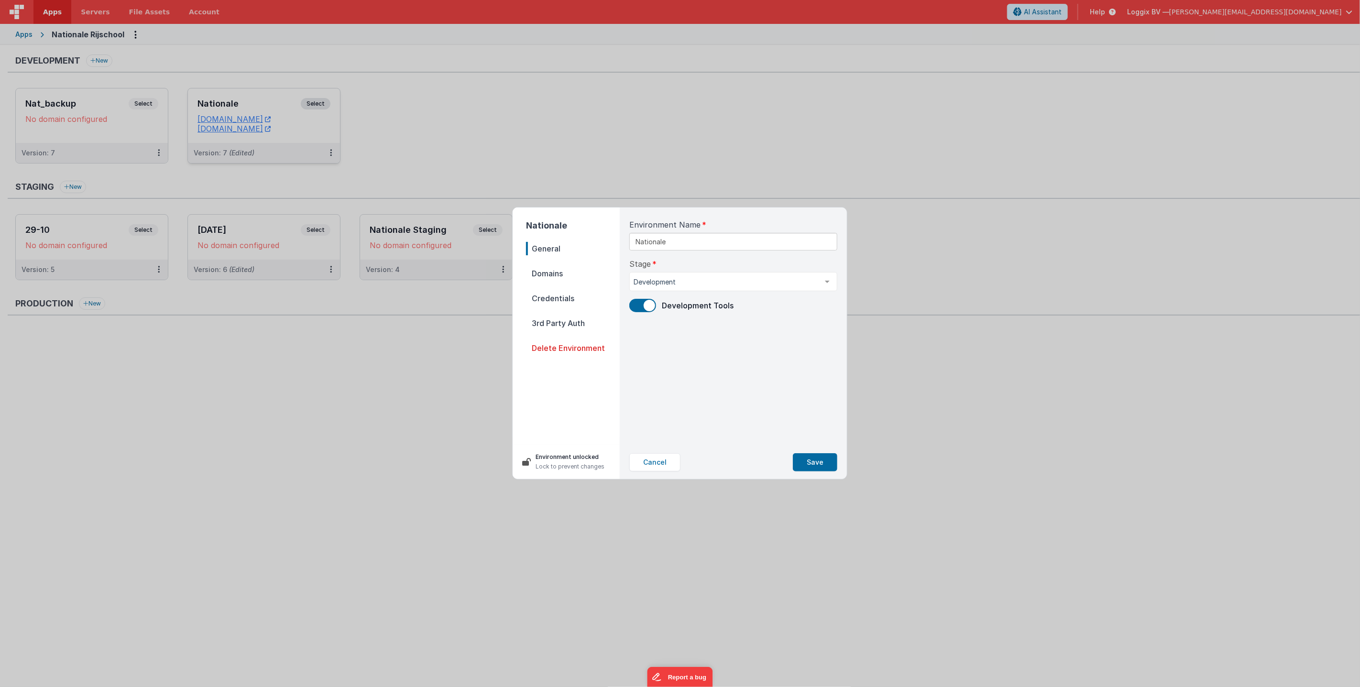
click at [560, 273] on span "Domains" at bounding box center [573, 273] width 94 height 13
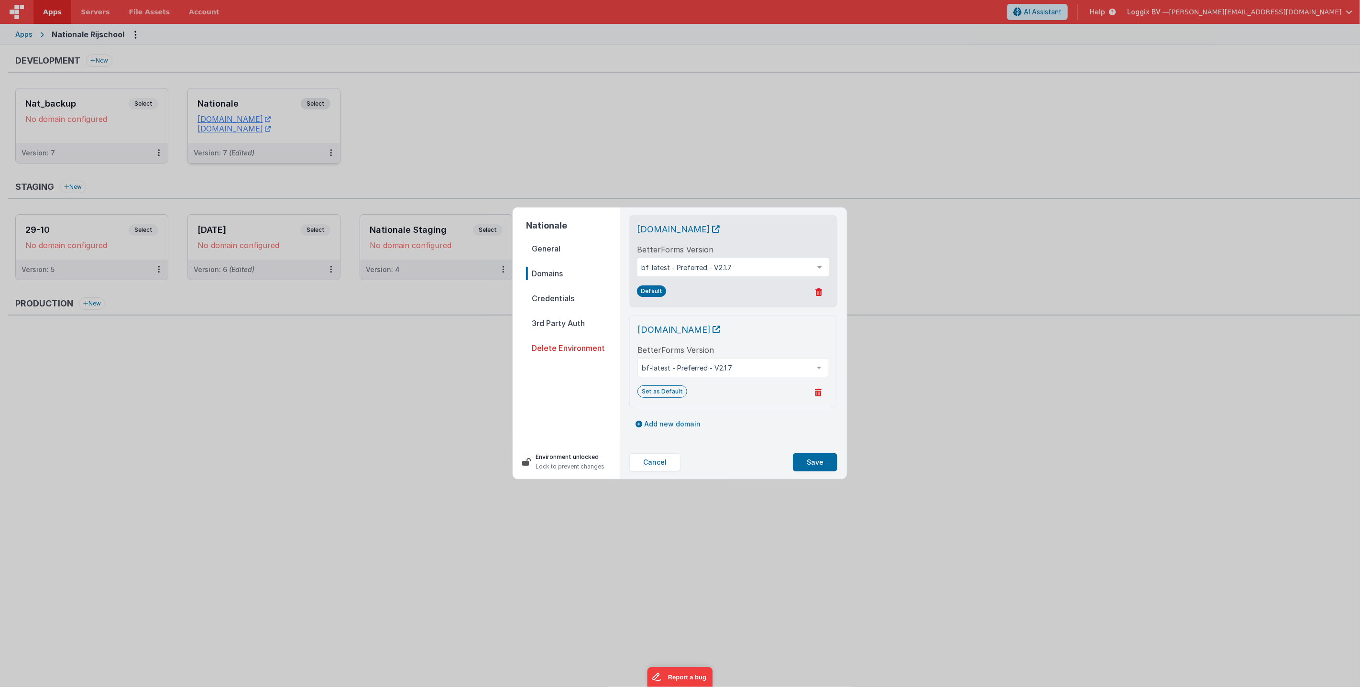
scroll to position [2, 0]
click at [674, 419] on button "Add new domain" at bounding box center [667, 422] width 77 height 16
select select "[DOMAIN_NAME]"
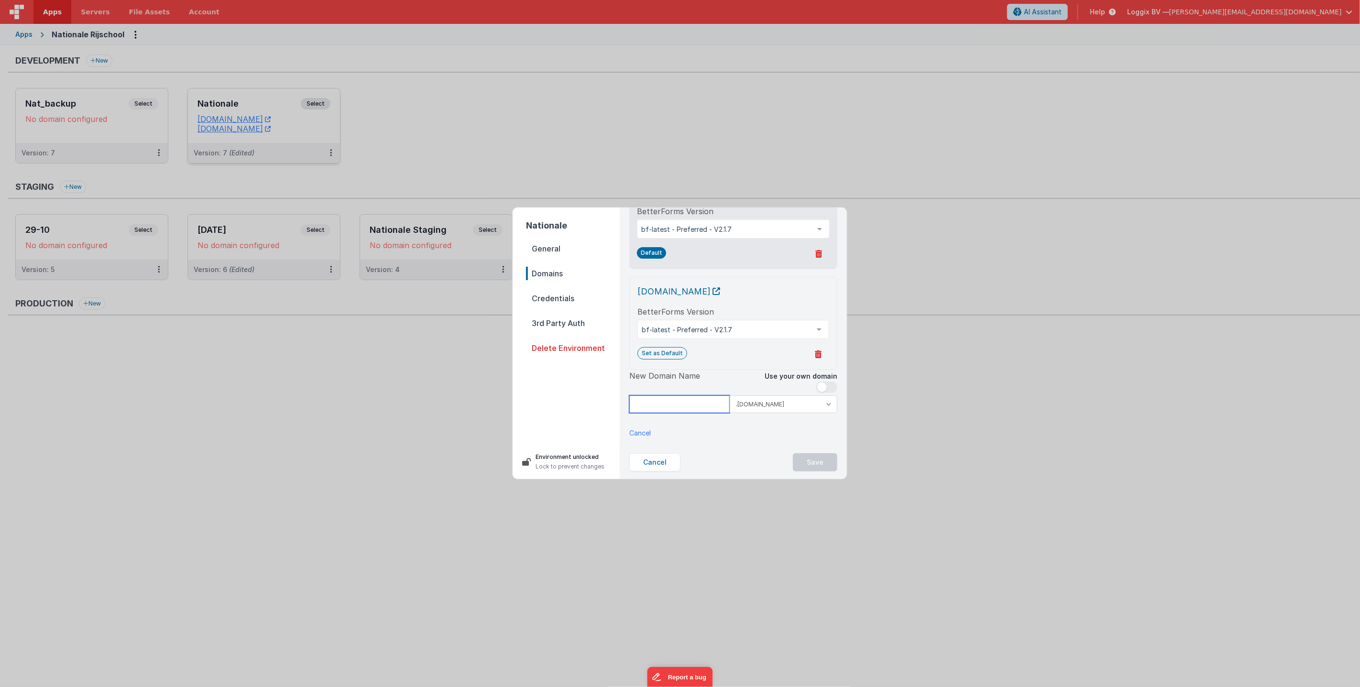
click at [699, 407] on input at bounding box center [679, 404] width 100 height 18
type input "nr"
click at [770, 404] on select ".[DOMAIN_NAME] .[DOMAIN_NAME]" at bounding box center [784, 404] width 108 height 18
click at [730, 395] on select ".[DOMAIN_NAME] .[DOMAIN_NAME]" at bounding box center [784, 404] width 108 height 18
click at [725, 403] on input "nr" at bounding box center [679, 404] width 100 height 18
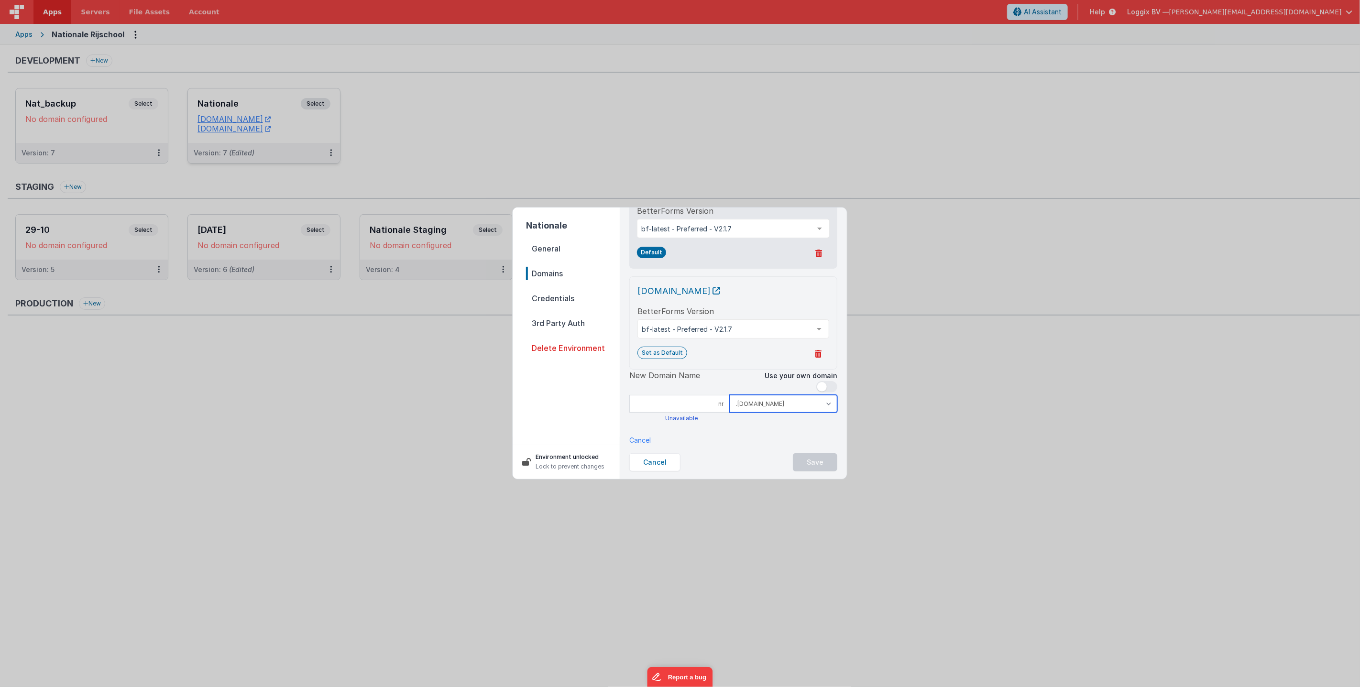
click at [759, 404] on select ".[DOMAIN_NAME] .[DOMAIN_NAME]" at bounding box center [784, 404] width 108 height 18
select select "[DOMAIN_NAME]"
click at [730, 395] on select ".[DOMAIN_NAME] .[DOMAIN_NAME]" at bounding box center [784, 404] width 108 height 18
click at [719, 402] on input "nr" at bounding box center [679, 404] width 100 height 18
drag, startPoint x: 724, startPoint y: 402, endPoint x: 701, endPoint y: 400, distance: 22.6
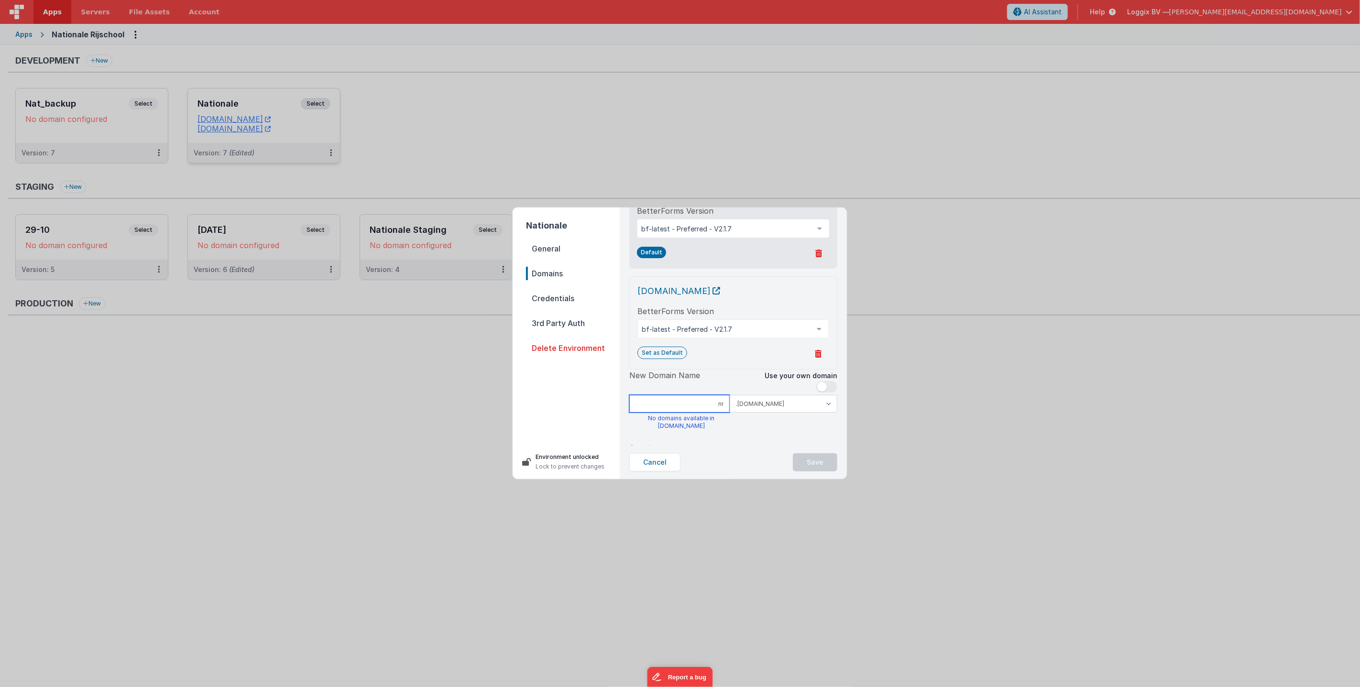
click at [701, 400] on input "nr" at bounding box center [679, 404] width 100 height 18
type input "nat"
click at [761, 402] on select ".[DOMAIN_NAME] .[DOMAIN_NAME]" at bounding box center [784, 404] width 108 height 18
select select "[DOMAIN_NAME]"
click at [730, 395] on select ".[DOMAIN_NAME] .[DOMAIN_NAME]" at bounding box center [784, 404] width 108 height 18
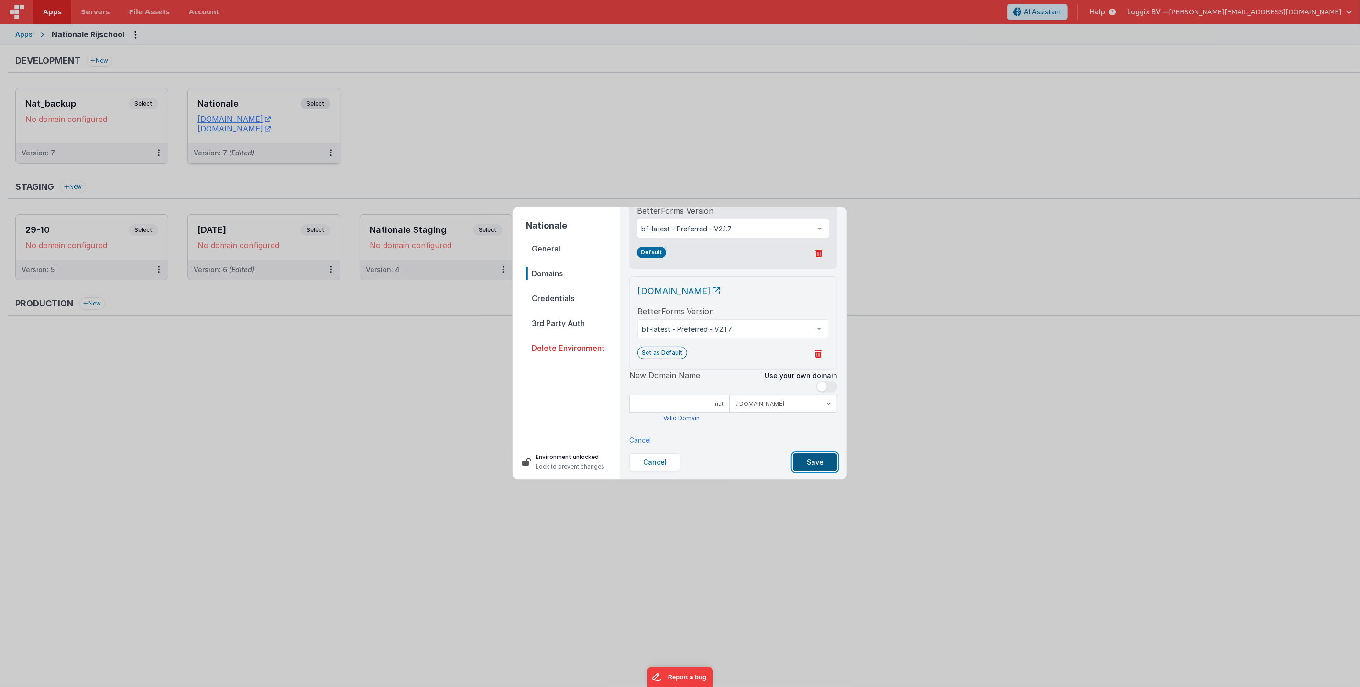
click at [812, 458] on button "Save" at bounding box center [815, 462] width 44 height 18
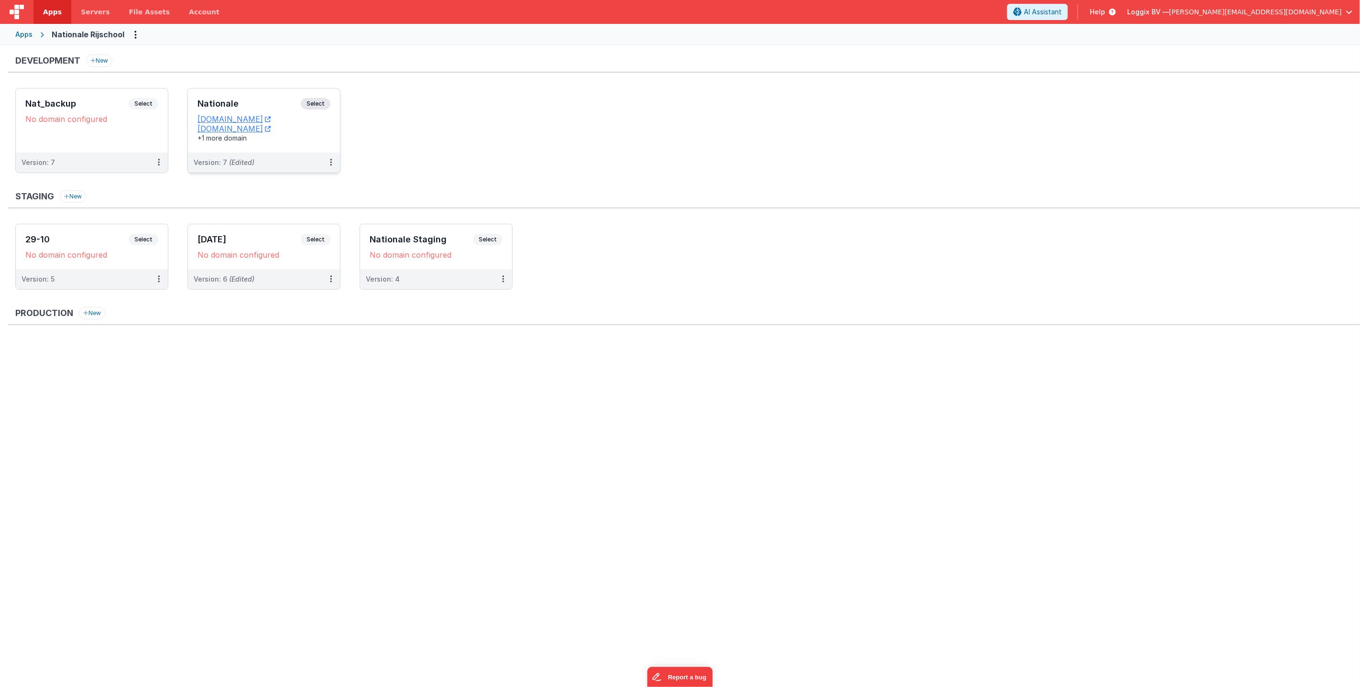
click at [331, 132] on div "Nationale Select URLs [DOMAIN_NAME] [DOMAIN_NAME] +1 more domain" at bounding box center [264, 120] width 152 height 64
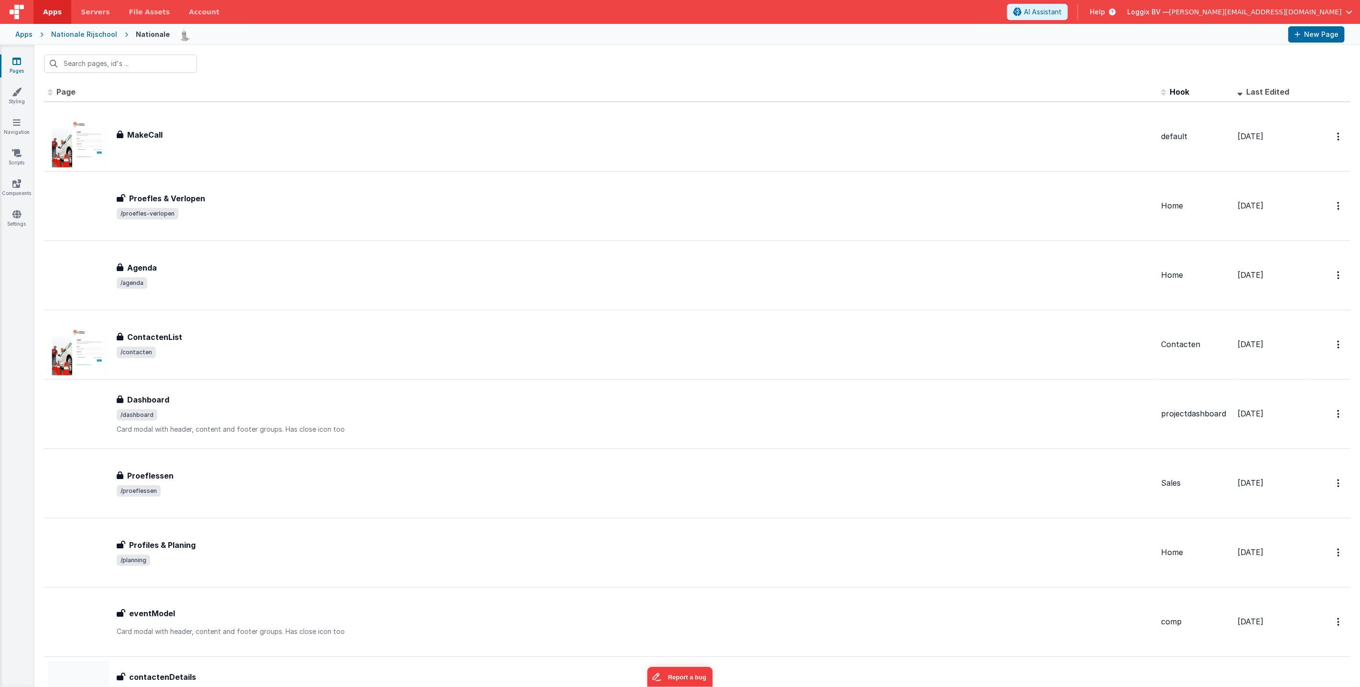
click at [84, 30] on div "Nationale Rijschool" at bounding box center [84, 35] width 66 height 10
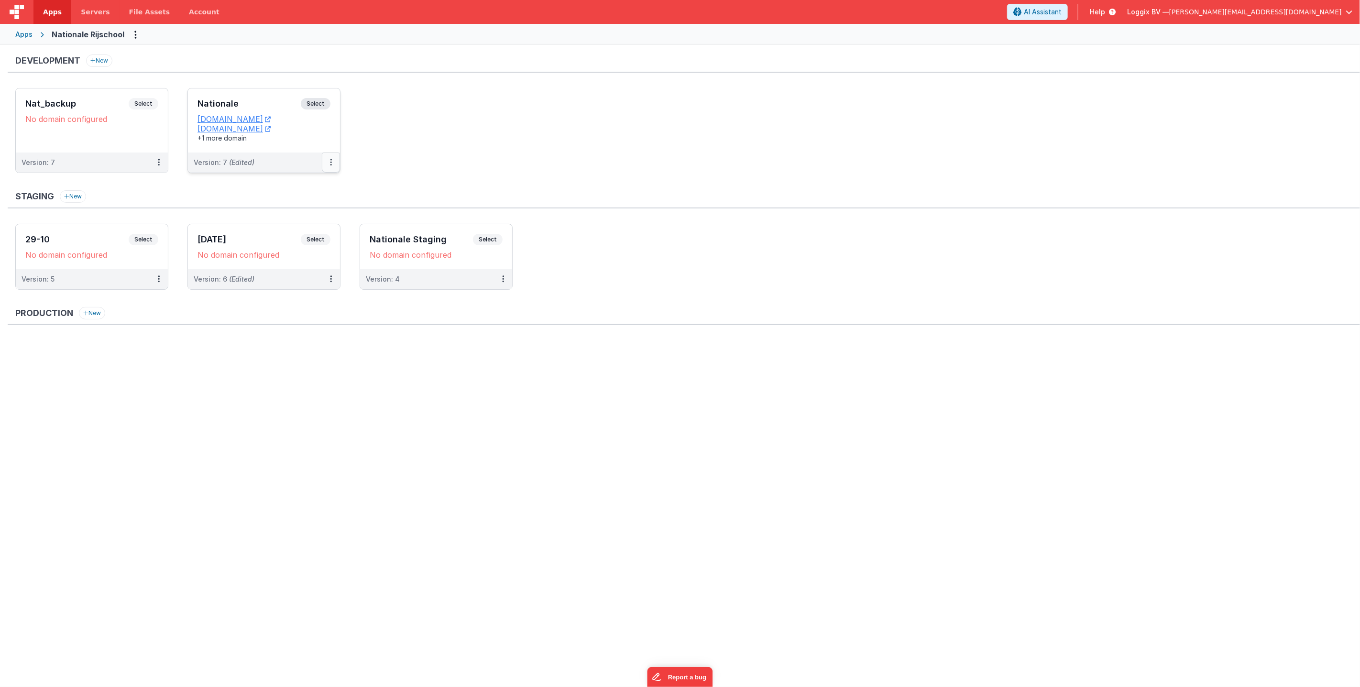
click at [328, 160] on button at bounding box center [331, 163] width 18 height 20
click at [315, 184] on link "Edit" at bounding box center [298, 183] width 84 height 17
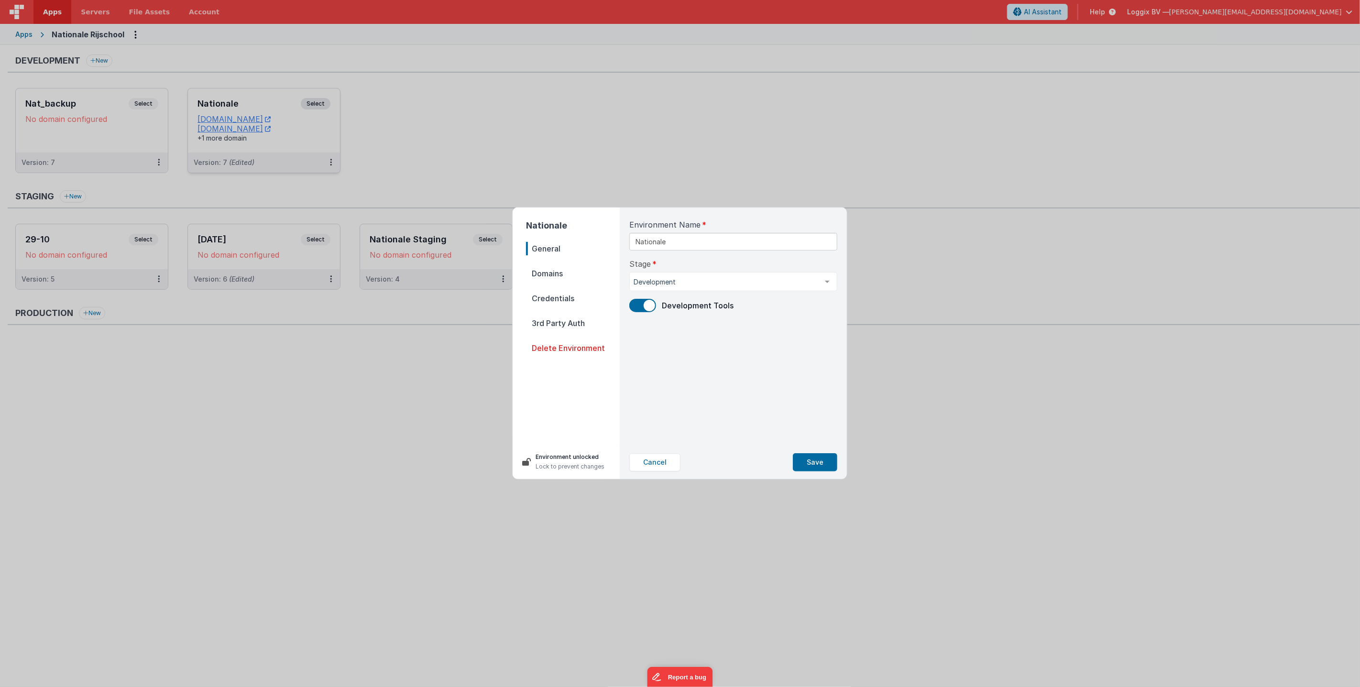
click at [553, 275] on span "Domains" at bounding box center [573, 273] width 94 height 13
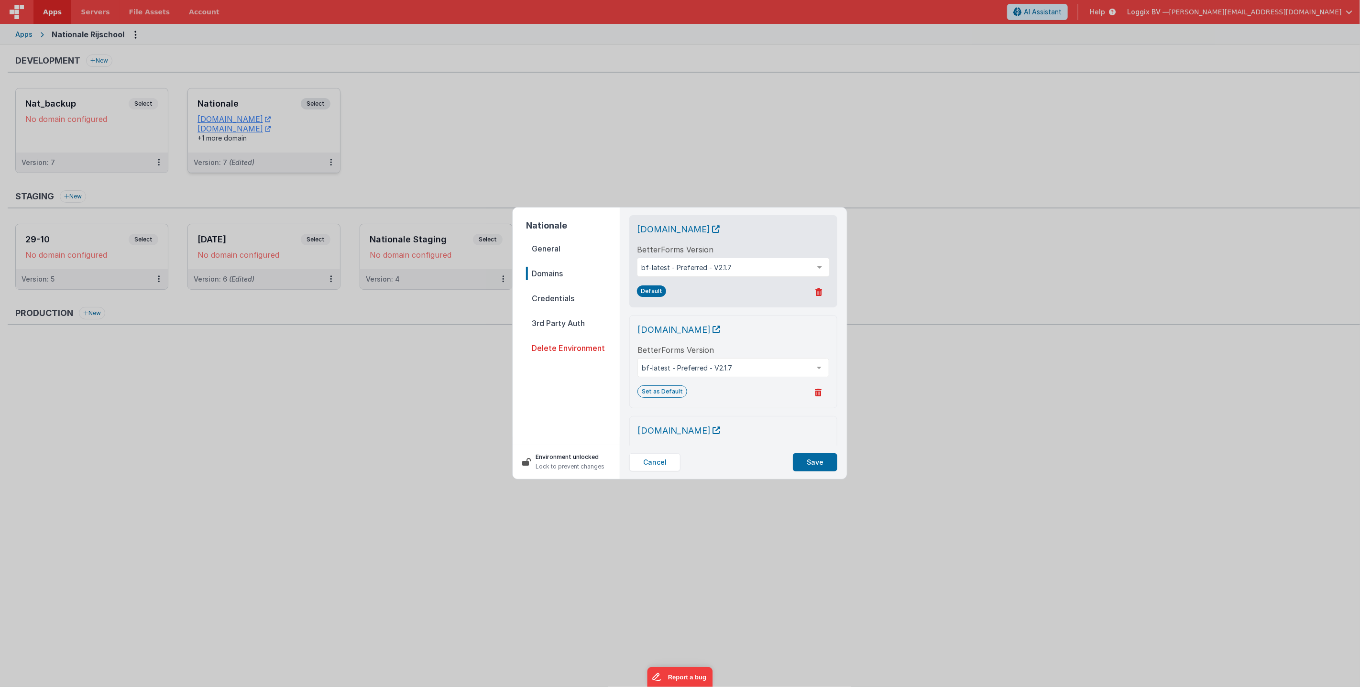
click at [818, 391] on icon at bounding box center [818, 393] width 7 height 8
click at [765, 393] on button "Yes, Delete" at bounding box center [771, 393] width 55 height 16
click at [811, 457] on button "Save" at bounding box center [815, 462] width 44 height 18
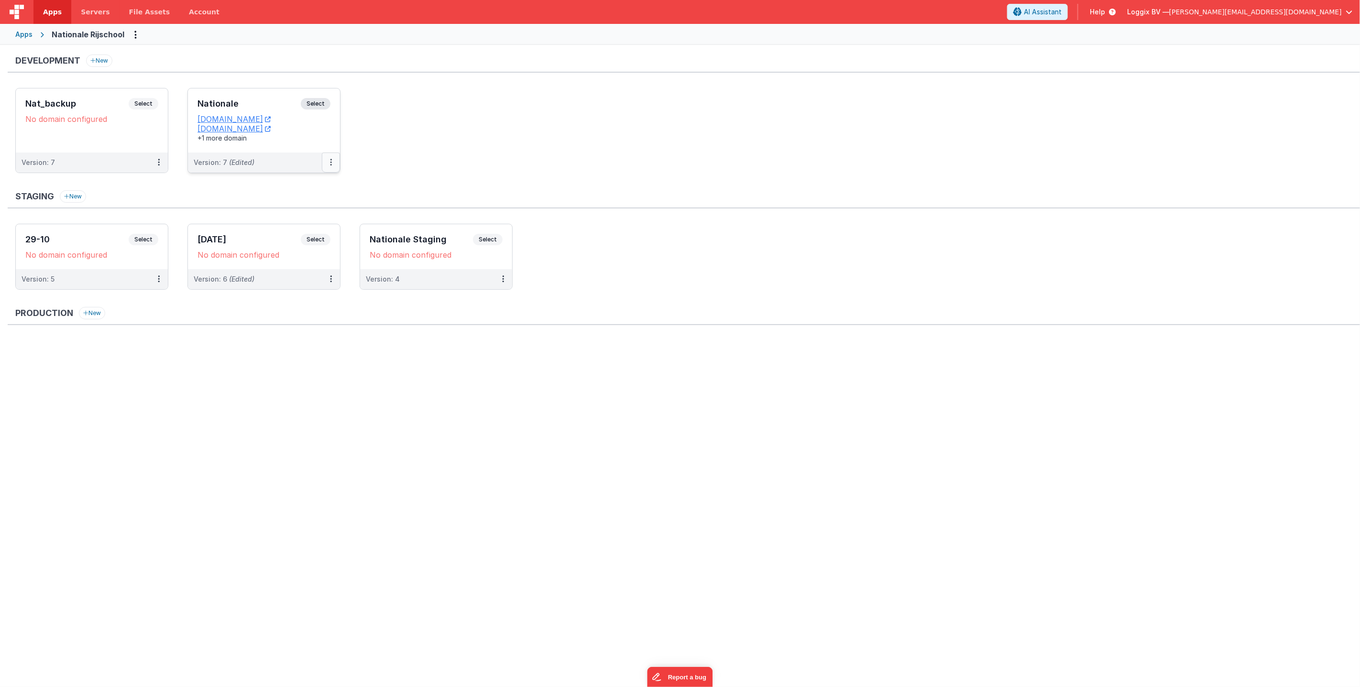
click at [330, 162] on icon at bounding box center [331, 162] width 2 height 0
click at [314, 187] on link "Edit" at bounding box center [298, 183] width 84 height 17
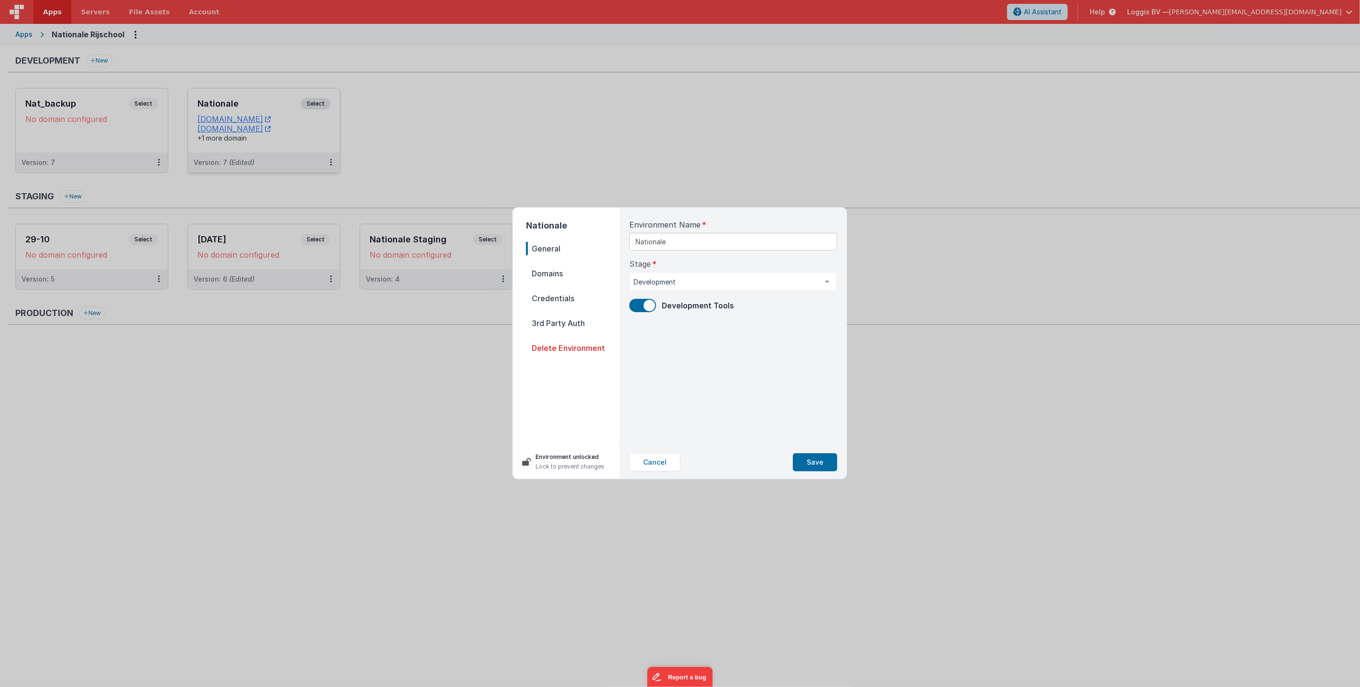
click at [566, 275] on span "Domains" at bounding box center [573, 273] width 94 height 13
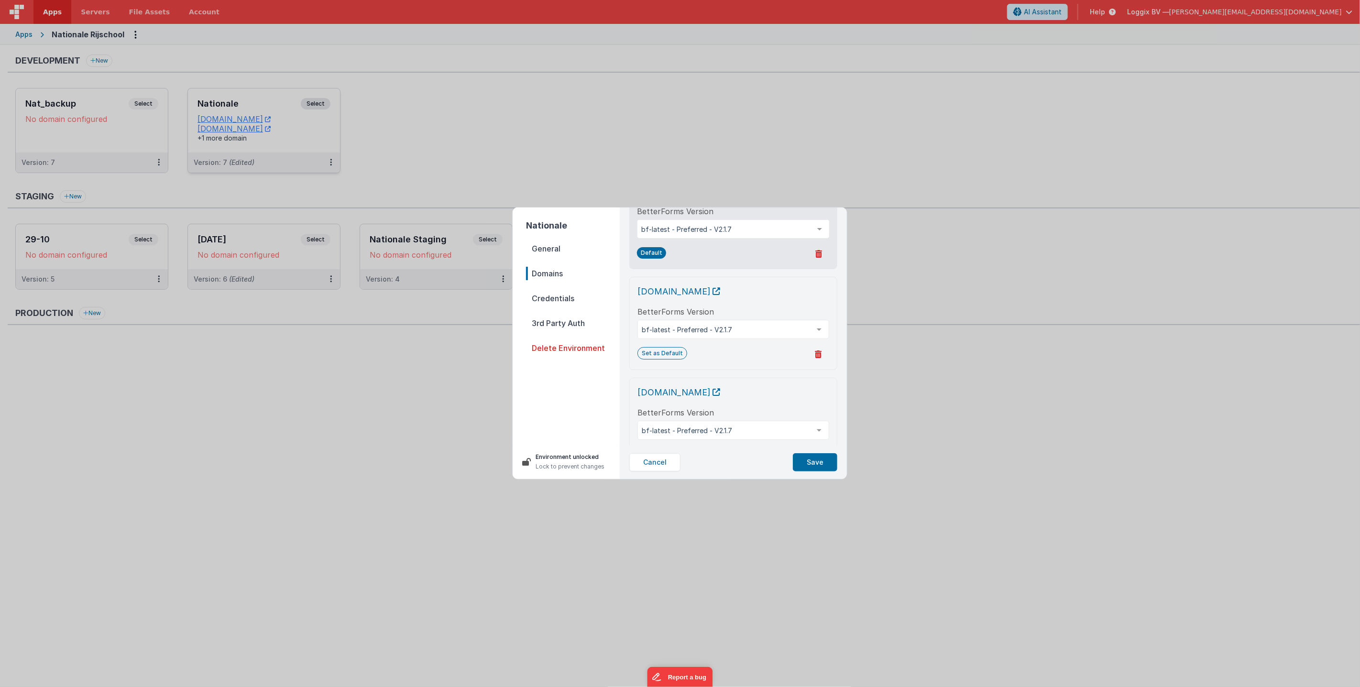
scroll to position [37, 0]
click at [820, 356] on icon at bounding box center [818, 355] width 7 height 8
click at [781, 355] on button "Yes, Delete" at bounding box center [771, 356] width 55 height 16
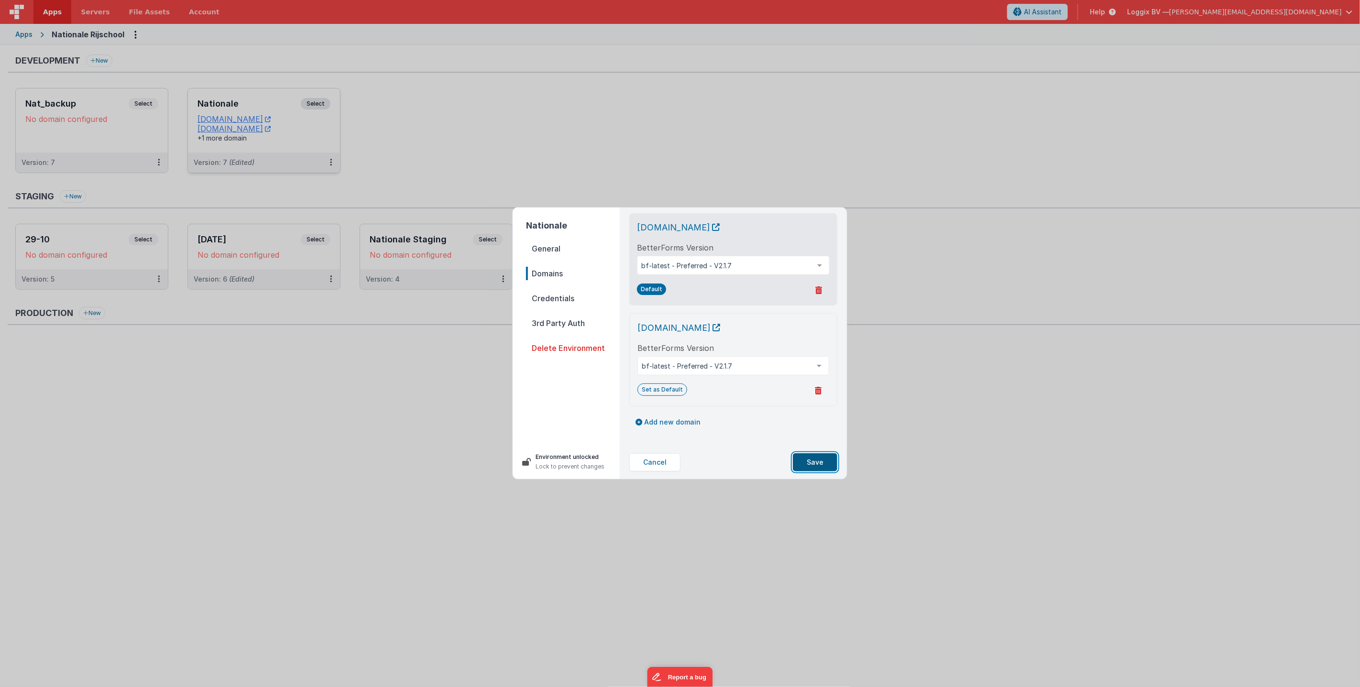
drag, startPoint x: 809, startPoint y: 460, endPoint x: 821, endPoint y: 457, distance: 12.5
click at [809, 460] on button "Save" at bounding box center [815, 462] width 44 height 18
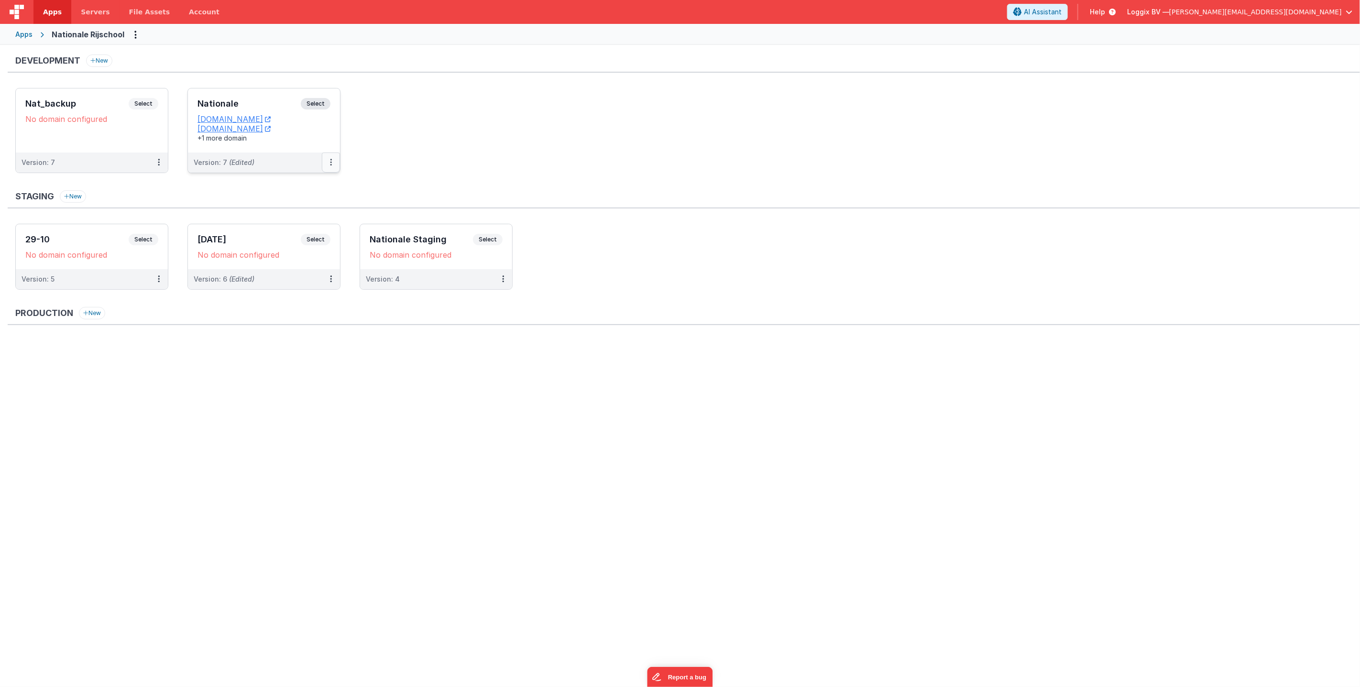
click at [330, 163] on icon at bounding box center [331, 162] width 2 height 0
click at [384, 153] on div at bounding box center [680, 343] width 1360 height 687
click at [26, 31] on div "Apps" at bounding box center [23, 35] width 17 height 10
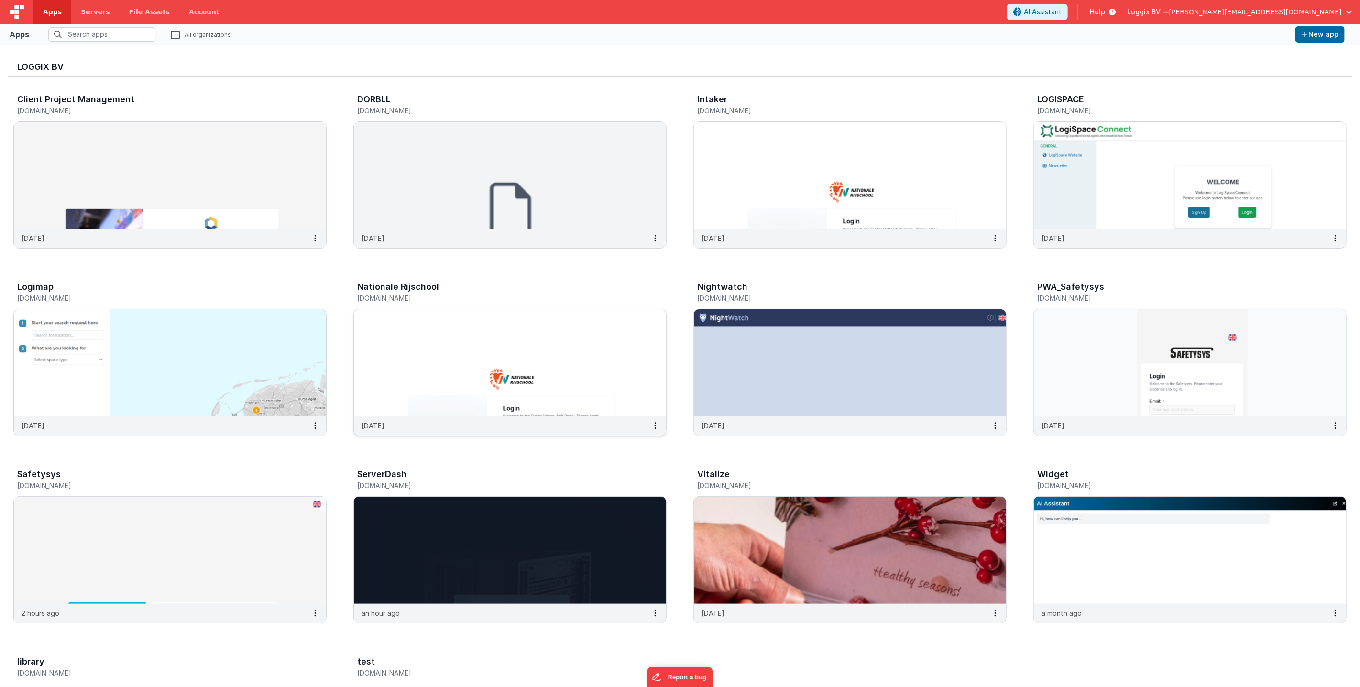
click at [523, 326] on img at bounding box center [510, 362] width 312 height 107
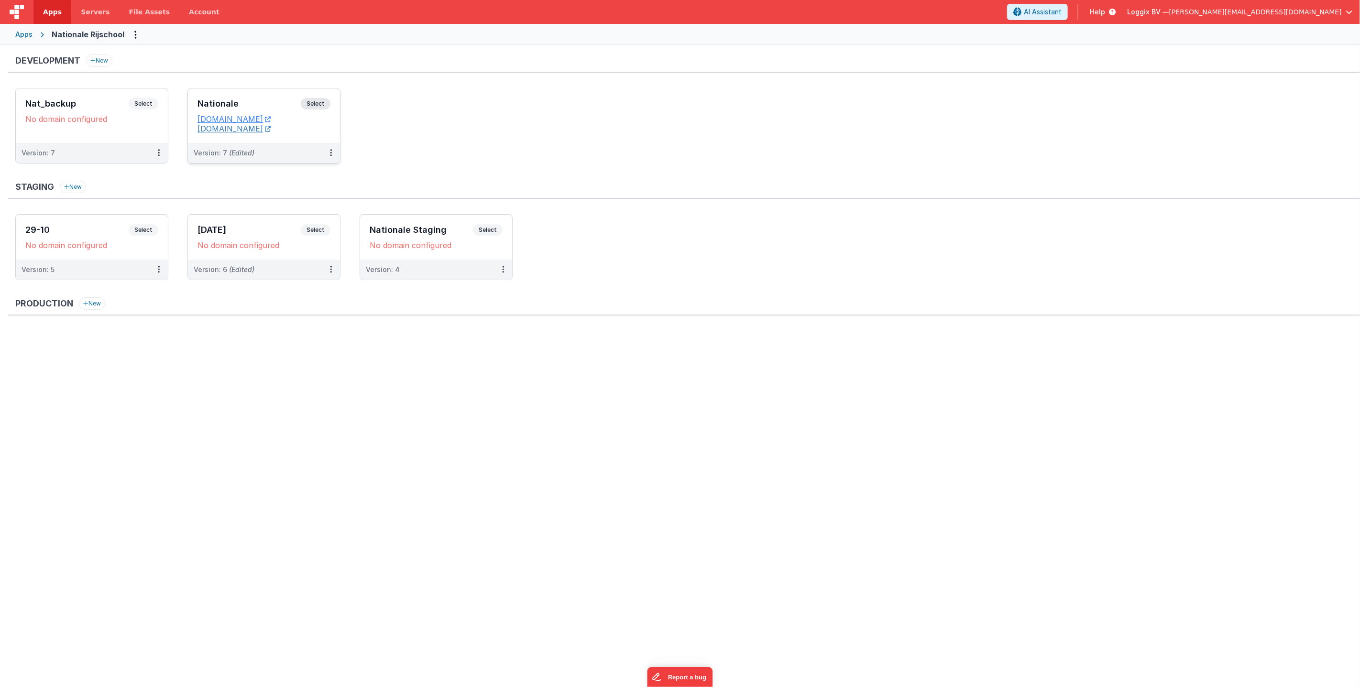
click at [255, 128] on link "[DOMAIN_NAME]" at bounding box center [233, 129] width 73 height 10
click at [331, 153] on button at bounding box center [331, 153] width 18 height 20
click at [294, 177] on link "Edit" at bounding box center [298, 174] width 84 height 17
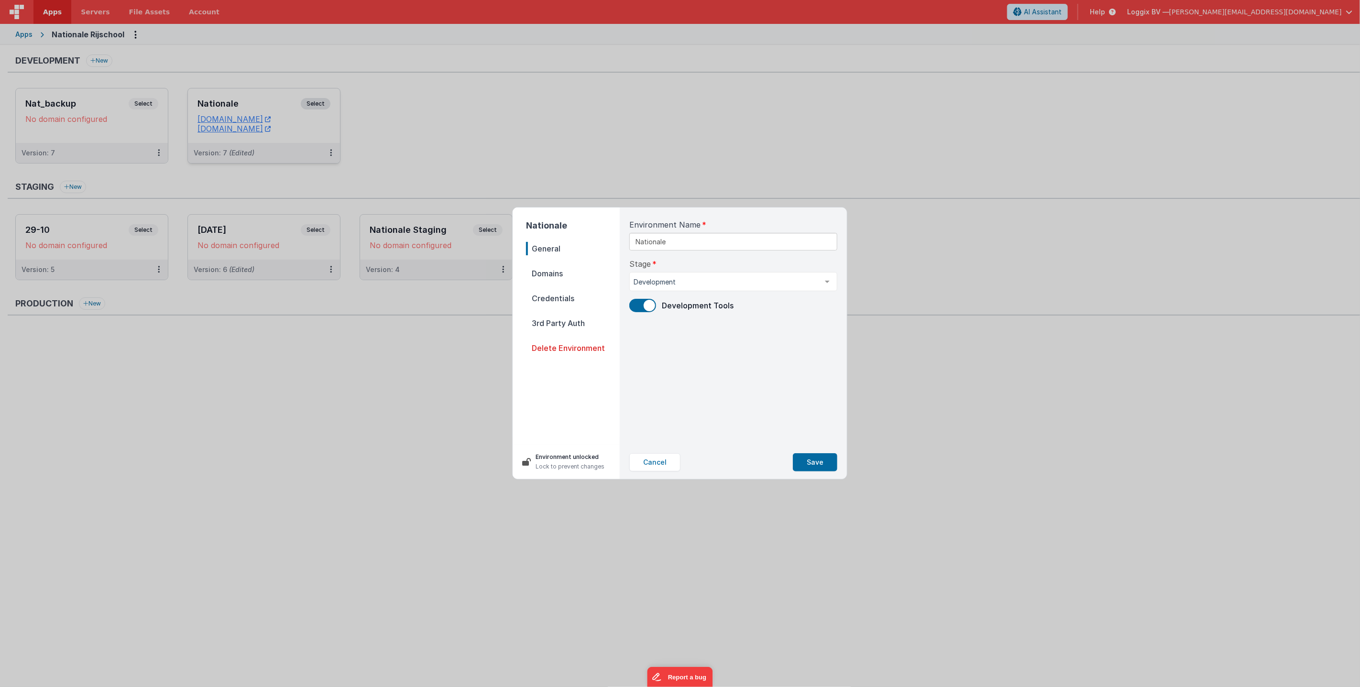
click at [554, 274] on span "Domains" at bounding box center [573, 273] width 94 height 13
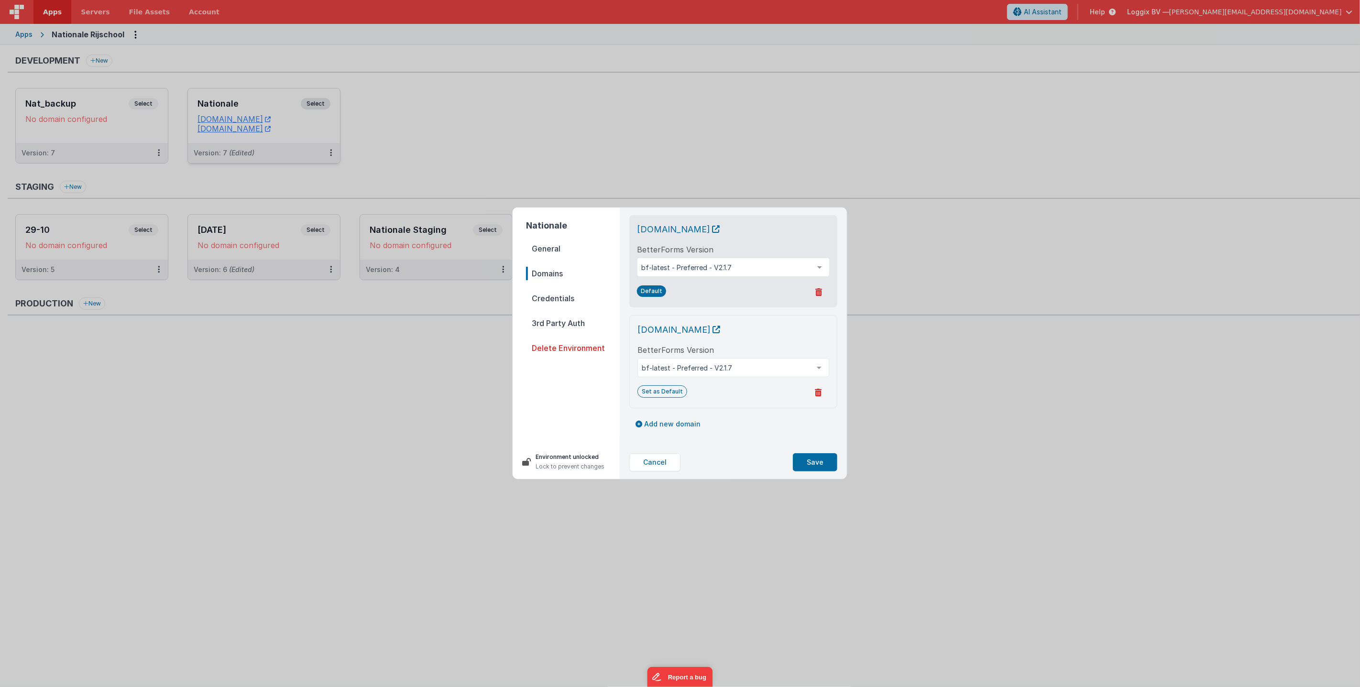
click at [819, 392] on icon at bounding box center [818, 393] width 7 height 8
click at [773, 393] on button "Yes, Delete" at bounding box center [771, 393] width 55 height 16
click at [823, 465] on button "Save" at bounding box center [815, 462] width 44 height 18
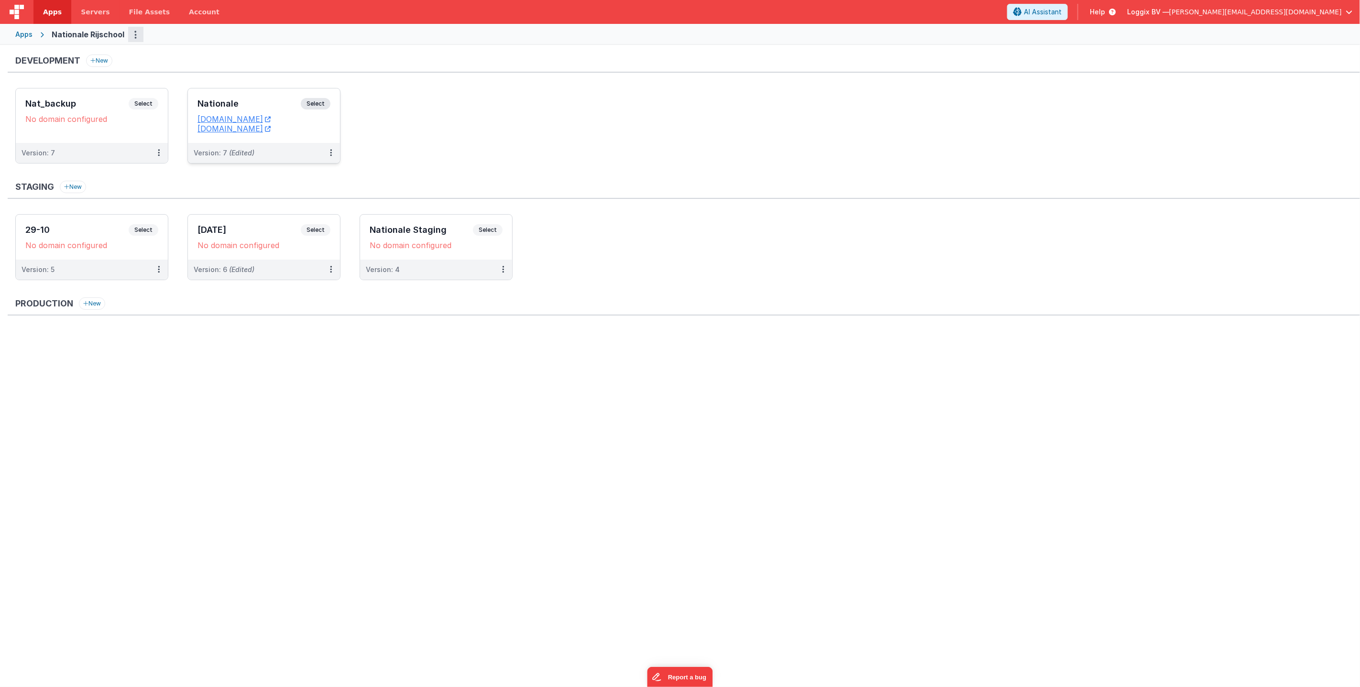
click at [135, 34] on icon "Options" at bounding box center [136, 34] width 2 height 0
click at [112, 56] on link "App Settings" at bounding box center [101, 54] width 84 height 17
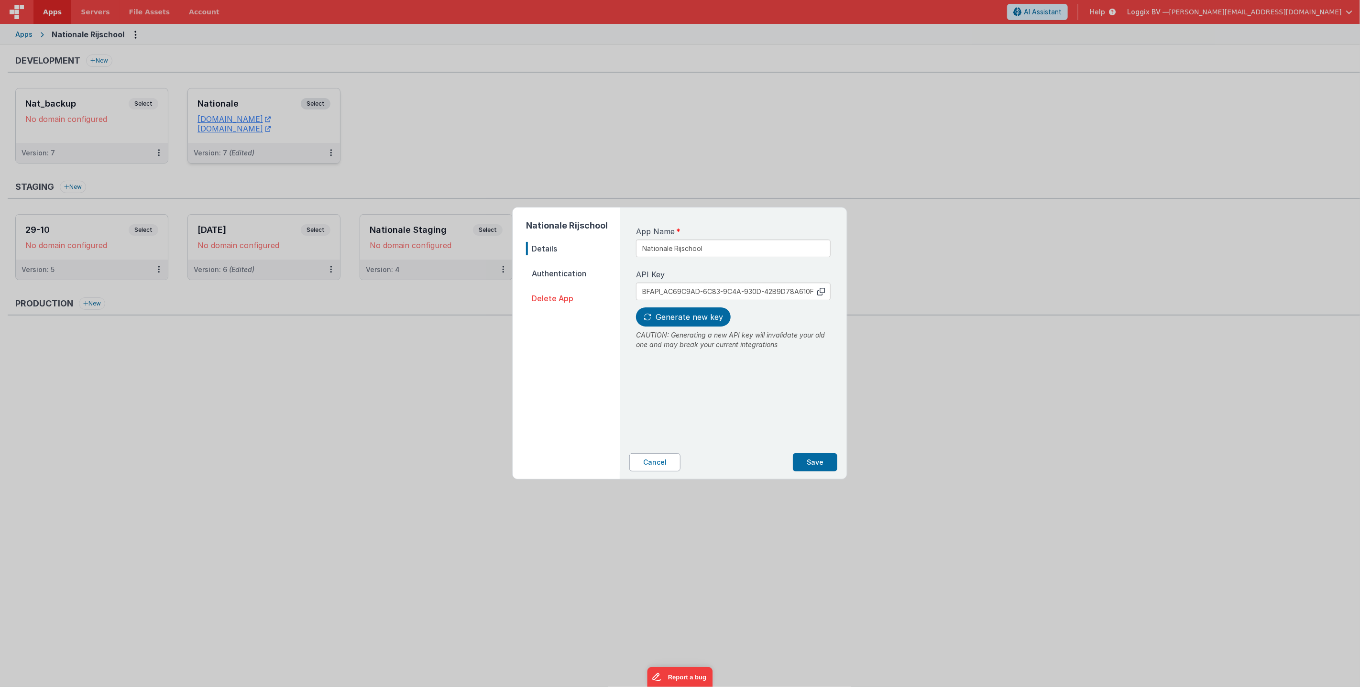
click at [662, 461] on button "Cancel" at bounding box center [654, 462] width 51 height 18
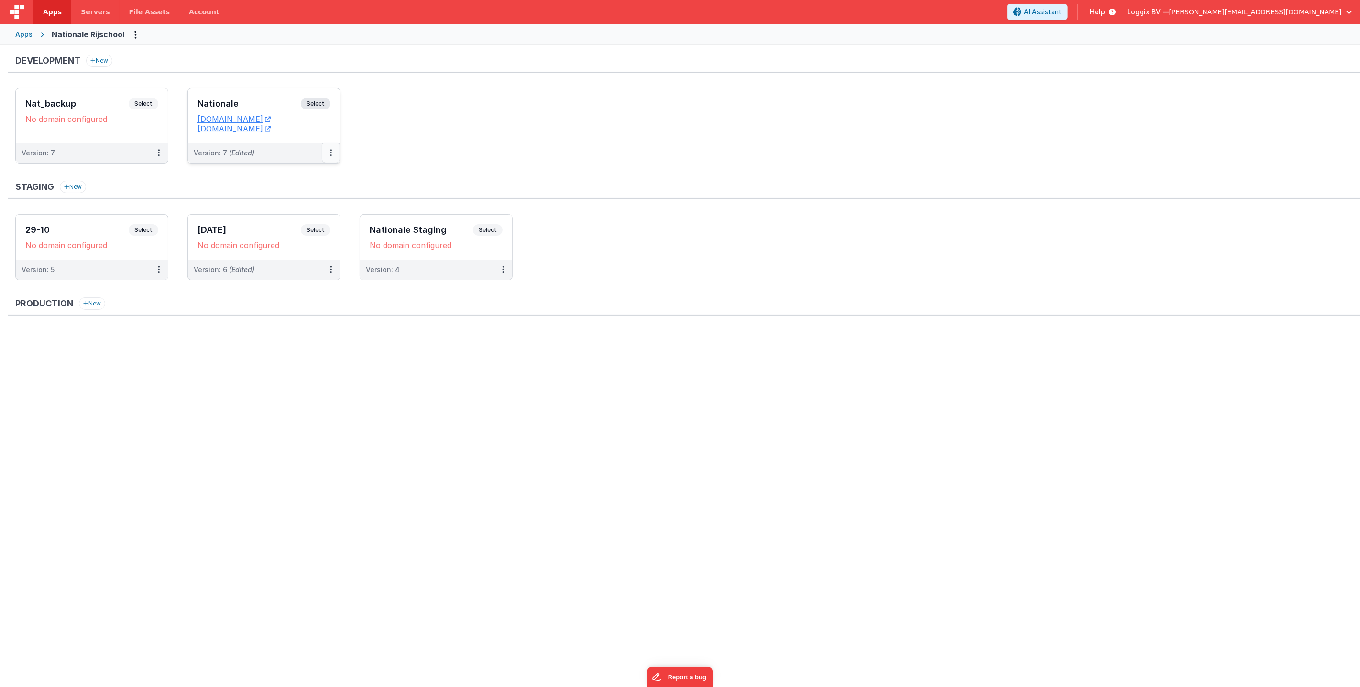
click at [330, 153] on icon at bounding box center [331, 153] width 2 height 0
click at [300, 177] on link "Edit" at bounding box center [298, 174] width 84 height 17
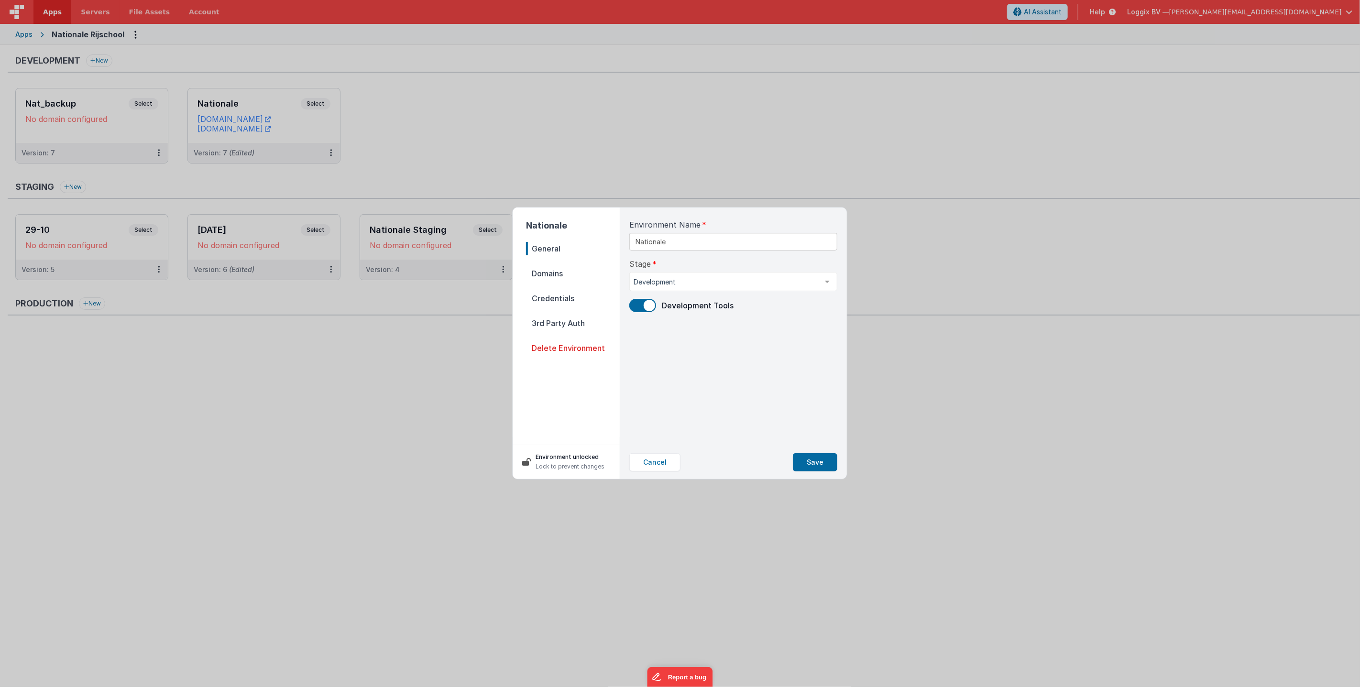
click at [557, 273] on span "Domains" at bounding box center [573, 273] width 94 height 13
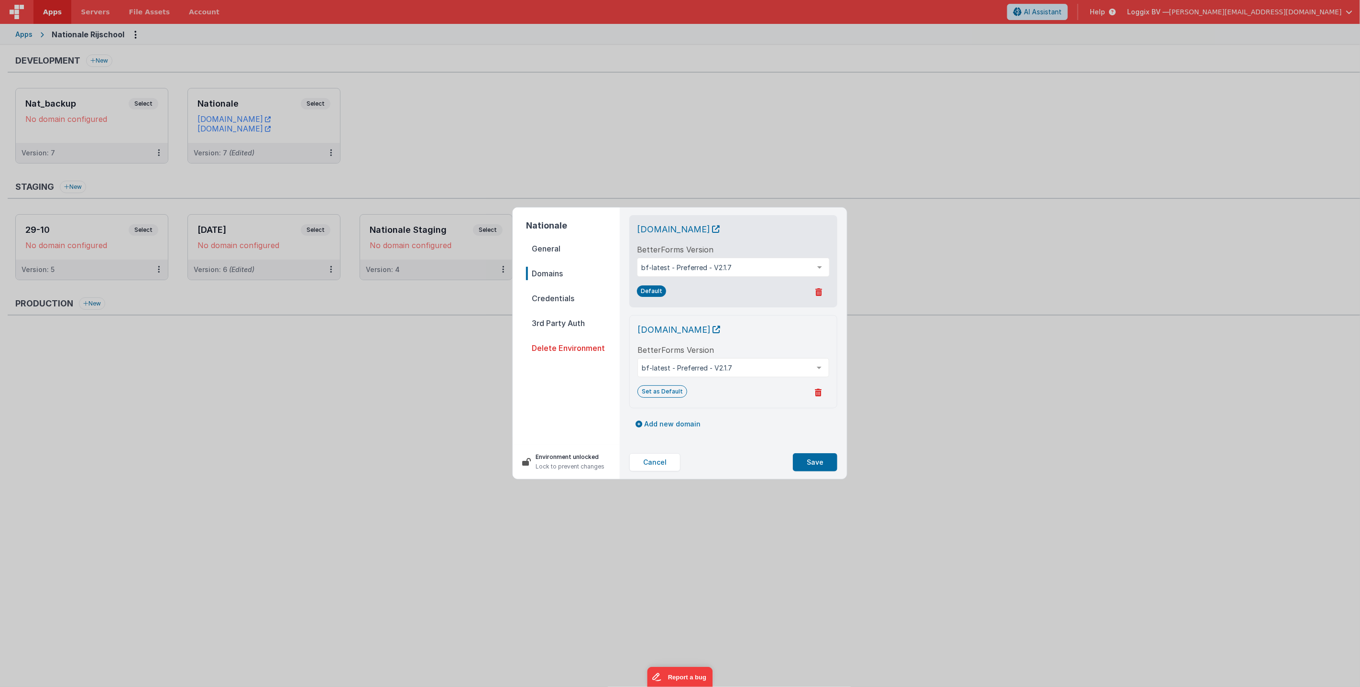
click at [553, 299] on span "Credentials" at bounding box center [573, 298] width 94 height 13
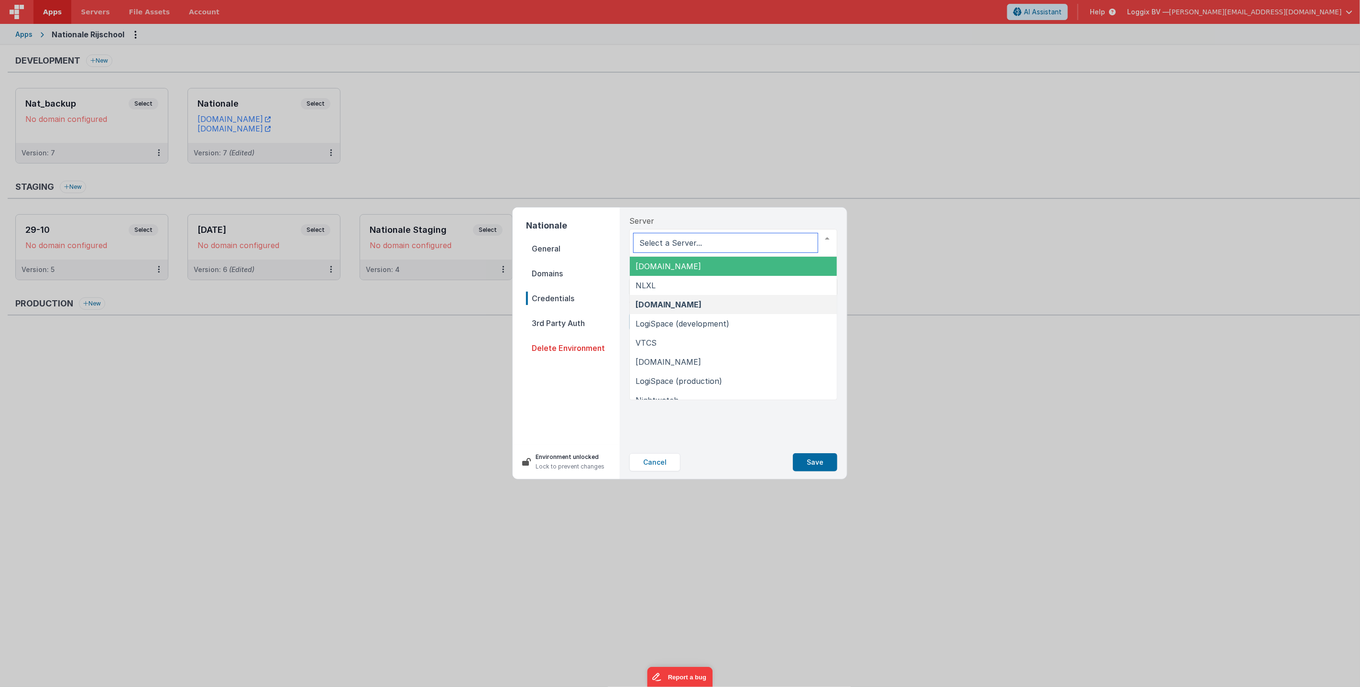
click at [750, 271] on span "fm1.loggix.com" at bounding box center [733, 266] width 207 height 19
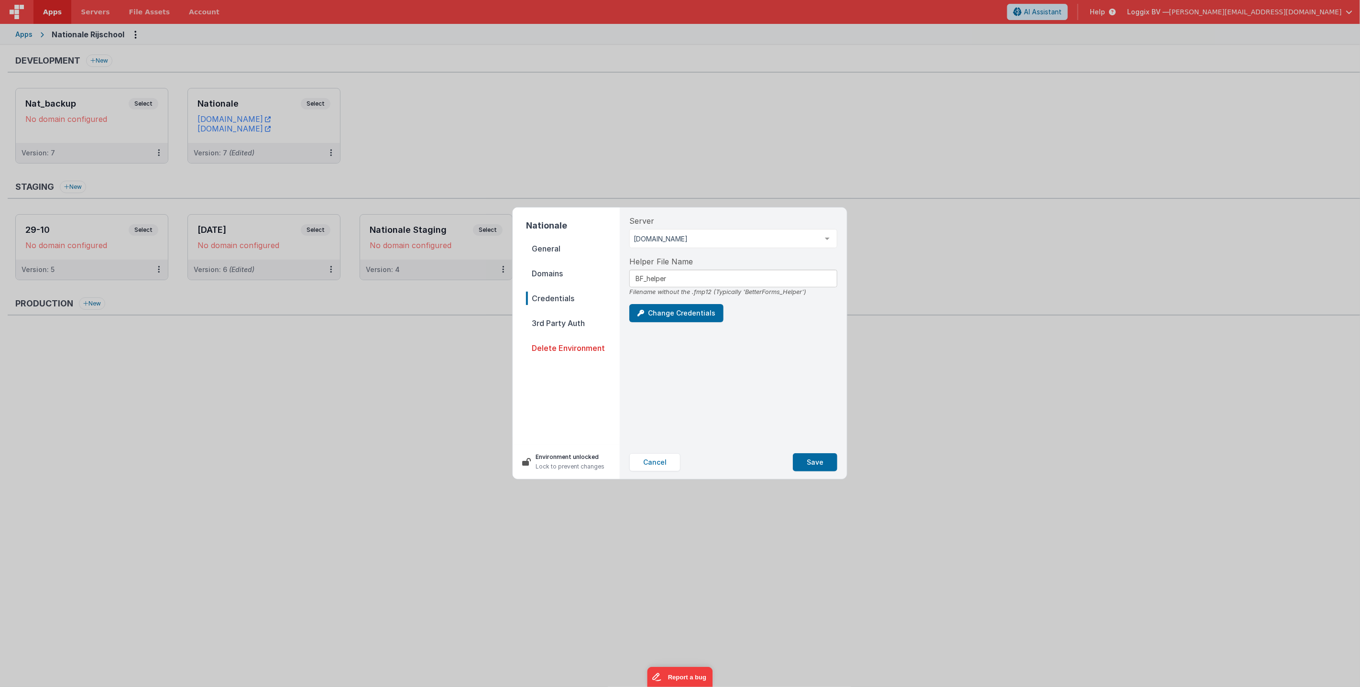
drag, startPoint x: 752, startPoint y: 388, endPoint x: 754, endPoint y: 397, distance: 9.4
click at [753, 388] on div "Server fm1.loggix.com fm1.loggix.com NLXL fm3.loggix.com LogiSpace (development…" at bounding box center [733, 326] width 223 height 238
click at [809, 460] on button "Save" at bounding box center [815, 462] width 44 height 18
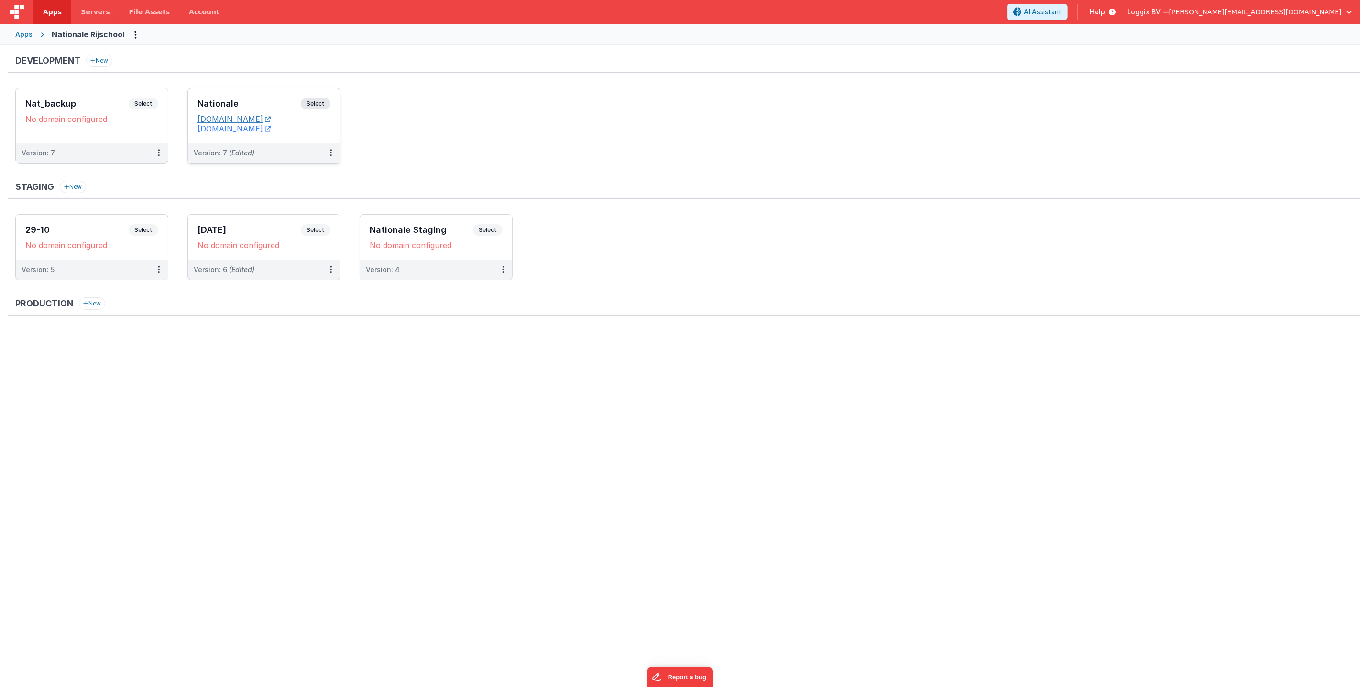
click at [271, 117] on link "[DOMAIN_NAME]" at bounding box center [233, 119] width 73 height 10
click at [24, 33] on div "Apps" at bounding box center [23, 35] width 17 height 10
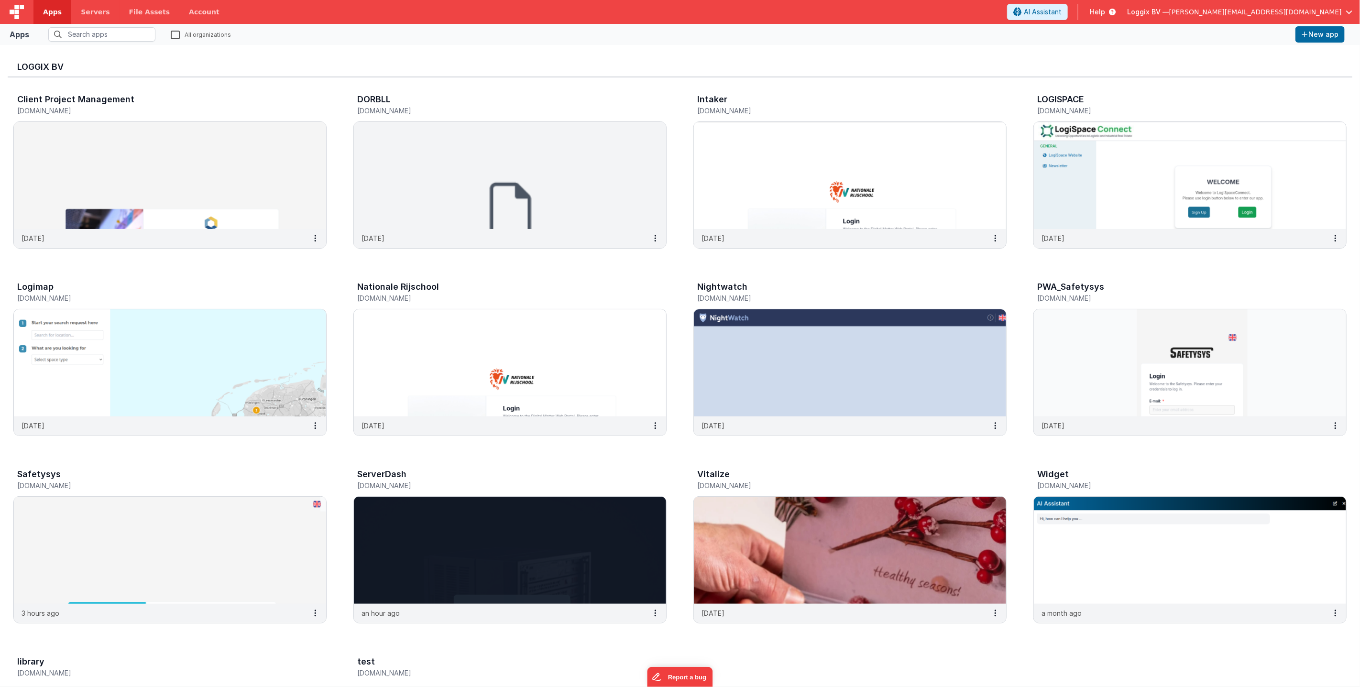
click at [1328, 6] on div "Loggix BV — jeroen@loggix.com" at bounding box center [1239, 12] width 225 height 16
click at [1291, 9] on span "[PERSON_NAME][EMAIL_ADDRESS][DOMAIN_NAME]" at bounding box center [1255, 12] width 173 height 10
click at [1261, 81] on span "Nationale Rijschool B.V." at bounding box center [1251, 83] width 74 height 10
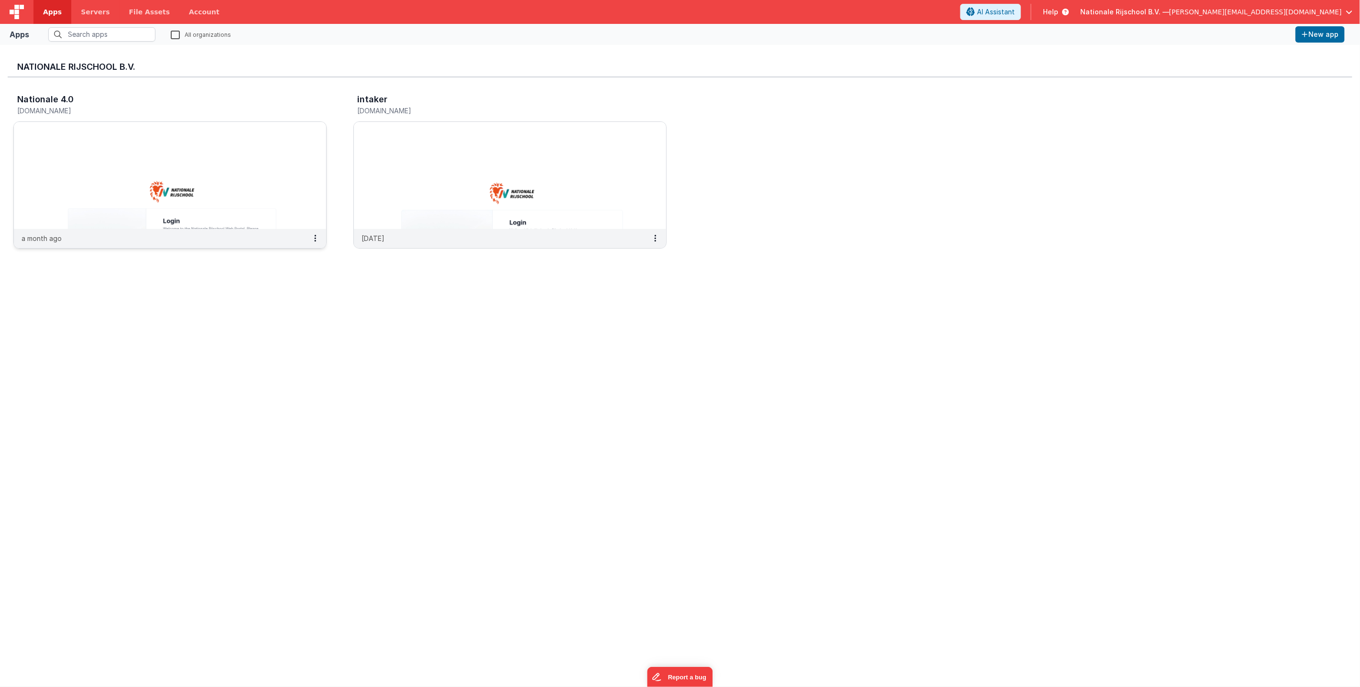
click at [257, 142] on img at bounding box center [170, 175] width 312 height 107
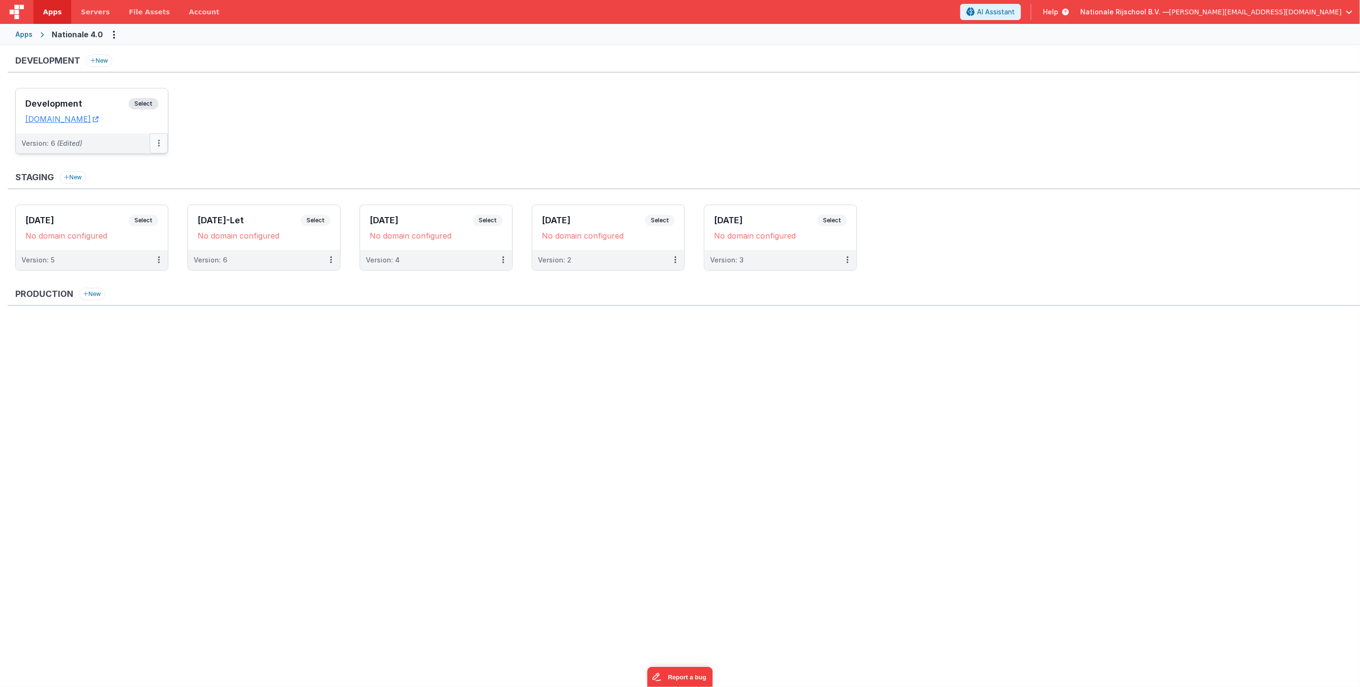
click at [159, 143] on icon at bounding box center [159, 143] width 2 height 0
click at [259, 137] on div at bounding box center [680, 343] width 1360 height 687
click at [31, 35] on div "Apps" at bounding box center [23, 35] width 17 height 10
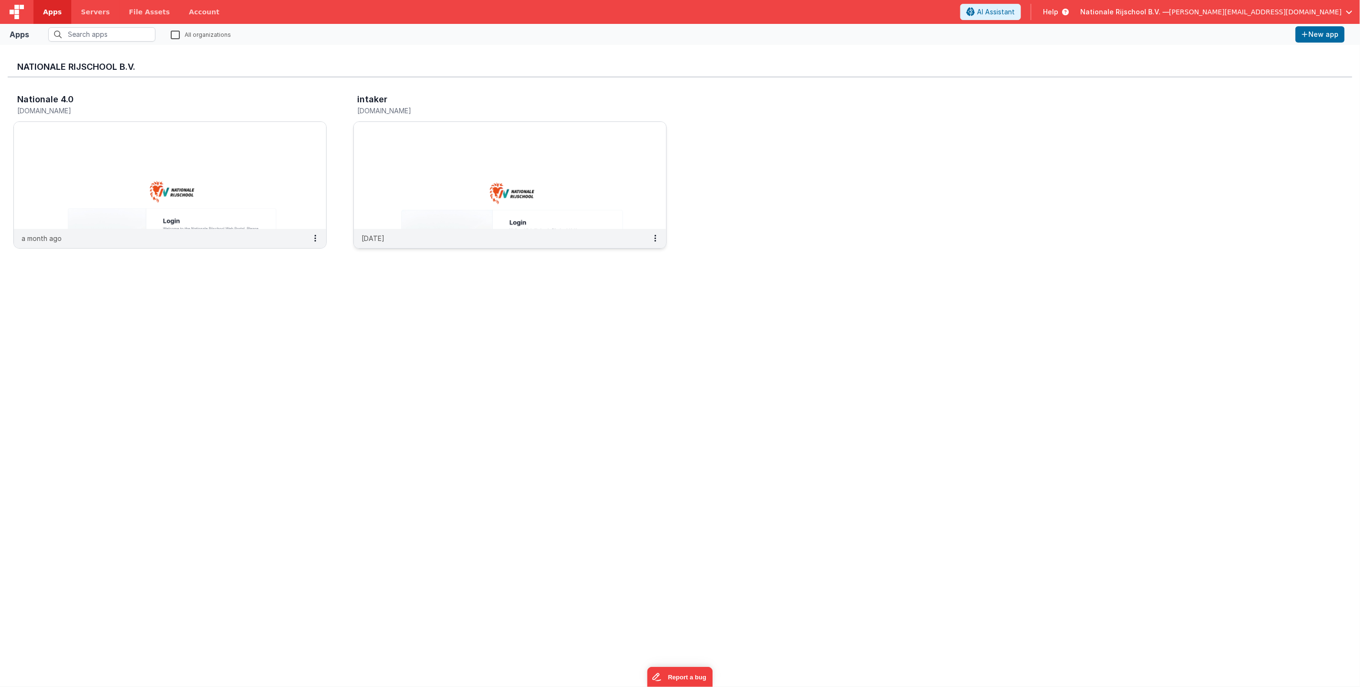
click at [498, 203] on img at bounding box center [510, 175] width 312 height 107
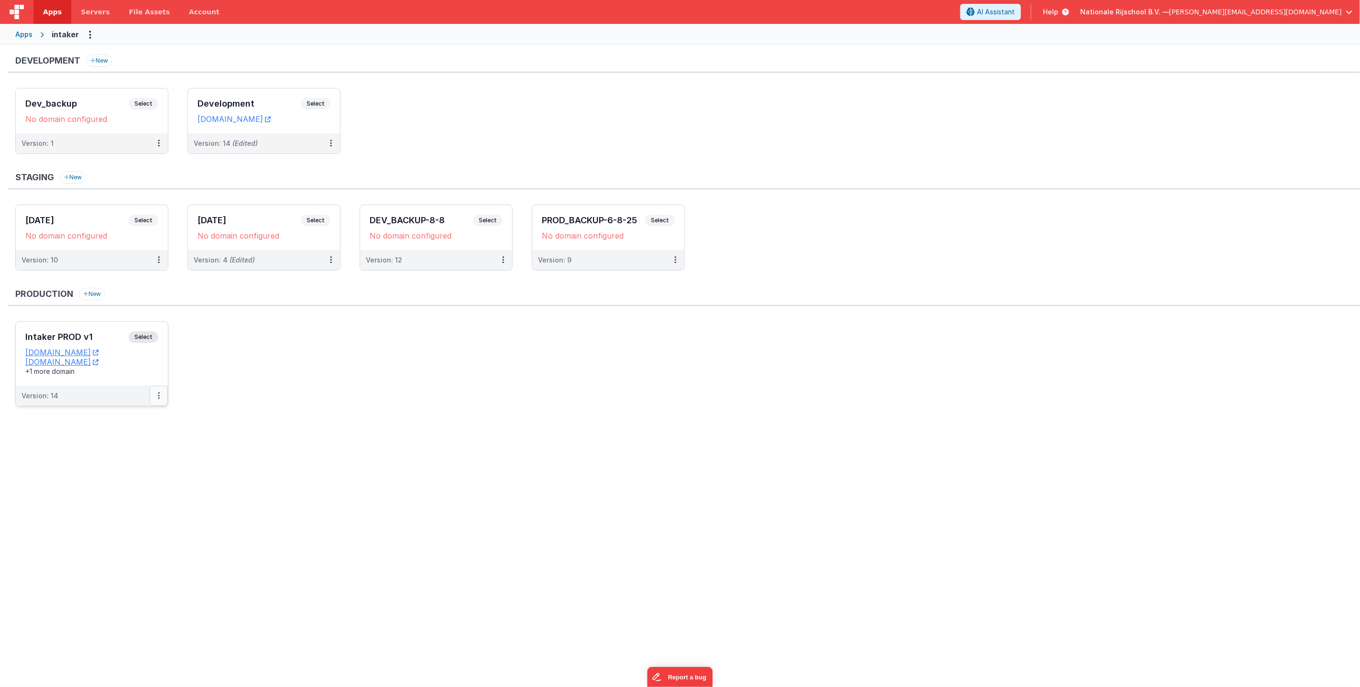
click at [162, 393] on button at bounding box center [159, 396] width 18 height 20
click at [142, 420] on link "Edit" at bounding box center [126, 417] width 84 height 17
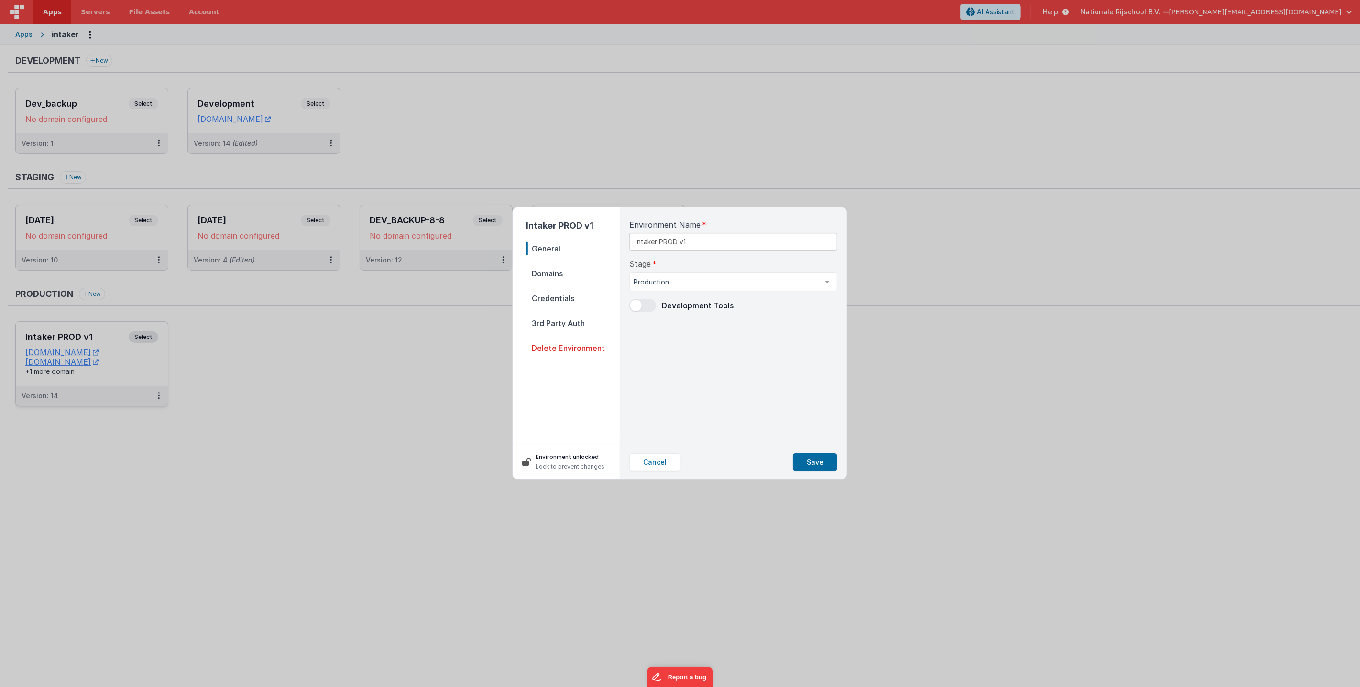
click at [556, 274] on span "Domains" at bounding box center [573, 273] width 94 height 13
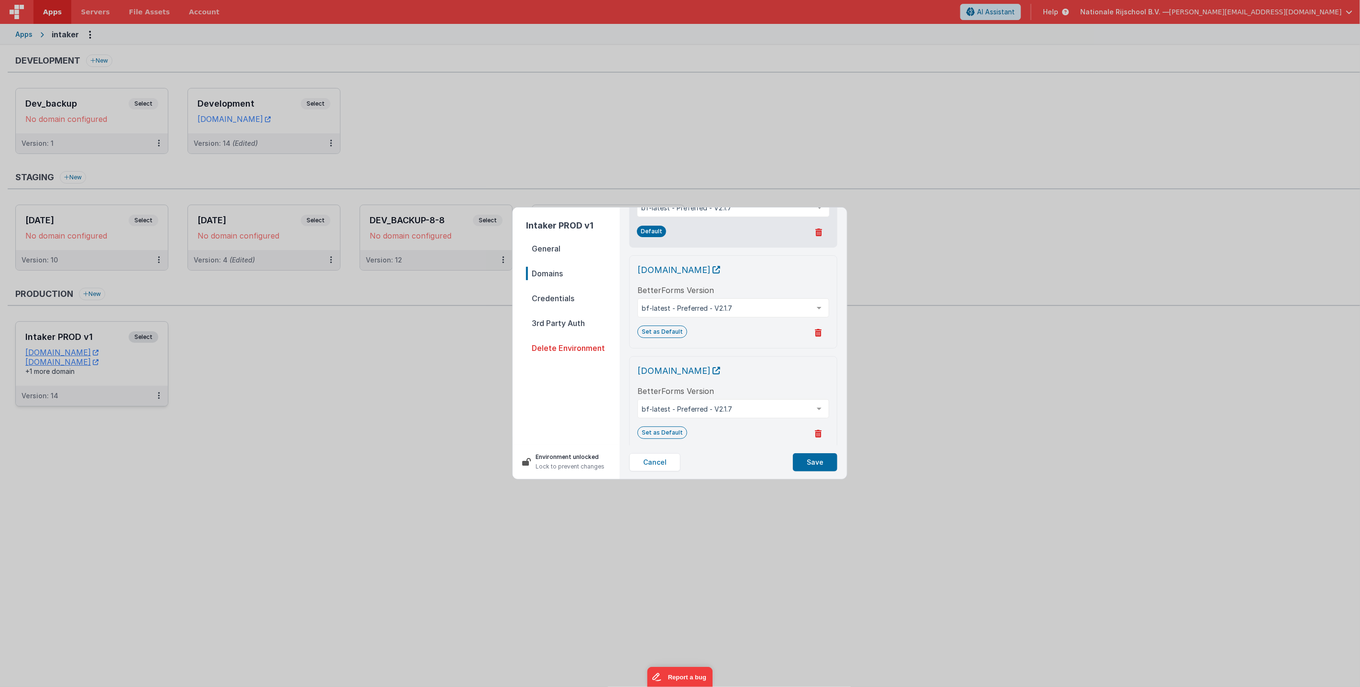
scroll to position [102, 0]
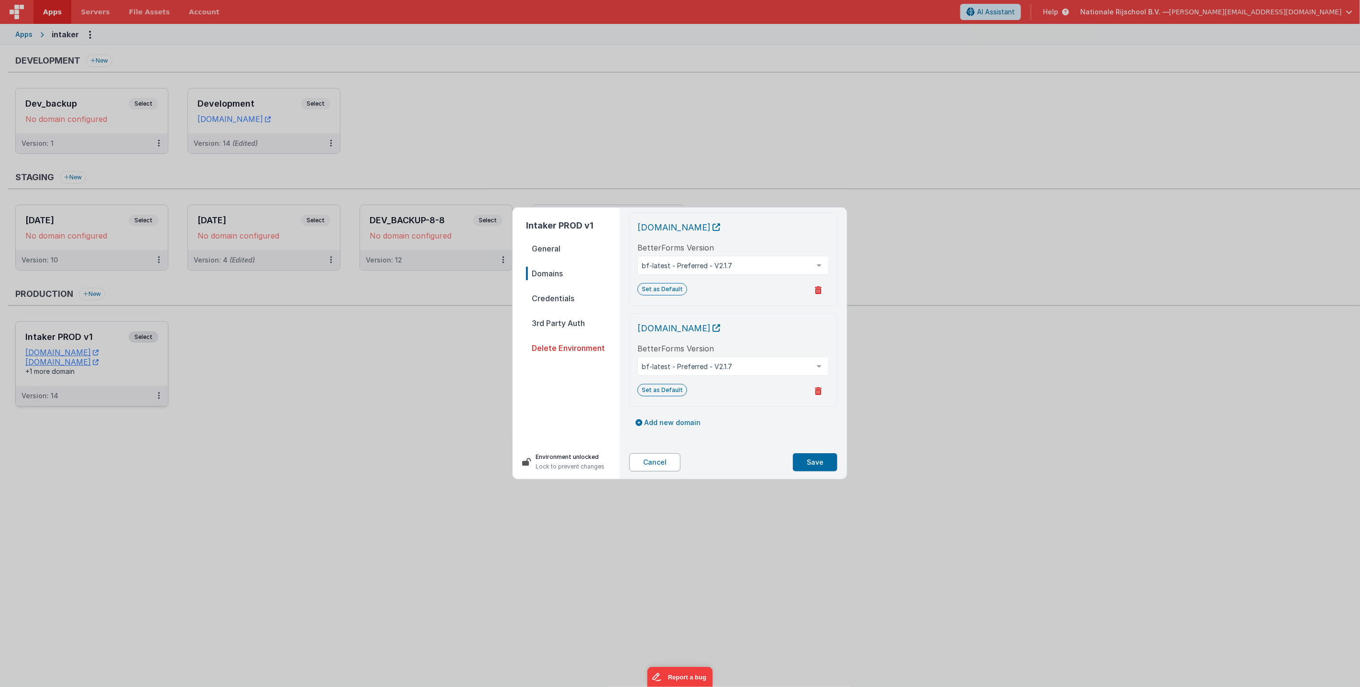
click at [650, 459] on button "Cancel" at bounding box center [654, 462] width 51 height 18
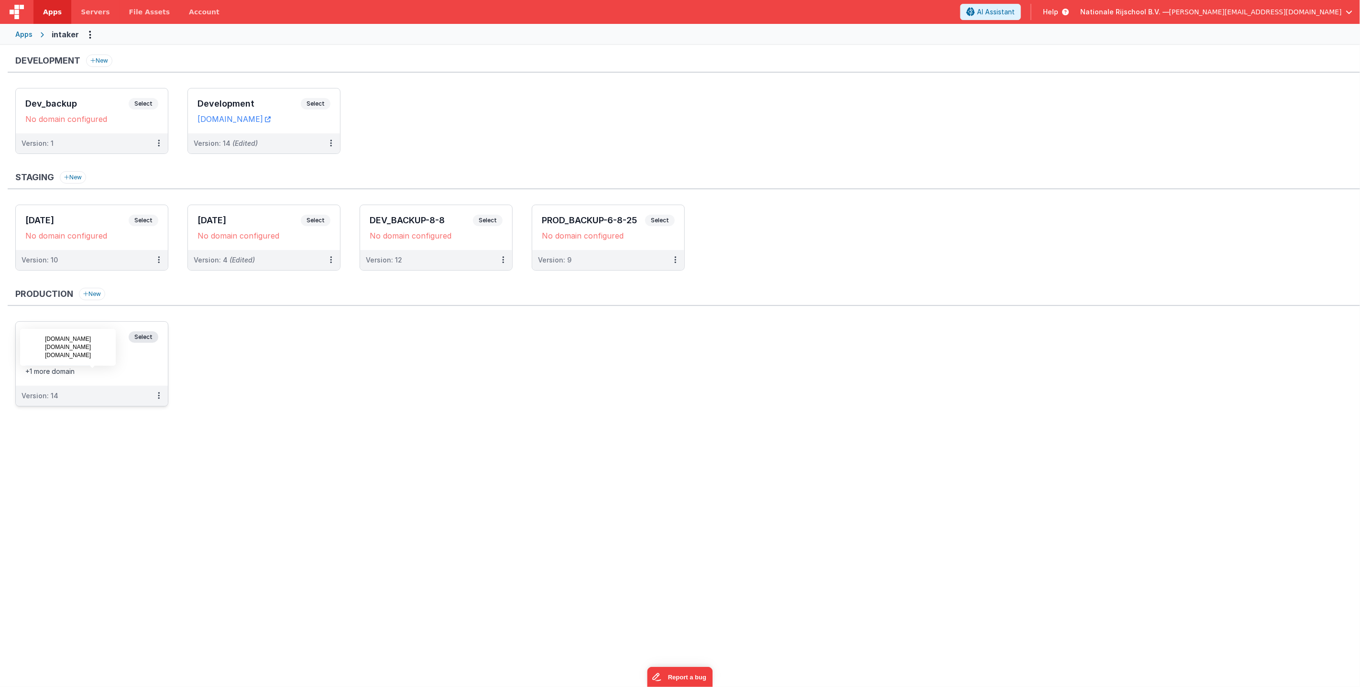
click at [154, 371] on div "+1 more domain" at bounding box center [91, 372] width 133 height 10
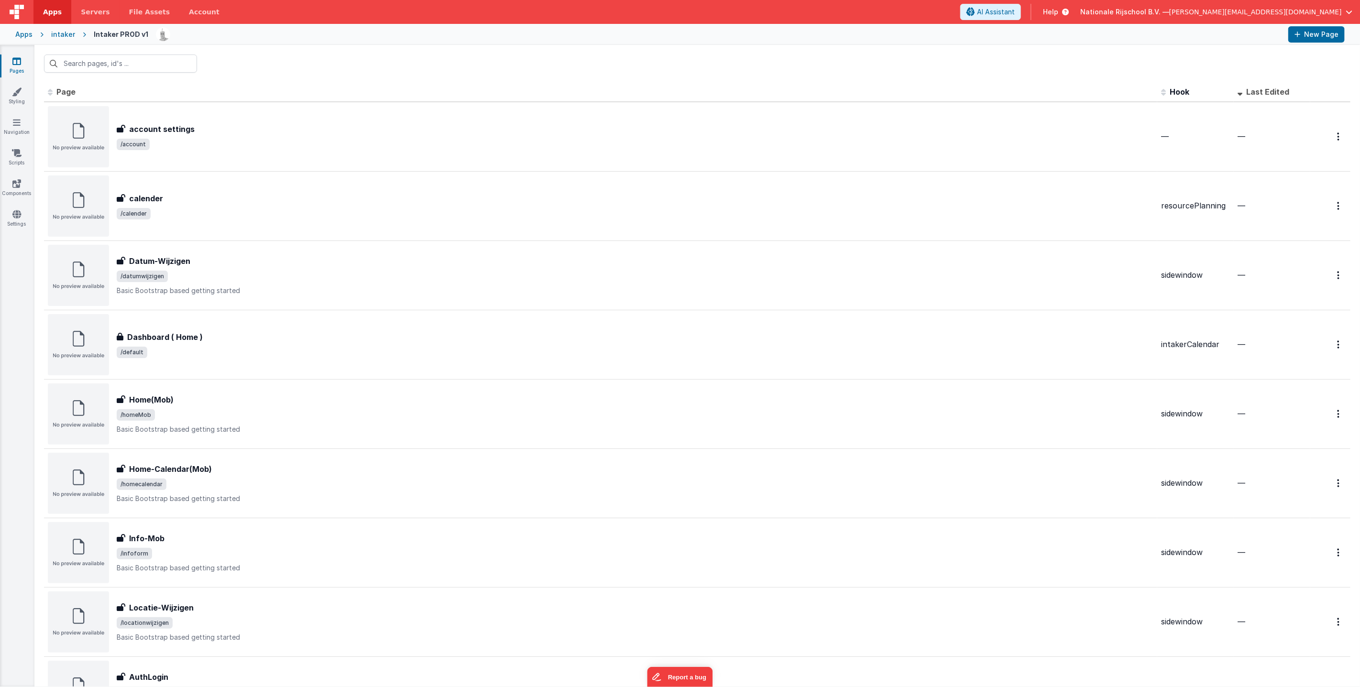
click at [61, 33] on div "intaker" at bounding box center [63, 35] width 24 height 10
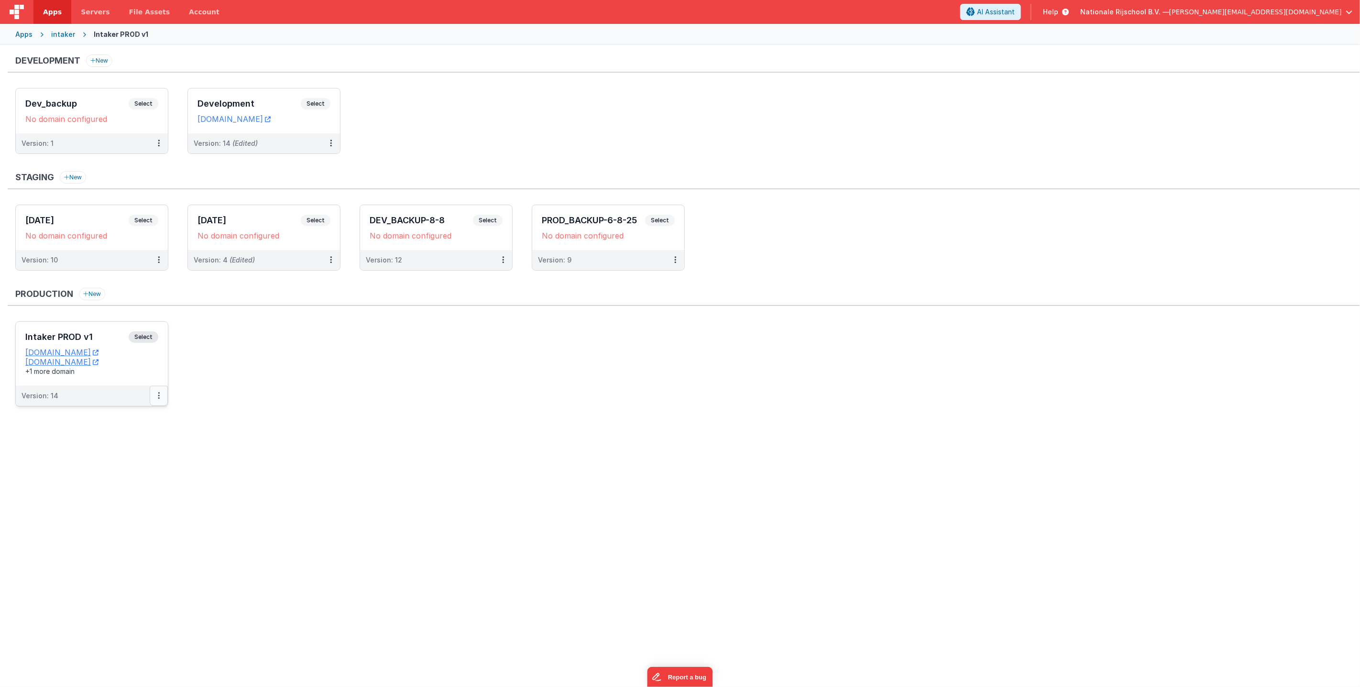
click at [161, 397] on button at bounding box center [159, 396] width 18 height 20
click at [162, 395] on button at bounding box center [159, 396] width 18 height 20
click at [151, 424] on link "Edit" at bounding box center [126, 417] width 84 height 17
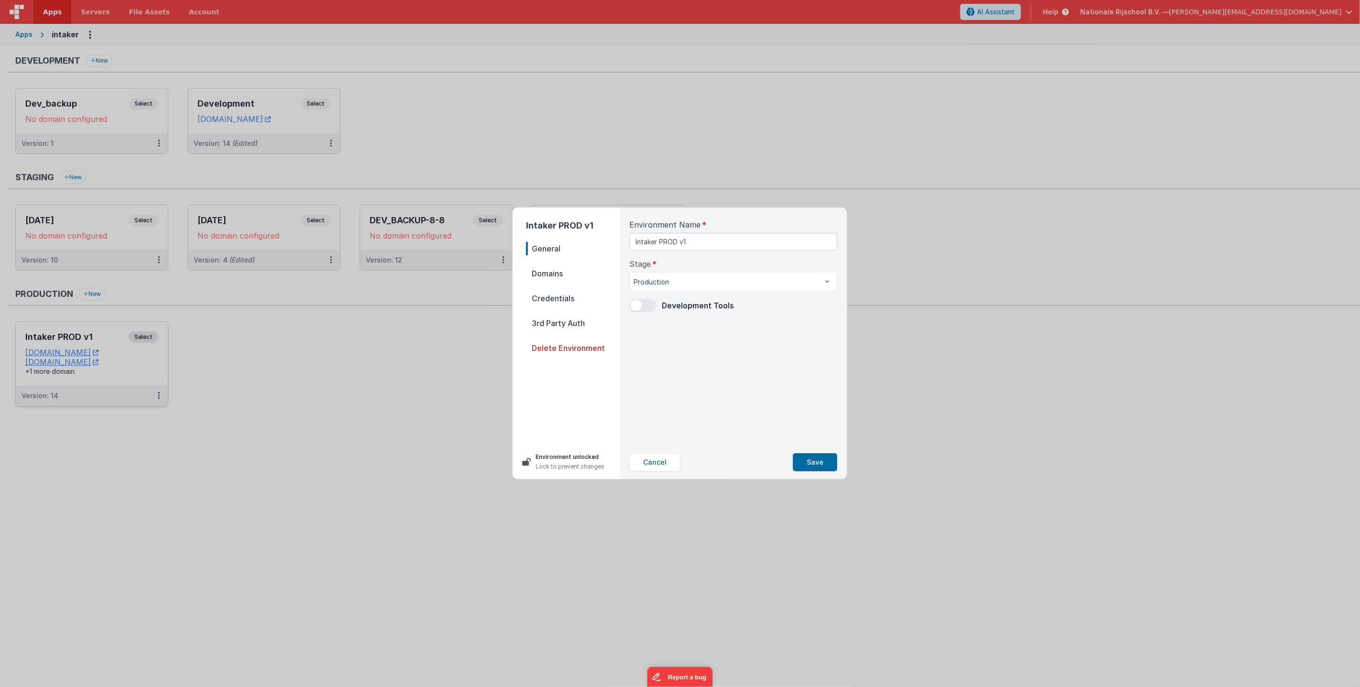
click at [563, 275] on span "Domains" at bounding box center [573, 273] width 94 height 13
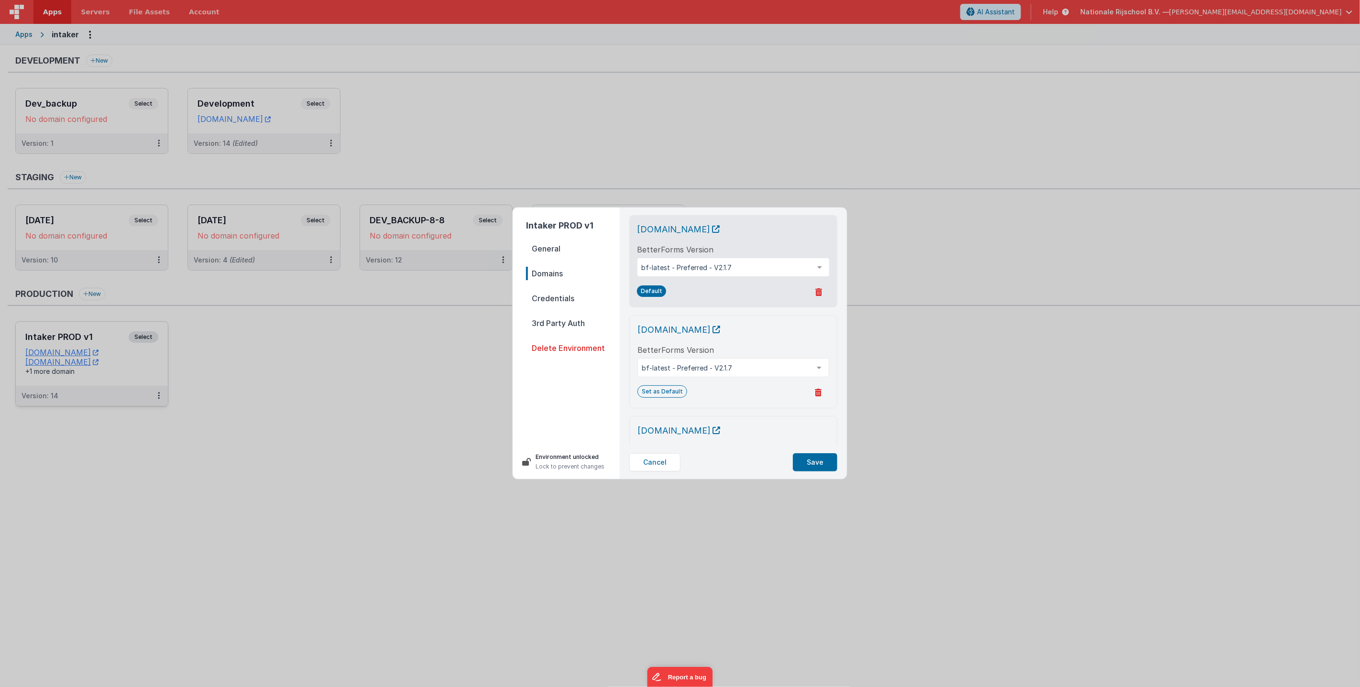
click at [562, 300] on span "Credentials" at bounding box center [573, 298] width 94 height 13
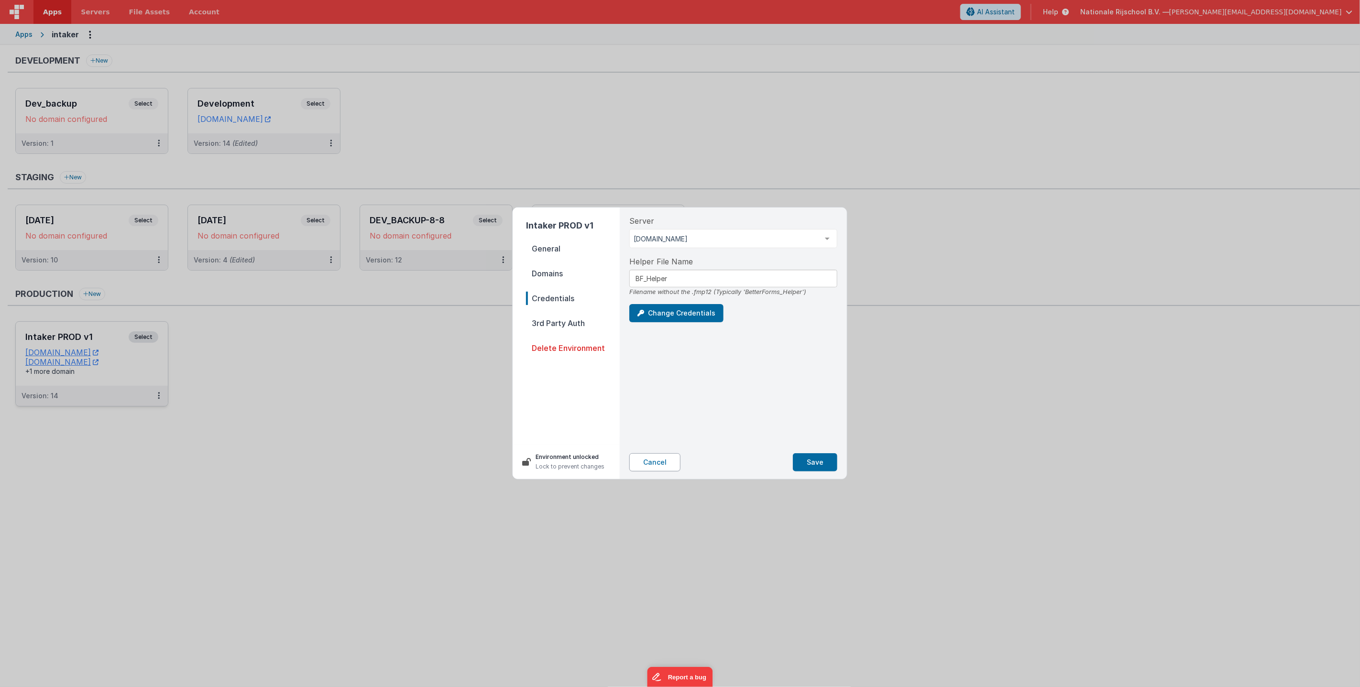
click at [651, 462] on button "Cancel" at bounding box center [654, 462] width 51 height 18
